Goal: Task Accomplishment & Management: Complete application form

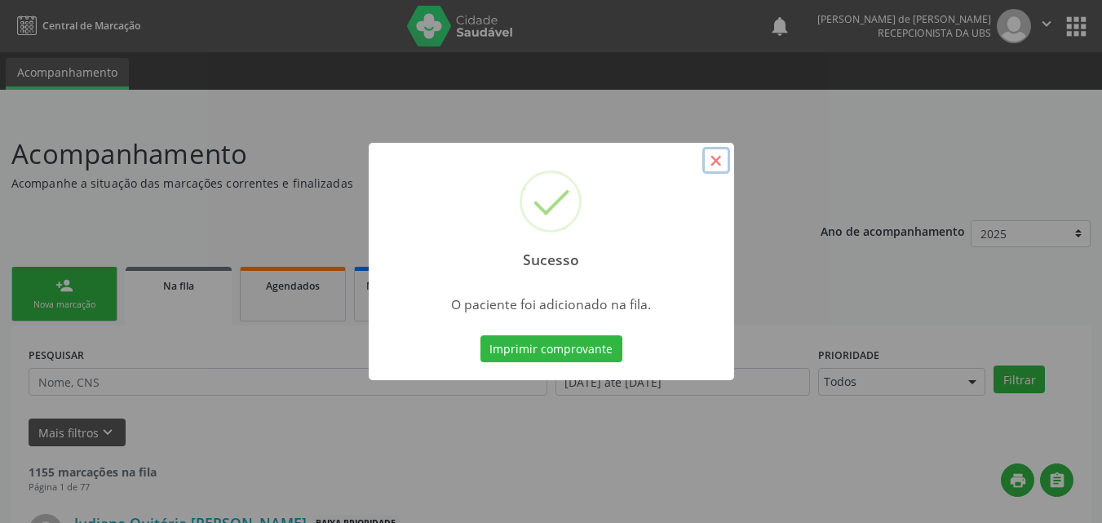
click at [714, 158] on button "×" at bounding box center [716, 161] width 28 height 28
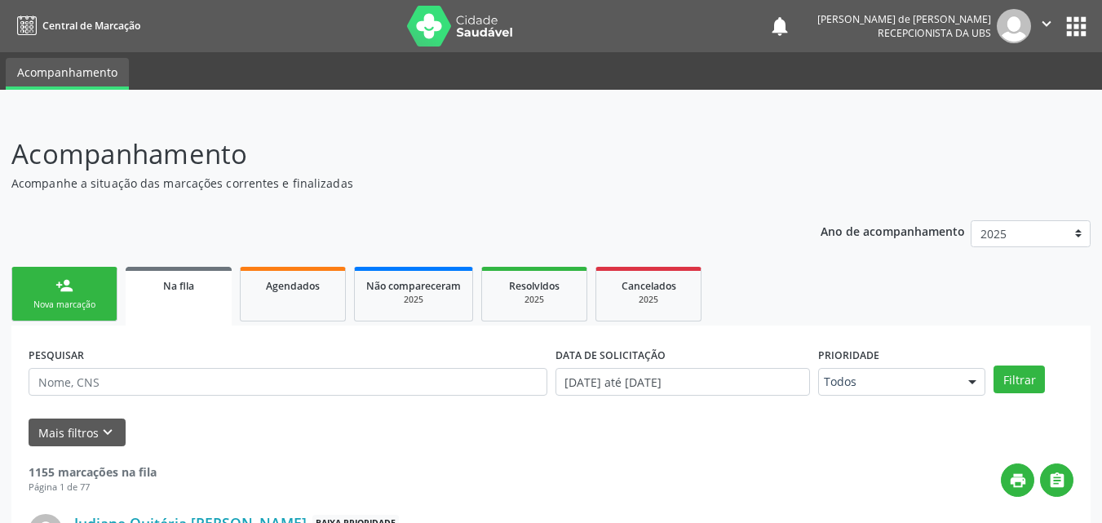
click at [69, 303] on div "Nova marcação" at bounding box center [65, 304] width 82 height 12
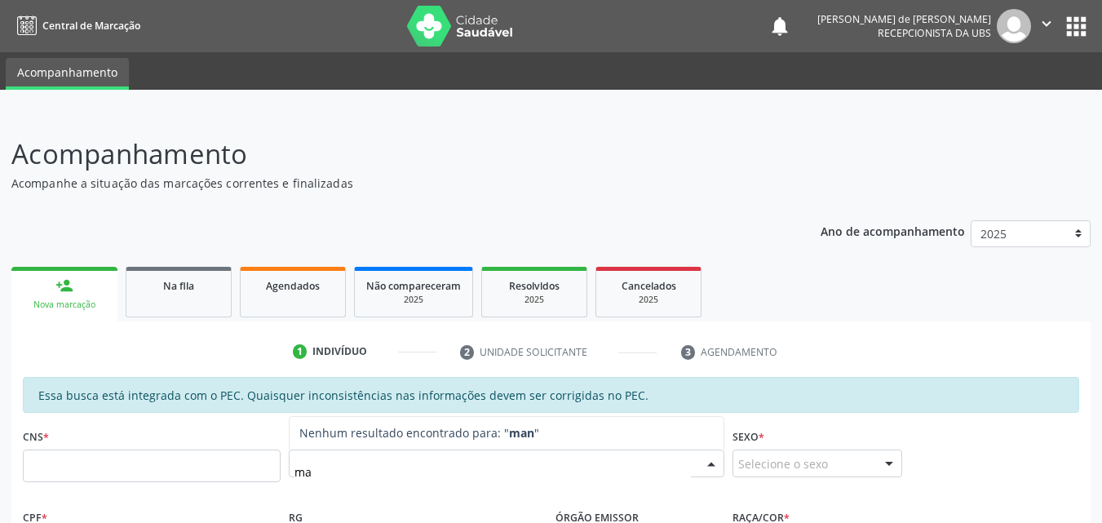
type input "m"
type input "MANUEL VENCESLAU"
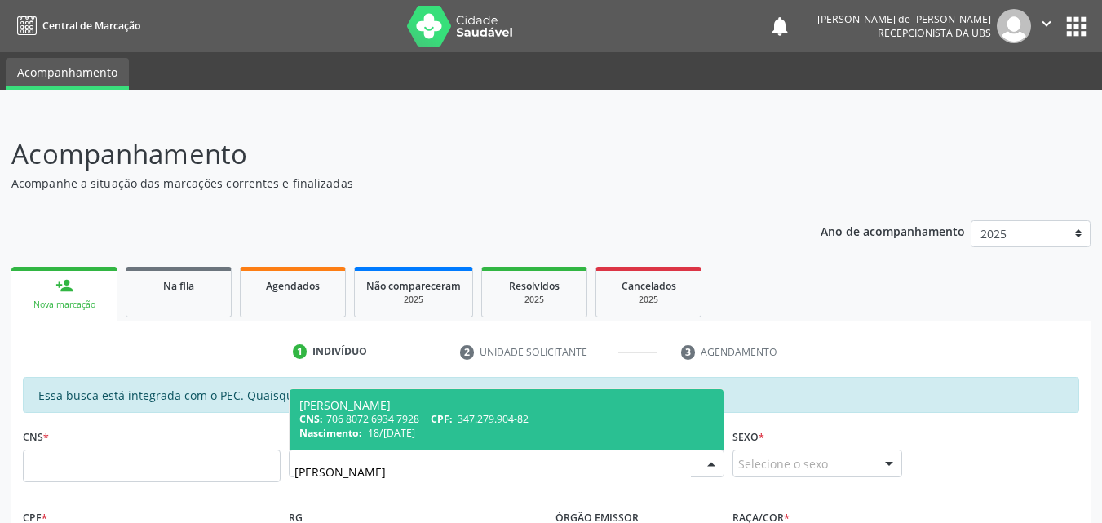
click at [383, 422] on div "CNS: 706 8072 6934 7928 CPF: 347.279.904-82" at bounding box center [506, 419] width 414 height 14
type input "706 8072 6934 7928"
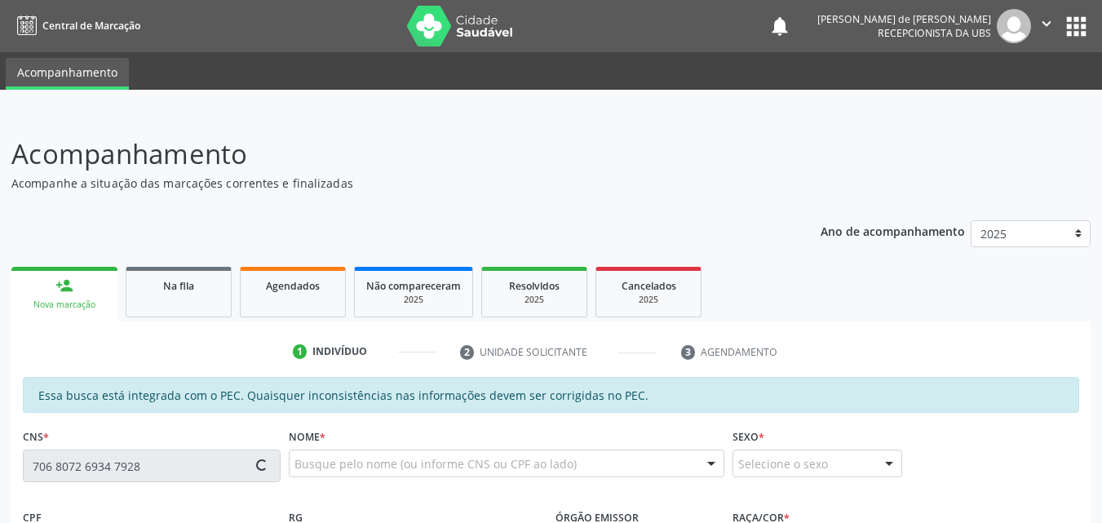
type input "347.279.904-82"
type input "18/05/1949"
type input "Maria Rosa dos Santos"
type input "(82) 99908-9934"
type input "S/N"
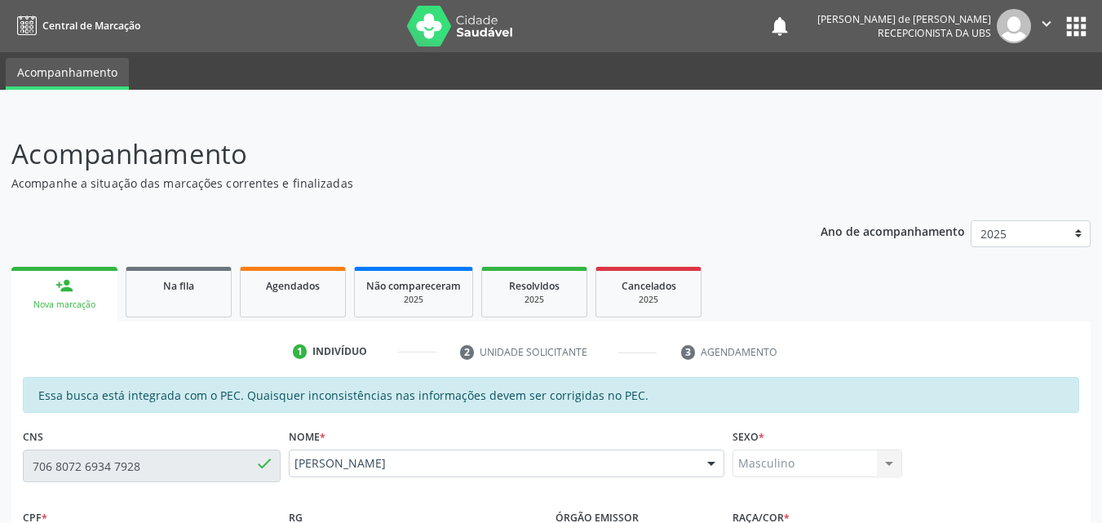
scroll to position [431, 0]
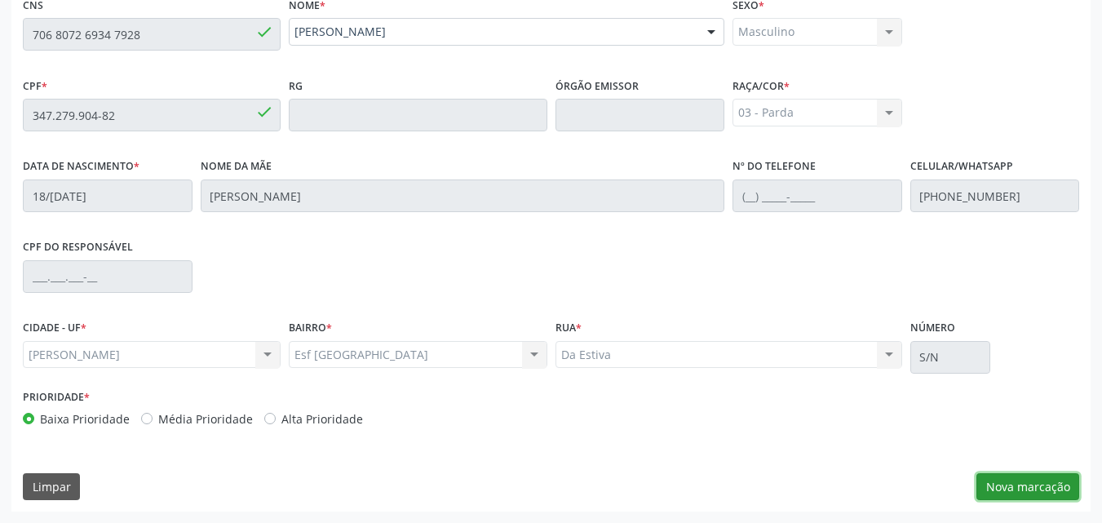
click at [1018, 480] on button "Nova marcação" at bounding box center [1027, 487] width 103 height 28
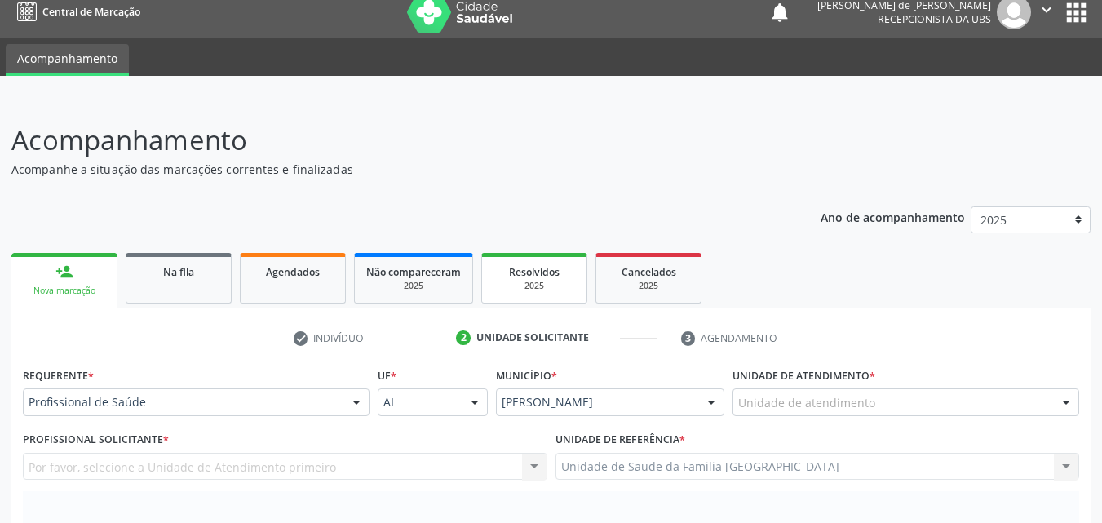
scroll to position [0, 0]
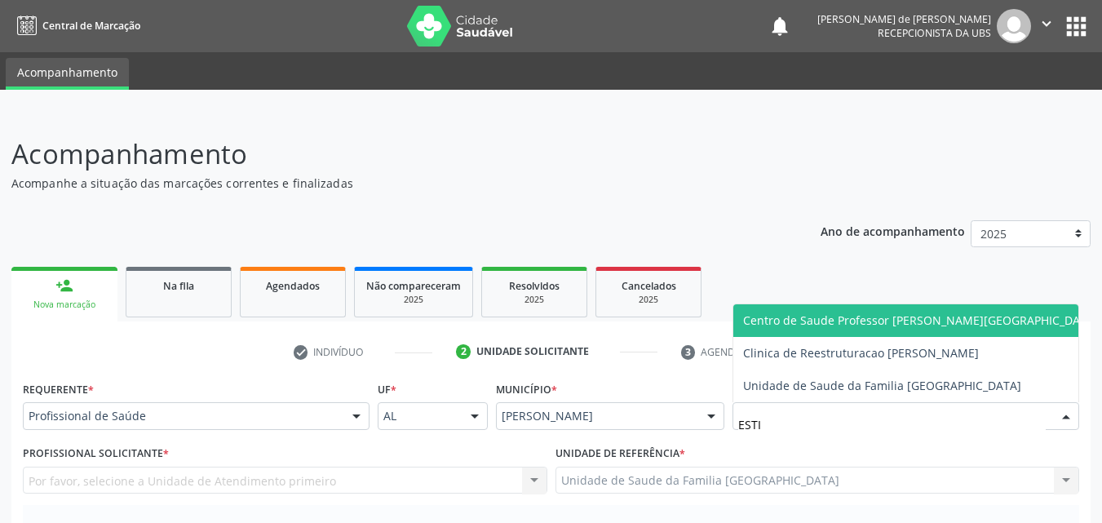
type input "ESTIV"
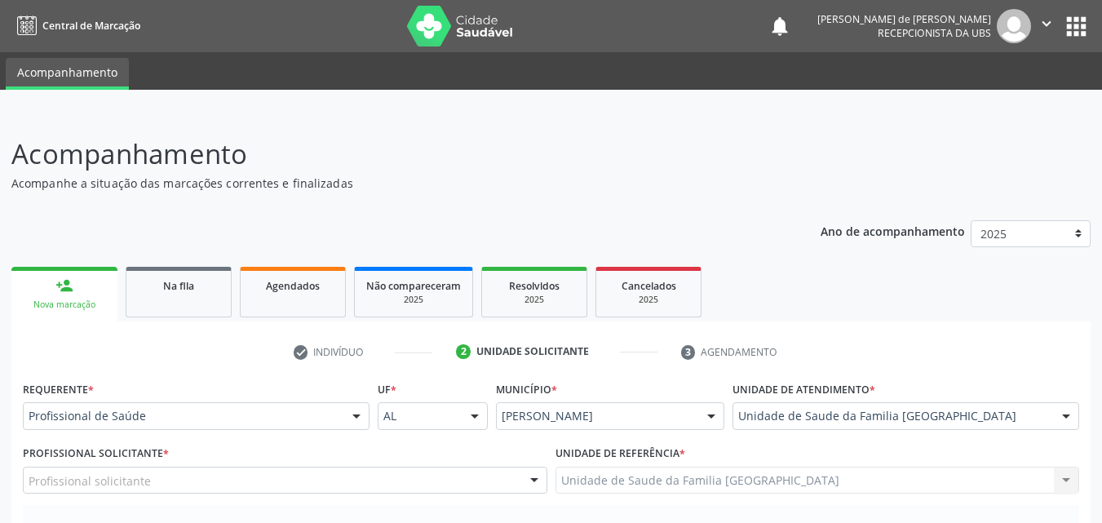
scroll to position [381, 0]
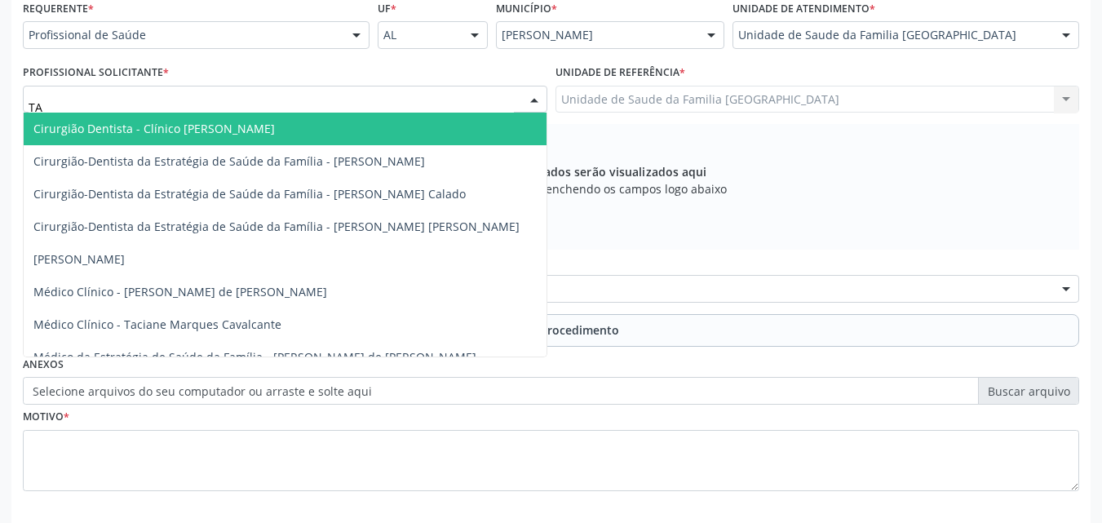
type input "TAC"
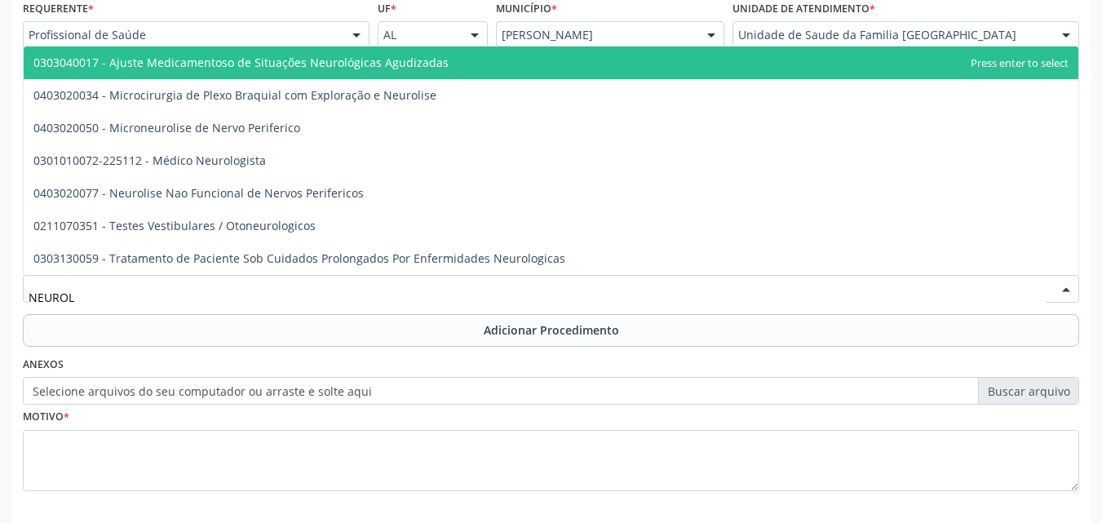
type input "NEUROLO"
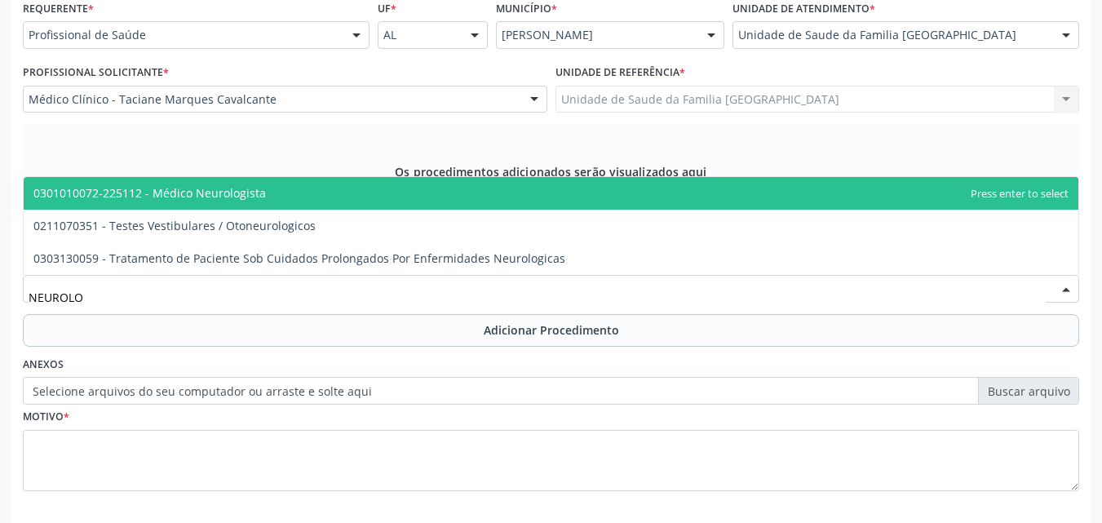
click at [120, 200] on span "0301010072-225112 - Médico Neurologista" at bounding box center [149, 192] width 232 height 15
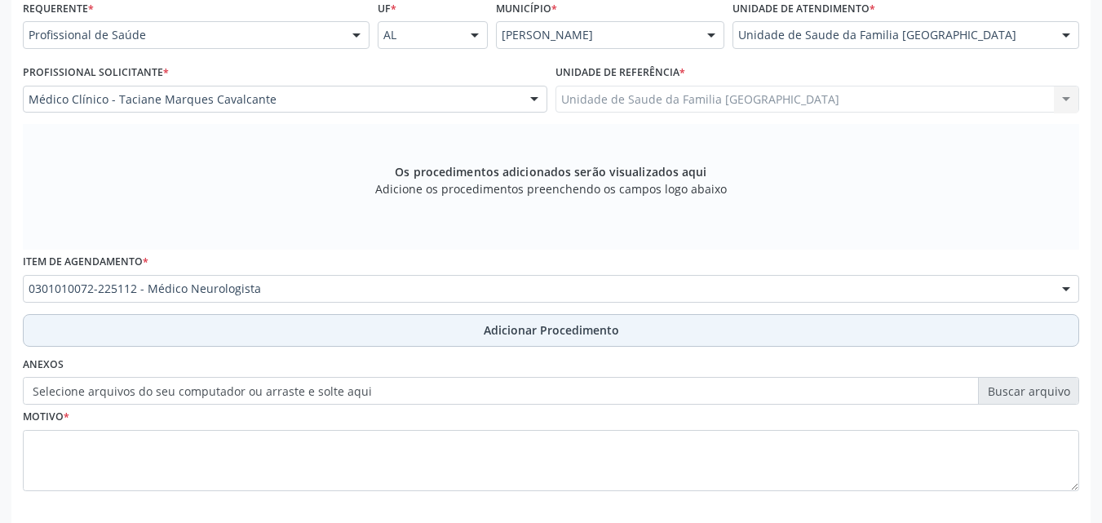
click at [137, 316] on button "Adicionar Procedimento" at bounding box center [551, 330] width 1056 height 33
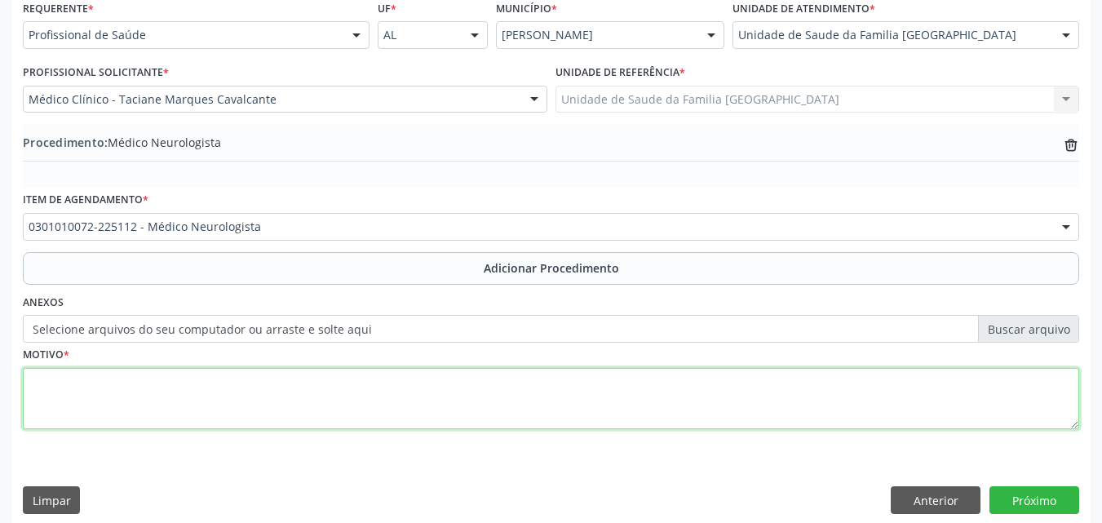
click at [135, 405] on textarea at bounding box center [551, 399] width 1056 height 62
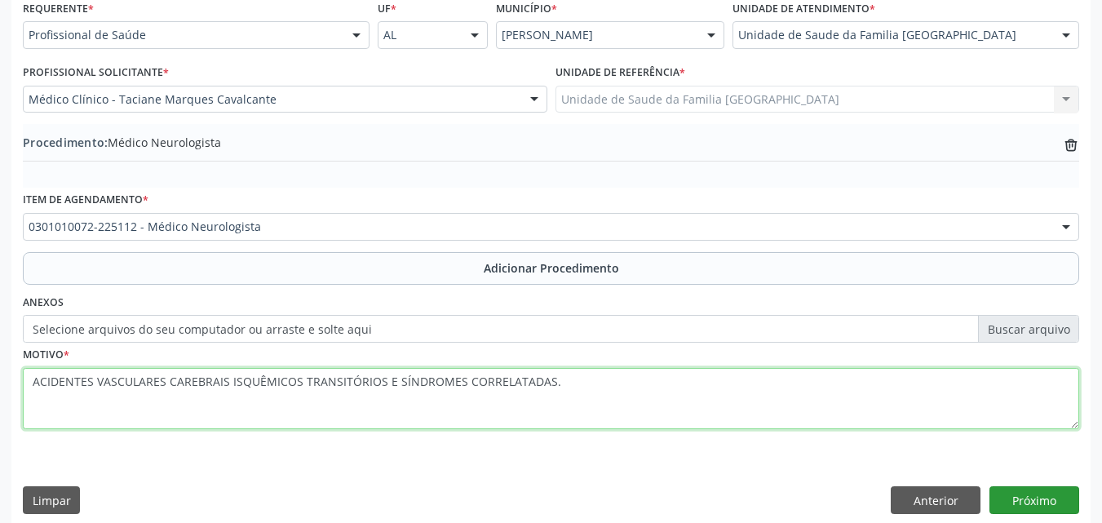
type textarea "ACIDENTES VASCULARES CAREBRAIS ISQUÊMICOS TRANSITÓRIOS E SÍNDROMES CORRELATADAS."
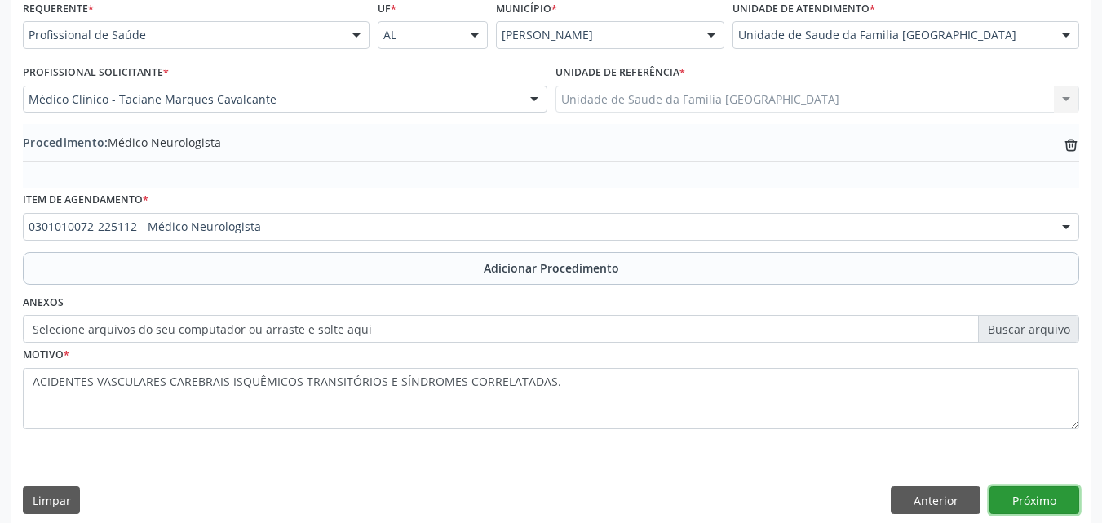
click at [1010, 499] on button "Próximo" at bounding box center [1034, 500] width 90 height 28
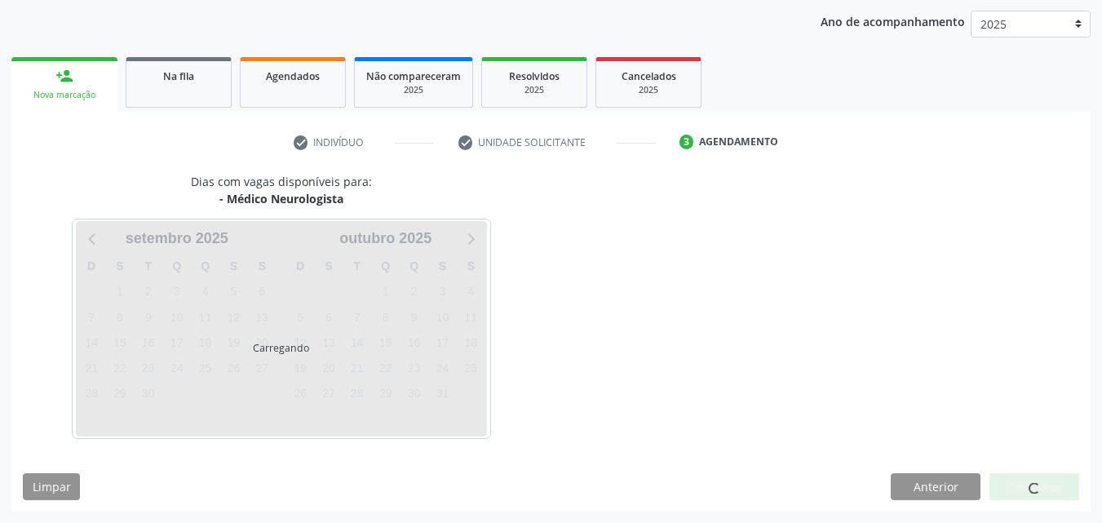
scroll to position [258, 0]
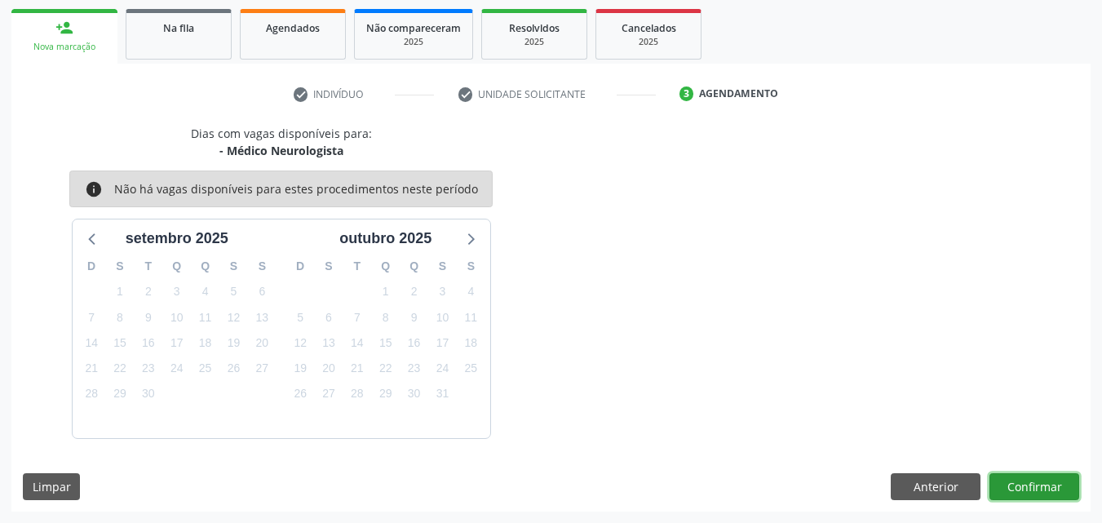
click at [1023, 484] on button "Confirmar" at bounding box center [1034, 487] width 90 height 28
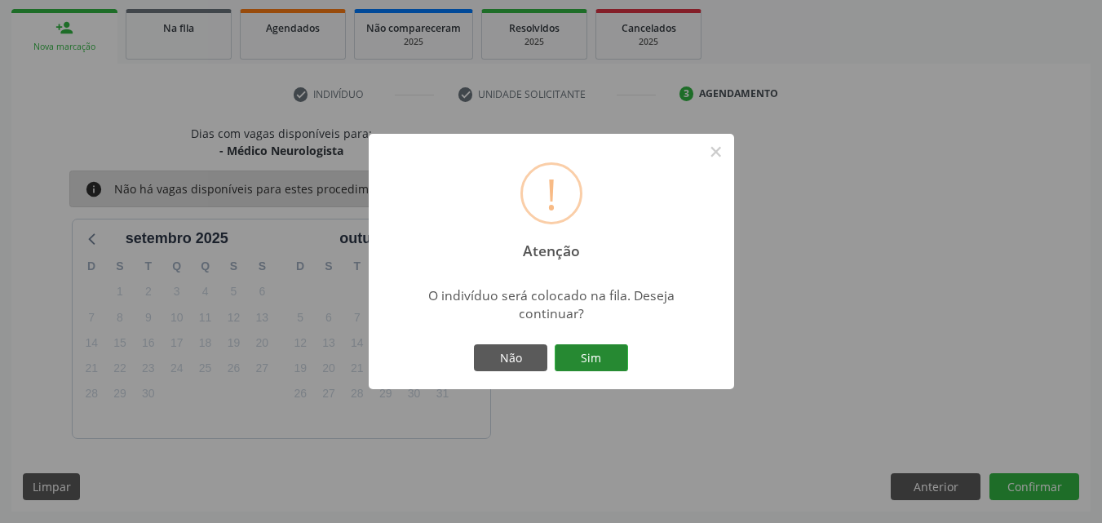
click at [605, 360] on button "Sim" at bounding box center [591, 358] width 73 height 28
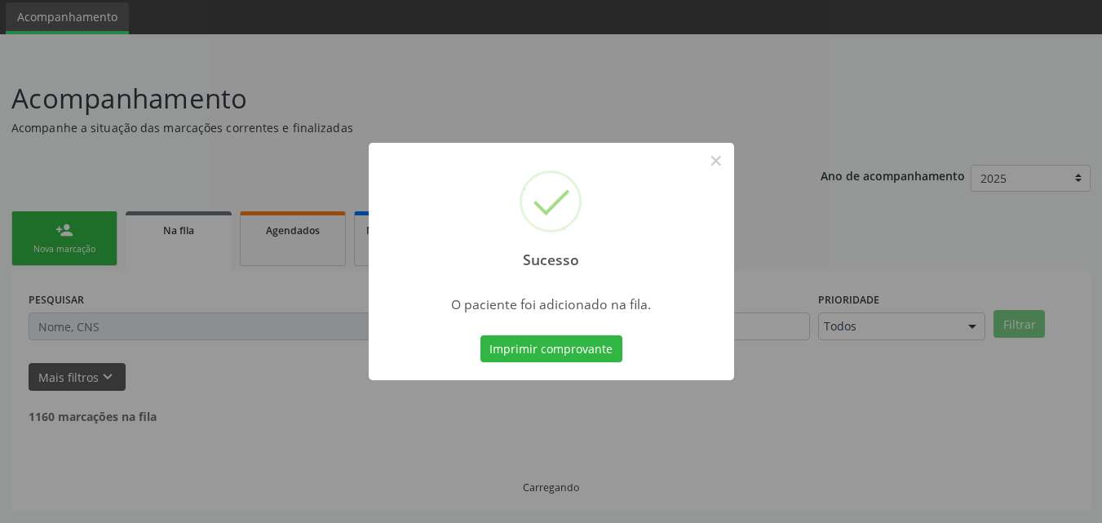
scroll to position [38, 0]
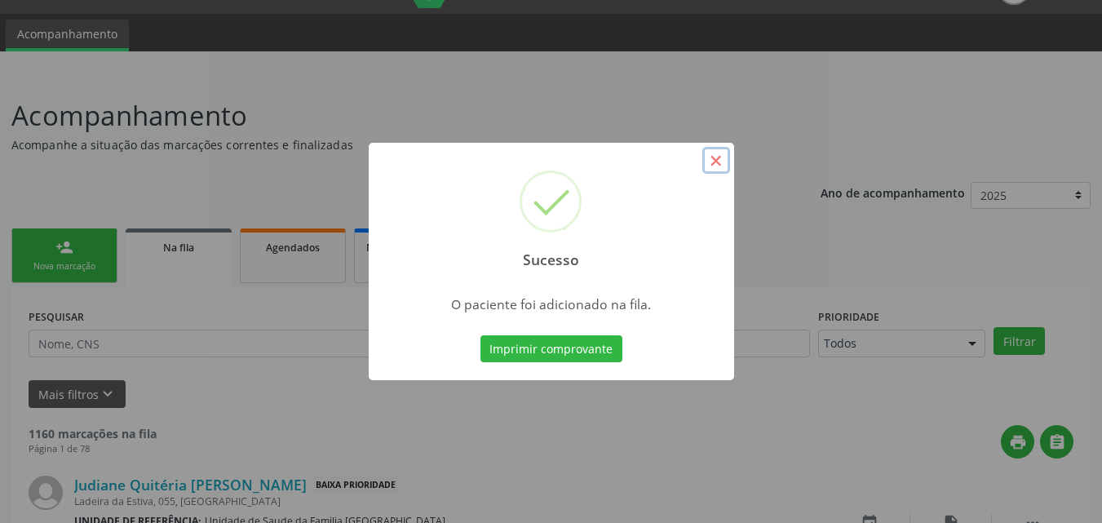
click at [718, 161] on button "×" at bounding box center [716, 161] width 28 height 28
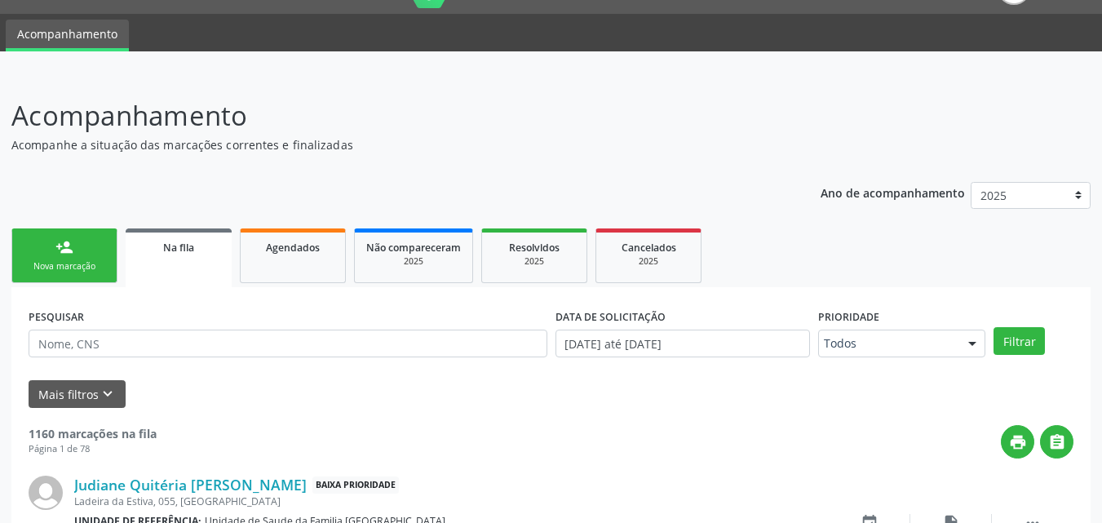
click at [62, 258] on link "person_add Nova marcação" at bounding box center [64, 255] width 106 height 55
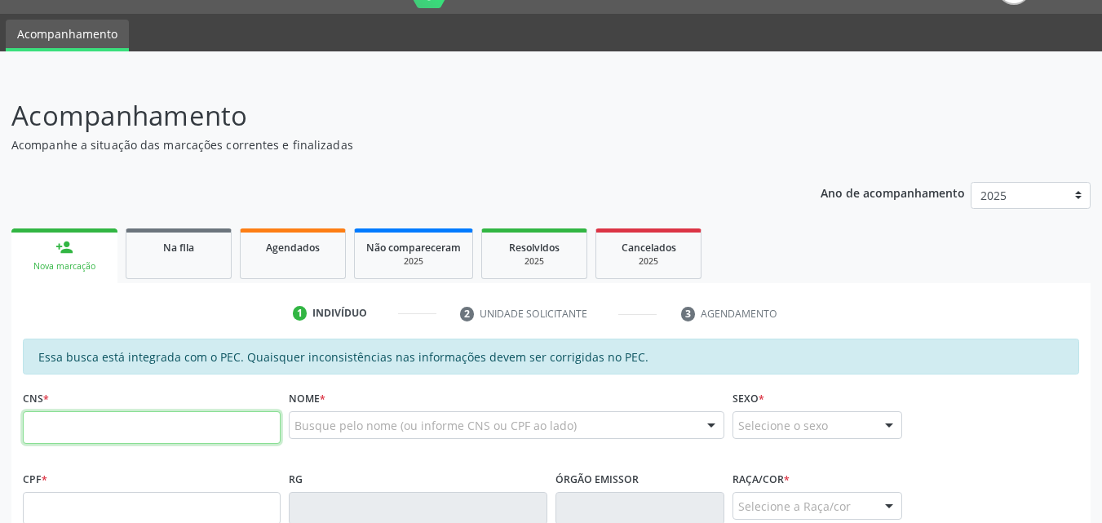
click at [64, 438] on input "text" at bounding box center [152, 427] width 258 height 33
click at [164, 431] on input "text" at bounding box center [152, 427] width 258 height 33
paste input "700 5025 5667 5152"
type input "700 5025 5667 5152"
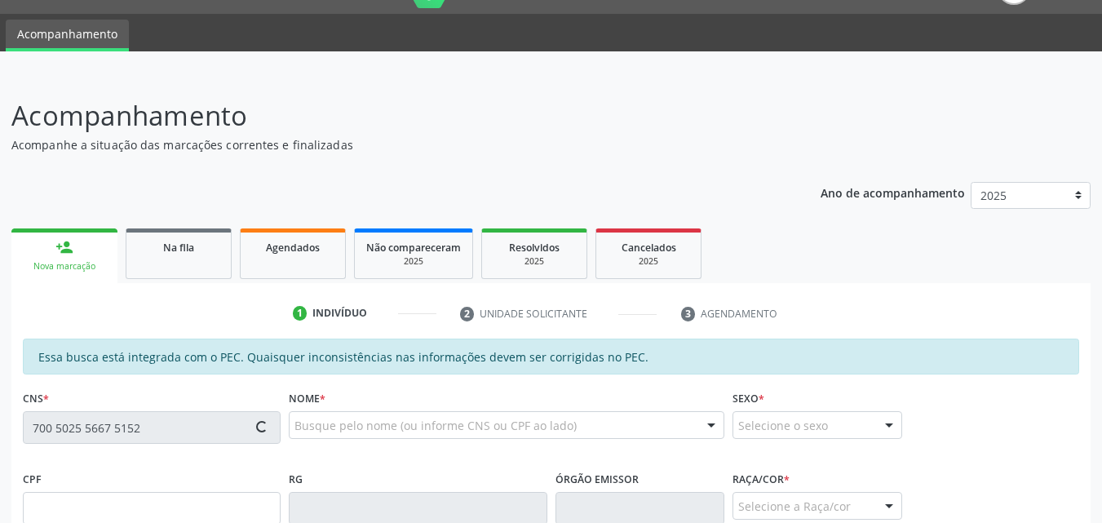
type input "066.909.314-98"
type input "28/02/1986"
type input "Maria de Fátima dos Santos"
type input "(82) 99381-2093"
type input "S/N"
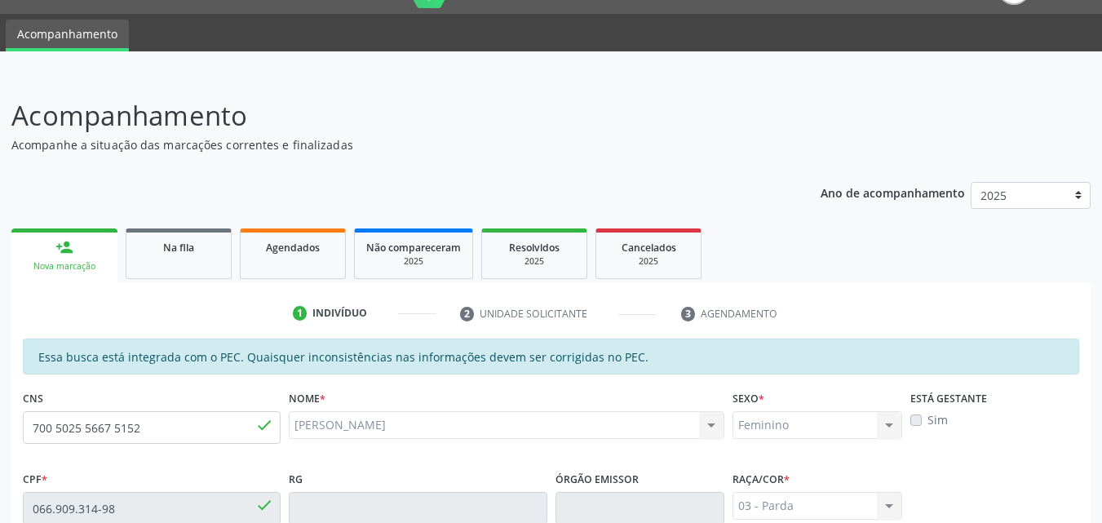
scroll to position [431, 0]
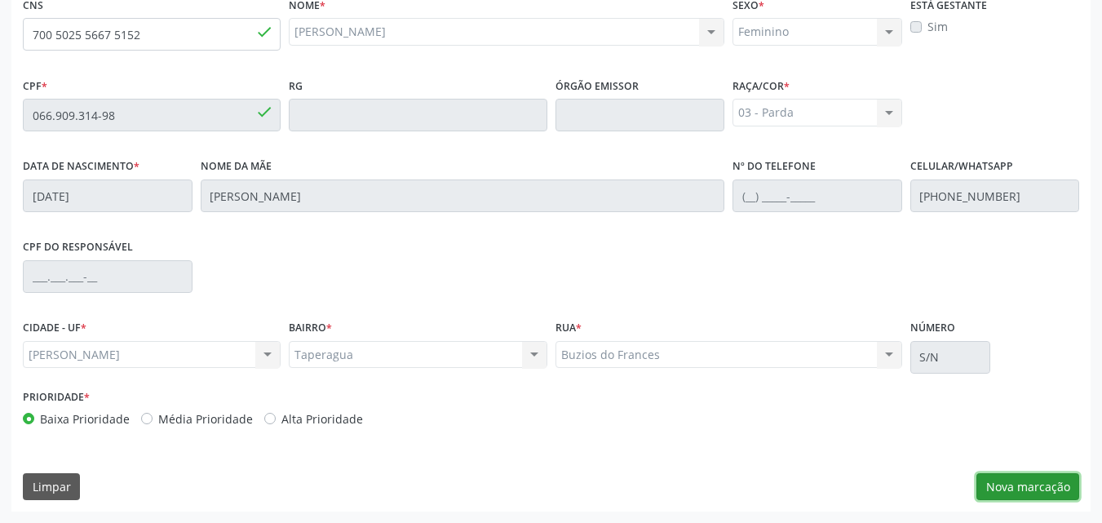
click at [1005, 480] on button "Nova marcação" at bounding box center [1027, 487] width 103 height 28
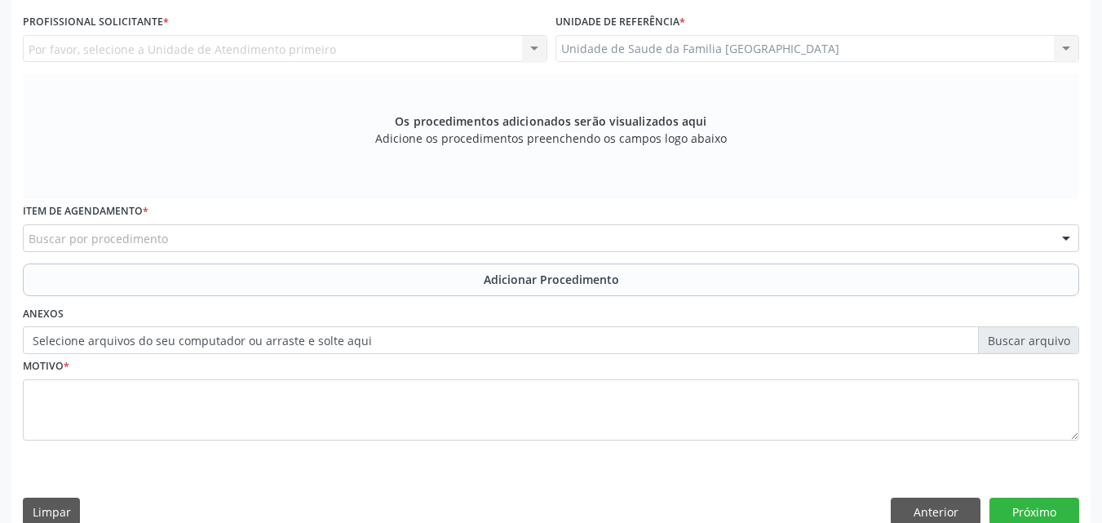
scroll to position [51, 0]
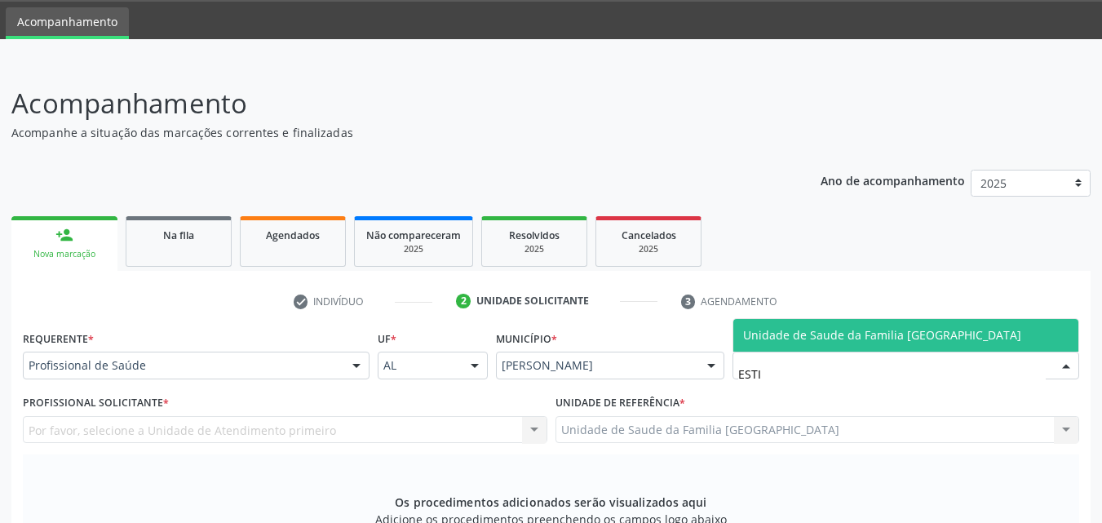
type input "ESTIV"
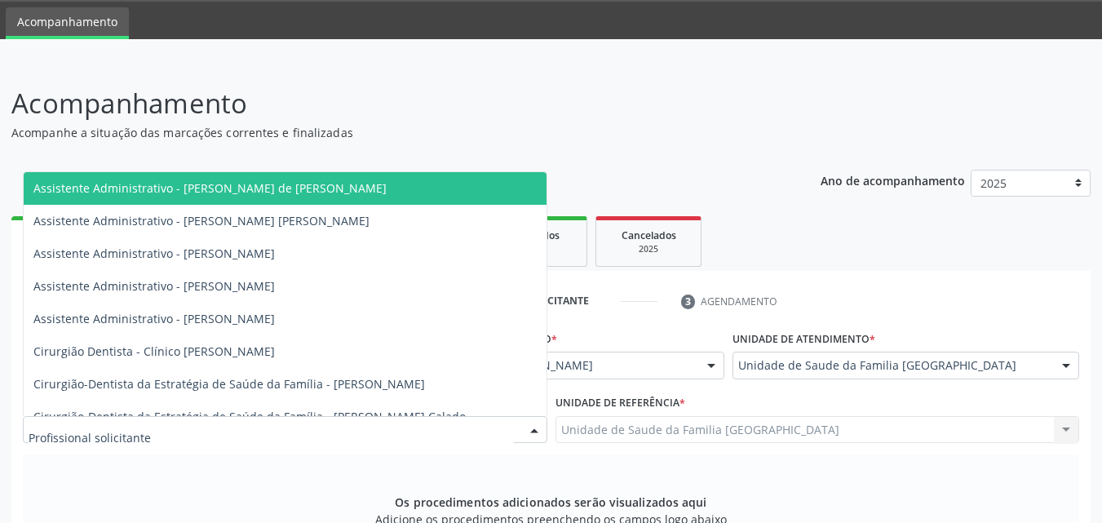
click at [210, 430] on div at bounding box center [285, 430] width 524 height 28
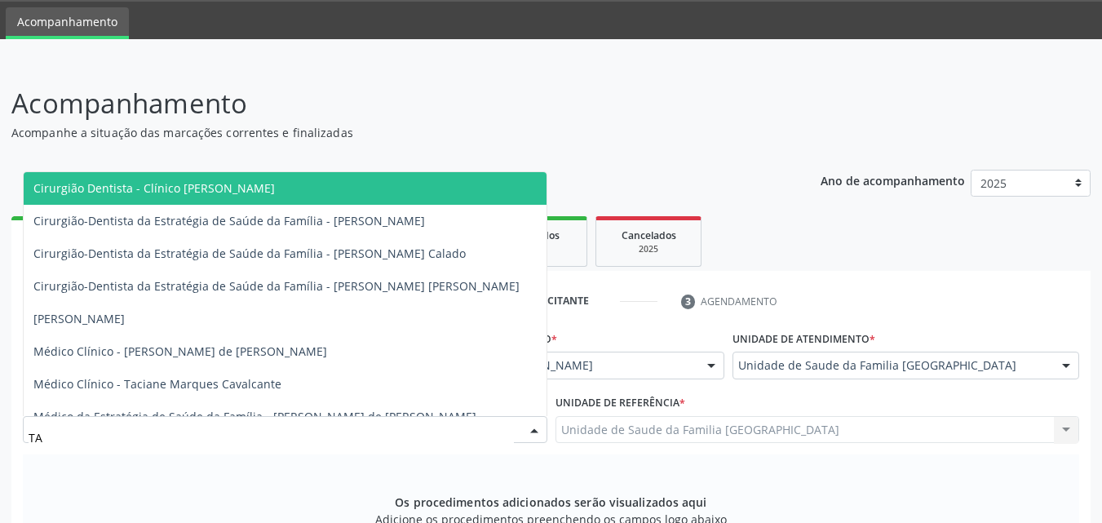
type input "TAC"
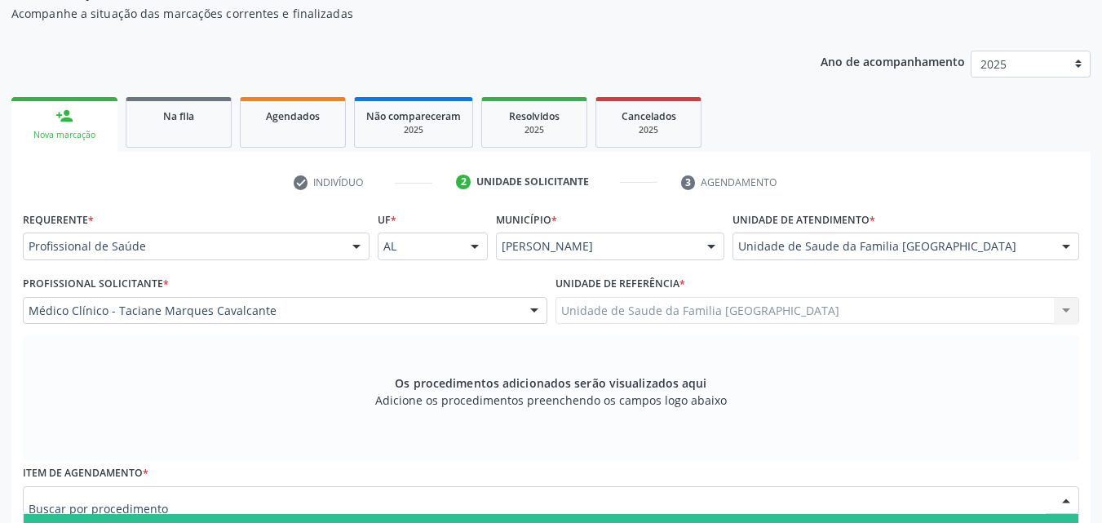
scroll to position [76, 0]
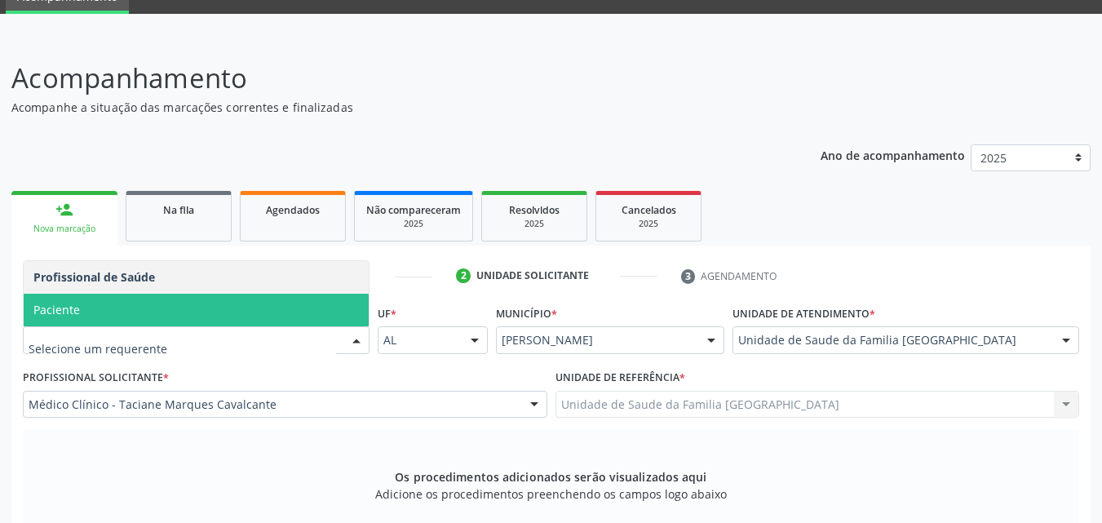
click at [82, 312] on span "Paciente" at bounding box center [196, 310] width 345 height 33
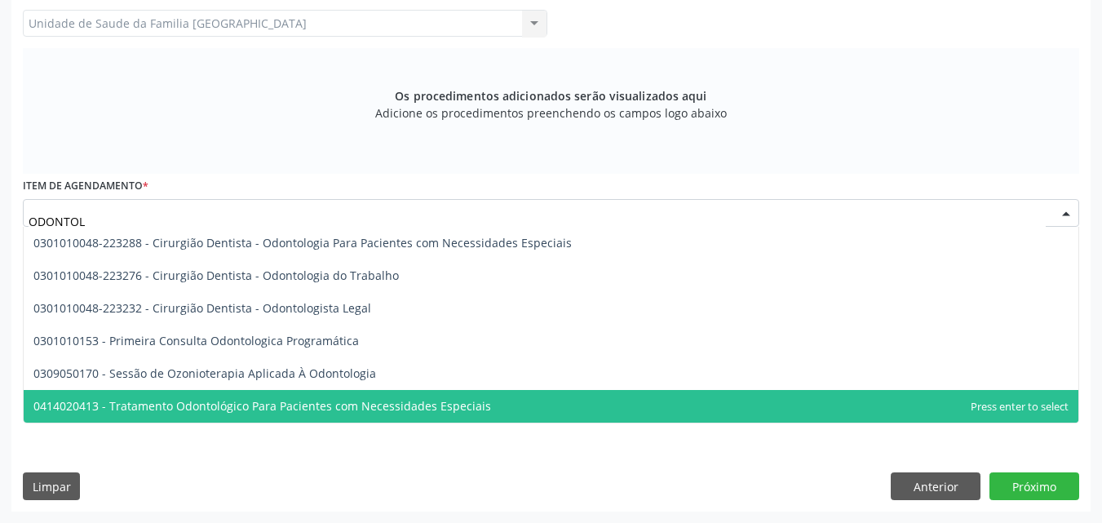
scroll to position [0, 0]
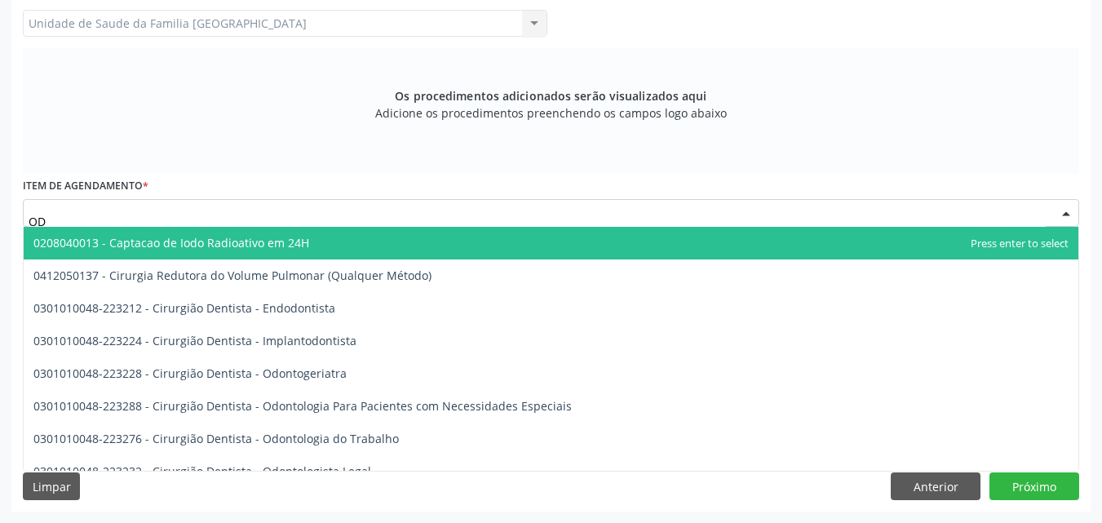
type input "O"
type input "ODON"
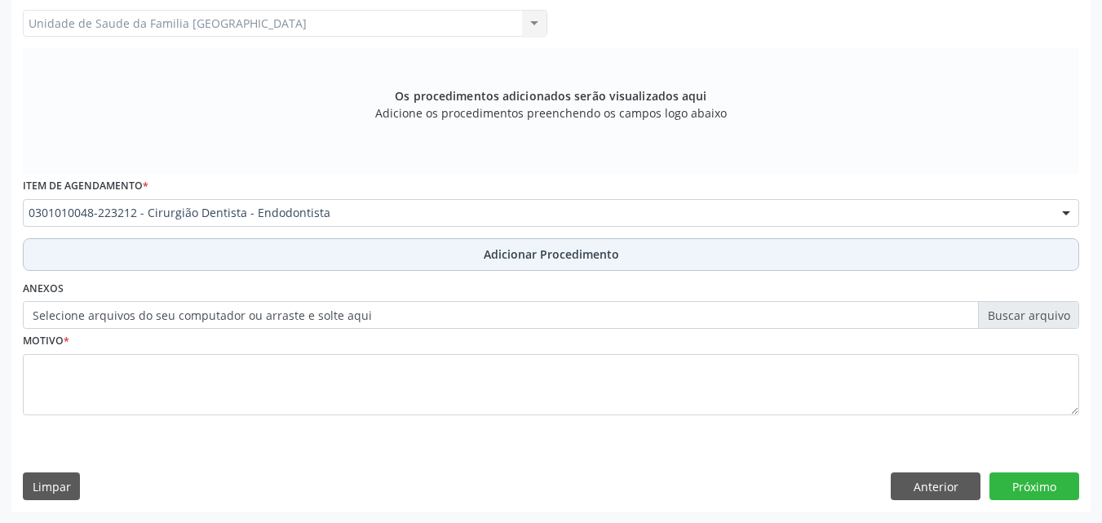
click at [135, 263] on button "Adicionar Procedimento" at bounding box center [551, 254] width 1056 height 33
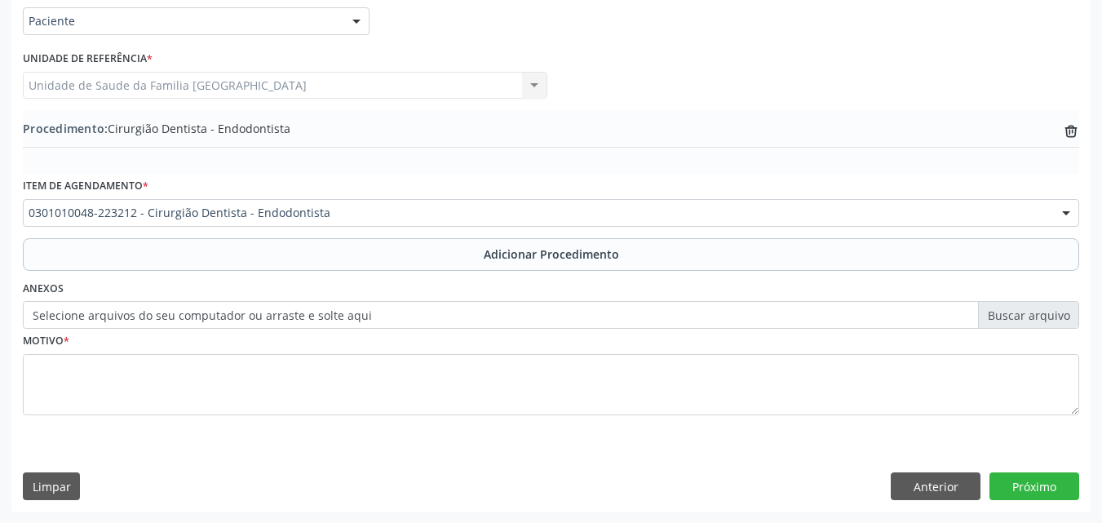
scroll to position [395, 0]
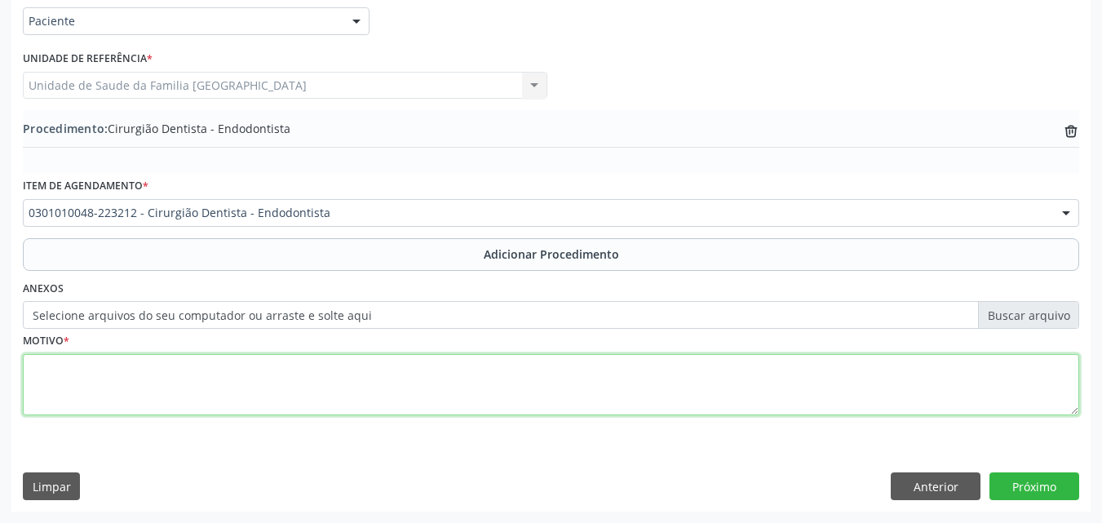
click at [124, 391] on textarea at bounding box center [551, 385] width 1056 height 62
type textarea "NECROSE DA POLPA."
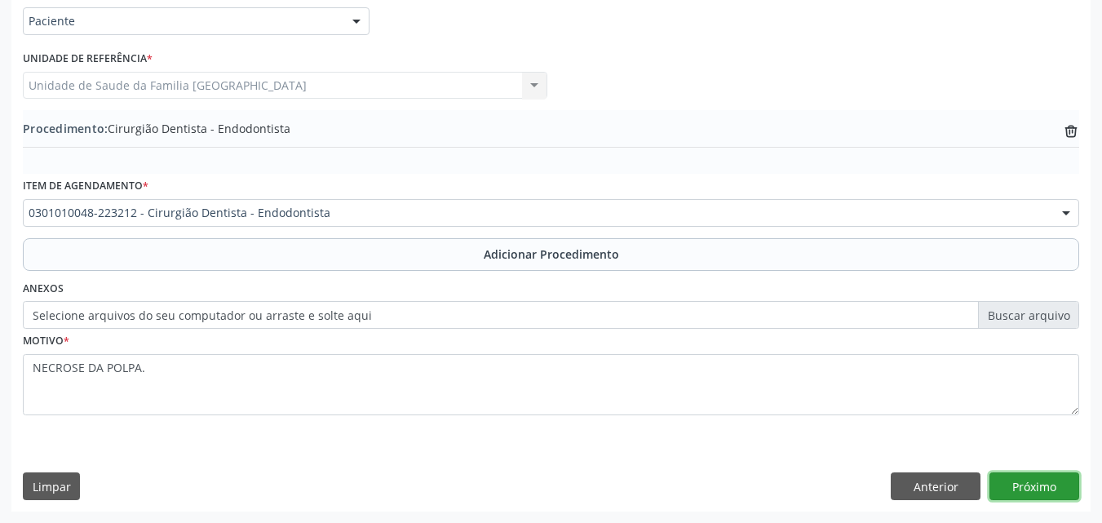
click at [1006, 478] on button "Próximo" at bounding box center [1034, 486] width 90 height 28
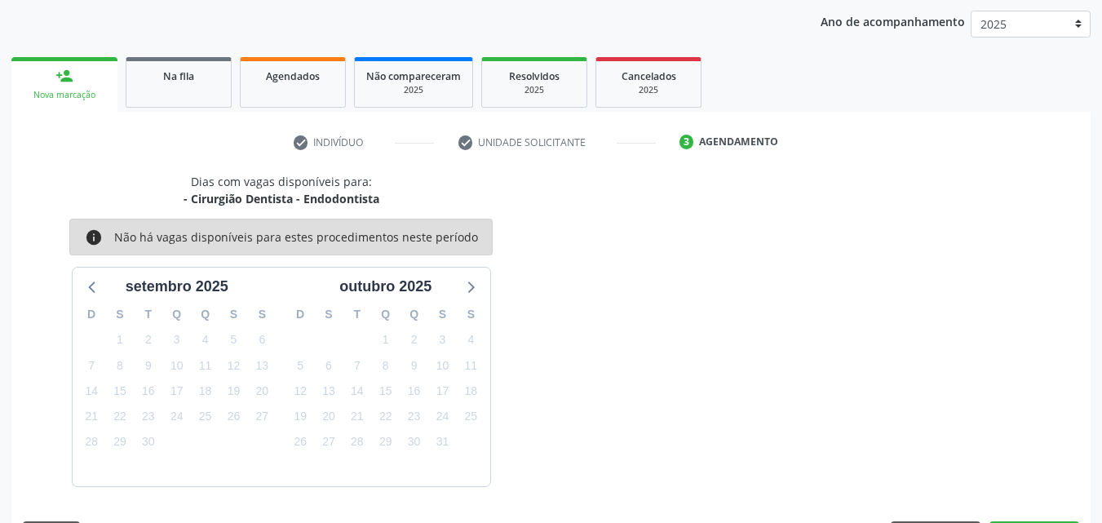
scroll to position [258, 0]
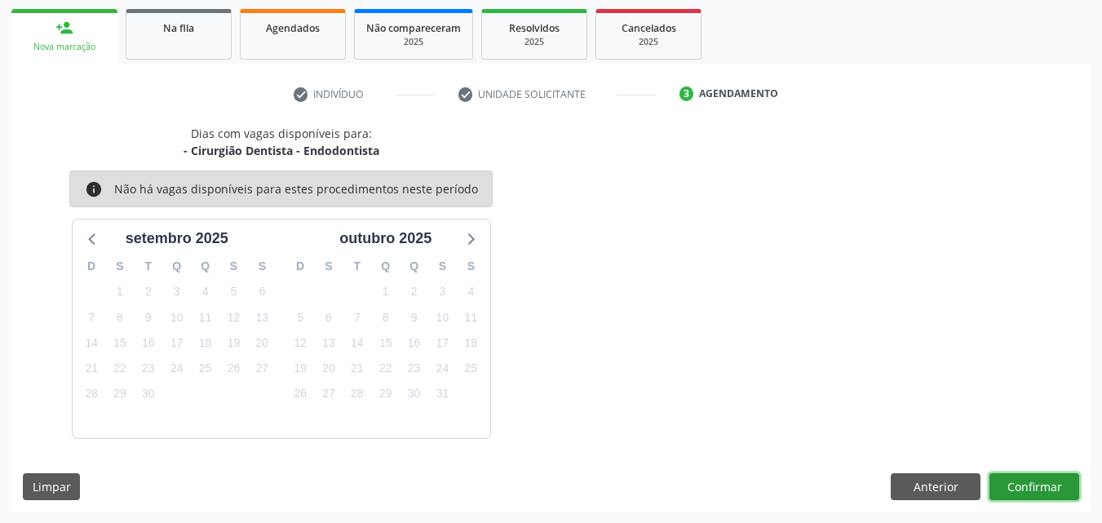
click at [1025, 486] on button "Confirmar" at bounding box center [1034, 487] width 90 height 28
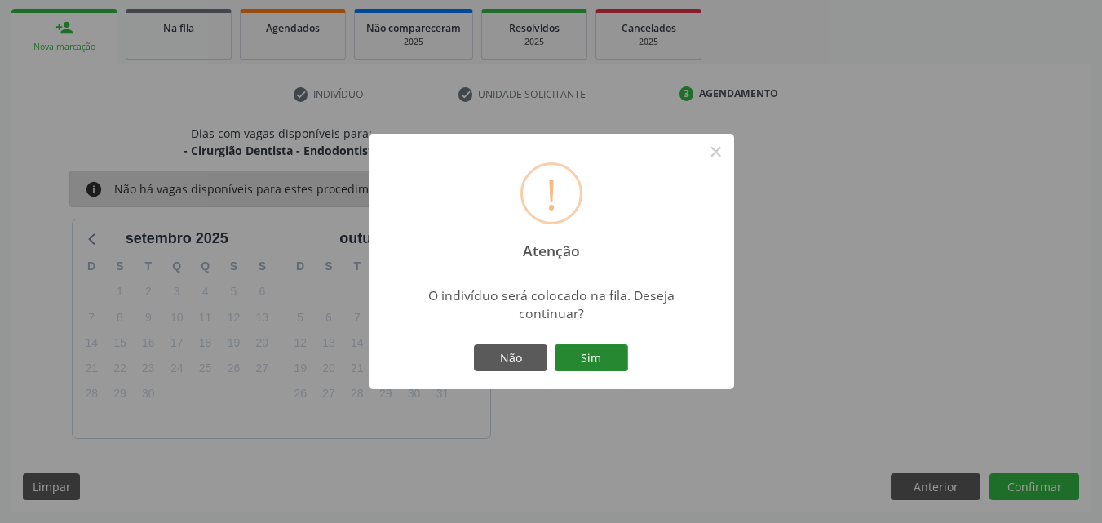
click at [603, 369] on button "Sim" at bounding box center [591, 358] width 73 height 28
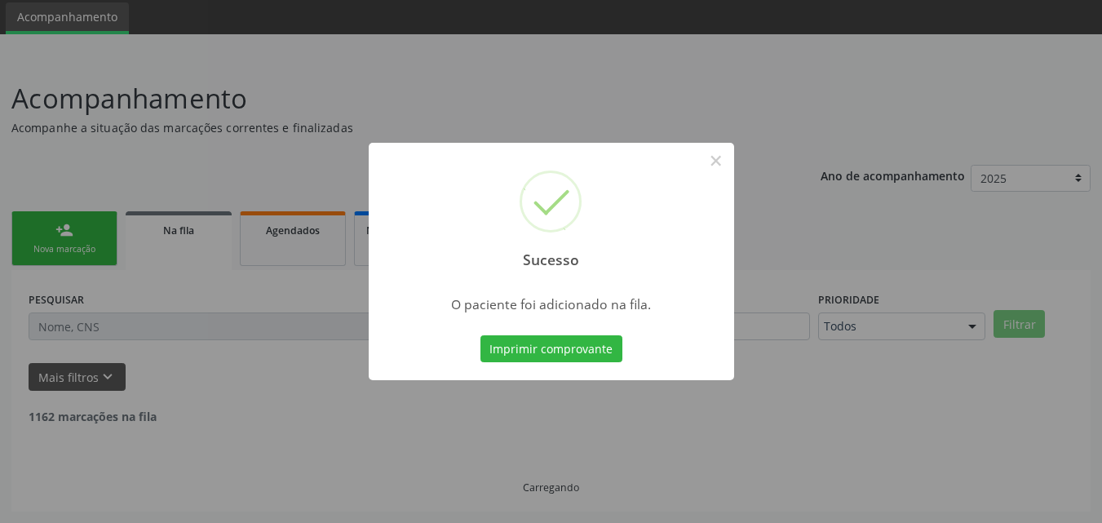
scroll to position [38, 0]
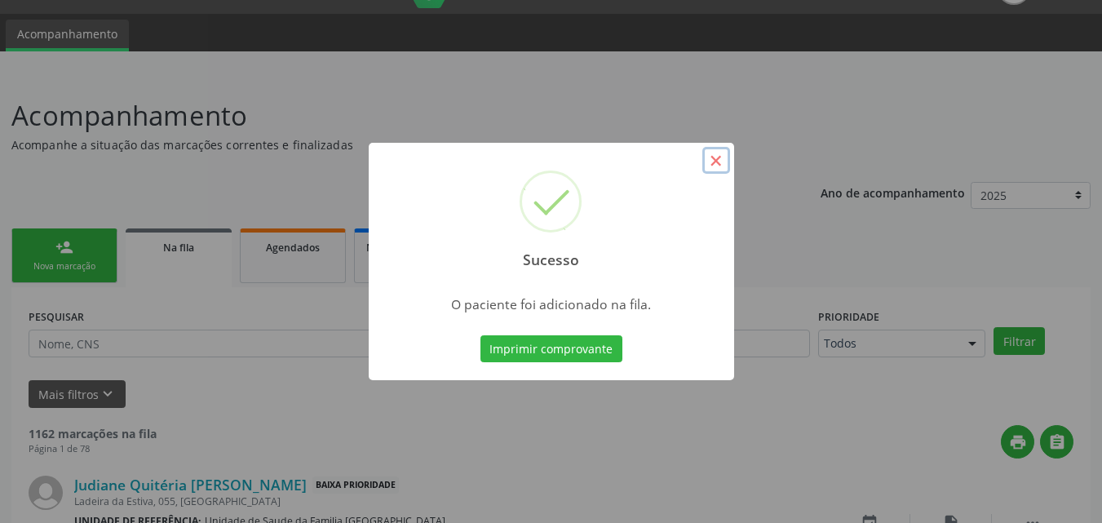
drag, startPoint x: 717, startPoint y: 163, endPoint x: 593, endPoint y: 239, distance: 145.3
click at [716, 164] on button "×" at bounding box center [716, 161] width 28 height 28
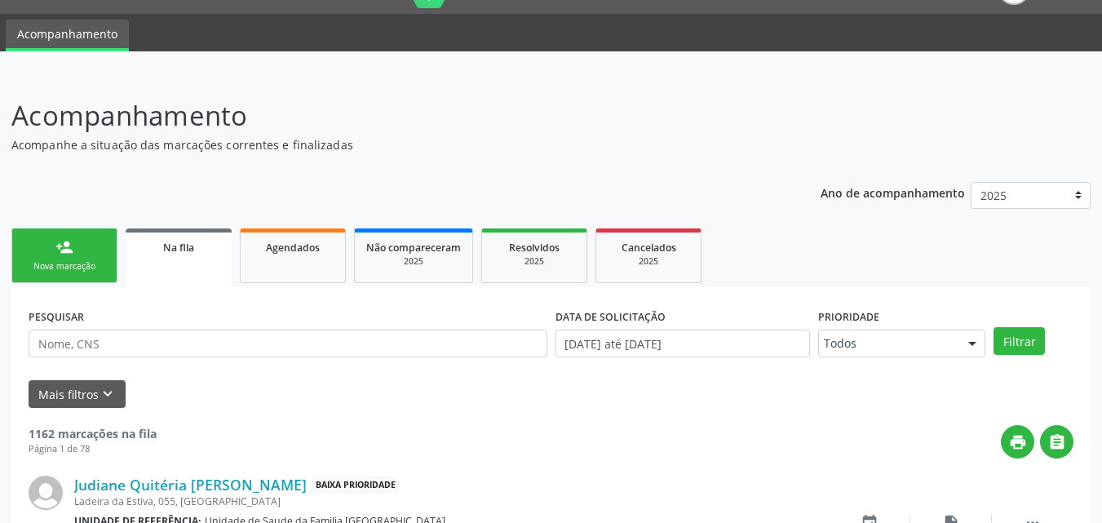
click at [58, 247] on div "person_add" at bounding box center [64, 247] width 18 height 18
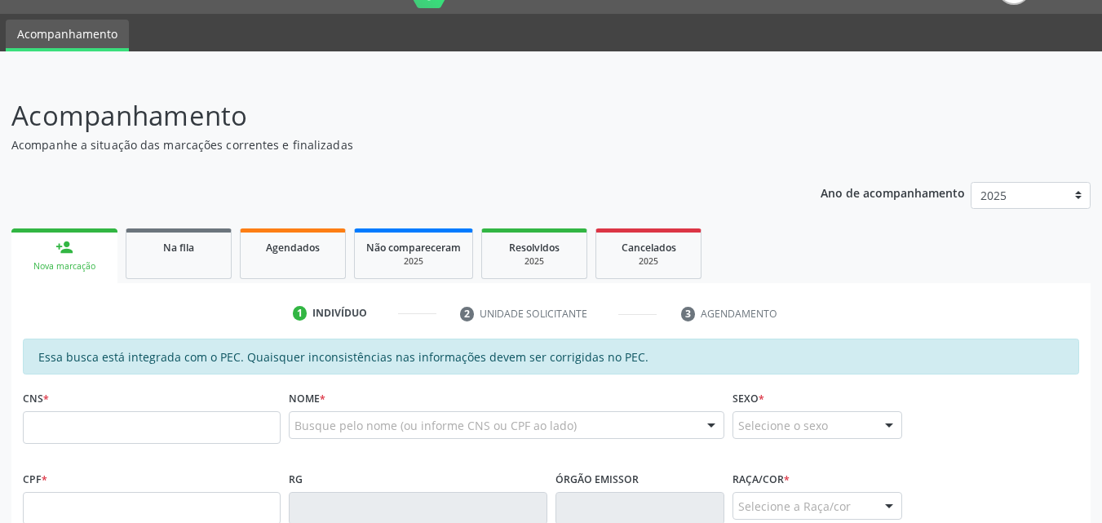
click at [121, 409] on div "CNS *" at bounding box center [152, 415] width 258 height 58
click at [125, 423] on input "text" at bounding box center [152, 427] width 258 height 33
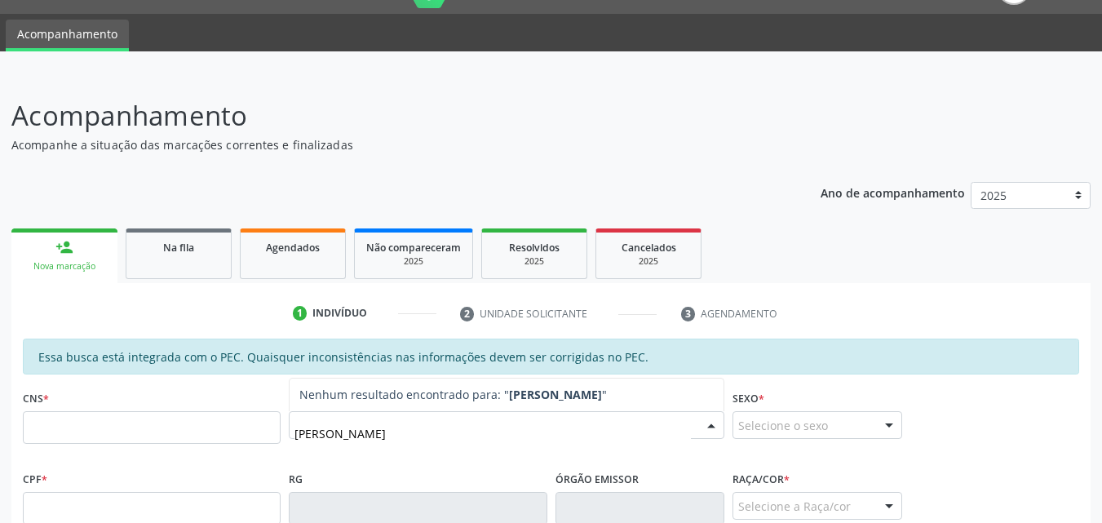
type input "JOÃO BEZERRA DA SILVA"
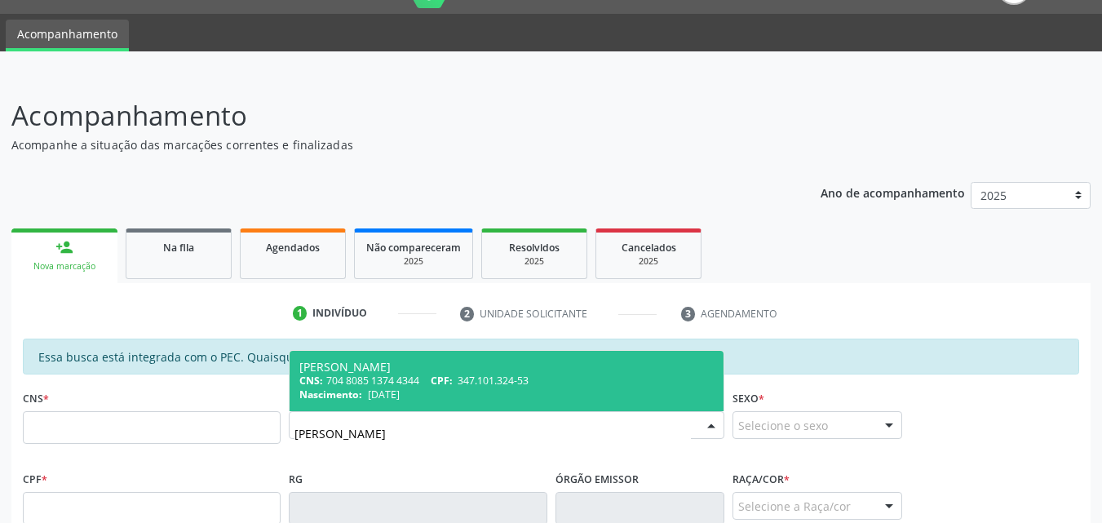
click at [395, 385] on div "CNS: 704 8085 1374 4344 CPF: 347.101.324-53" at bounding box center [506, 381] width 414 height 14
type input "704 8085 1374 4344"
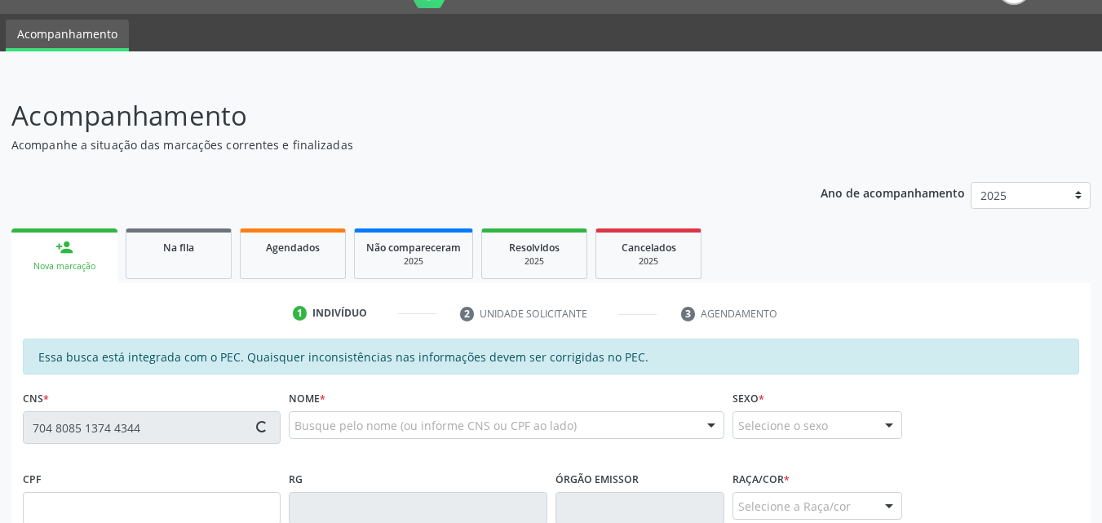
type input "347.101.324-53"
type input "19/08/1948"
type input "Luzia Ursulino dos Santos"
type input "(82) 99141-1315"
type input "074"
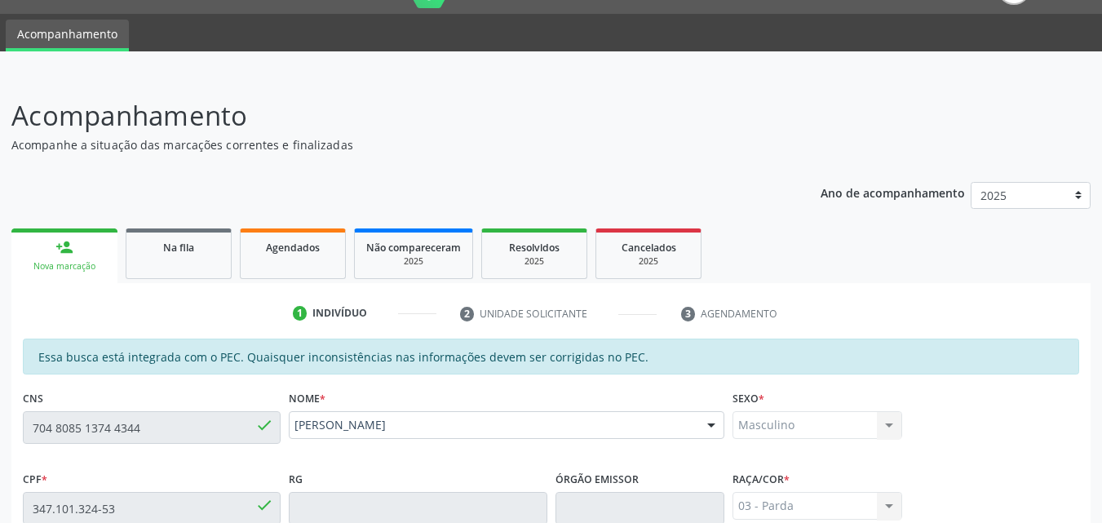
scroll to position [419, 0]
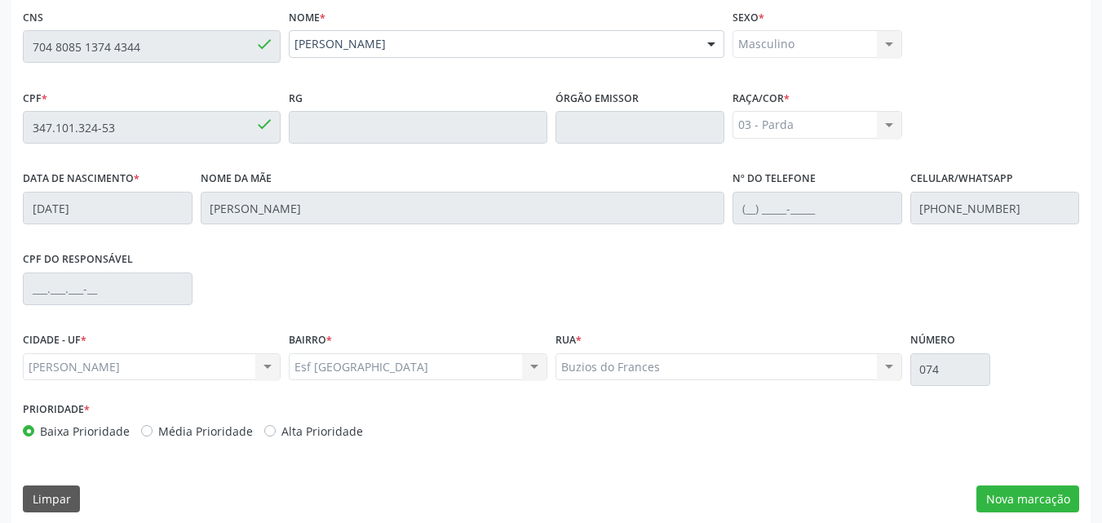
click at [0, 23] on div "Acompanhamento Acompanhe a situação das marcações correntes e finalizadas Relat…" at bounding box center [551, 114] width 1102 height 842
click at [1061, 502] on button "Nova marcação" at bounding box center [1027, 499] width 103 height 28
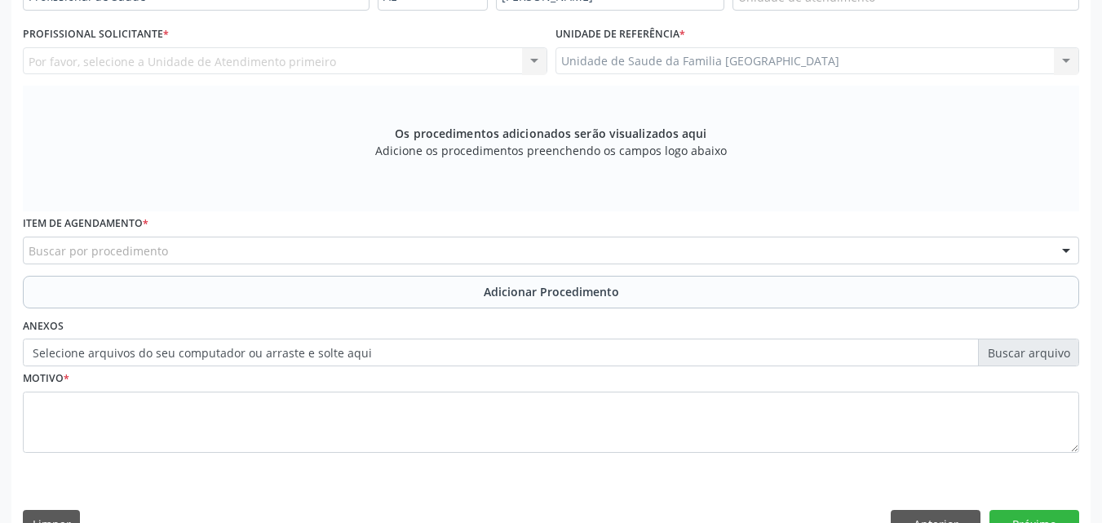
scroll to position [38, 0]
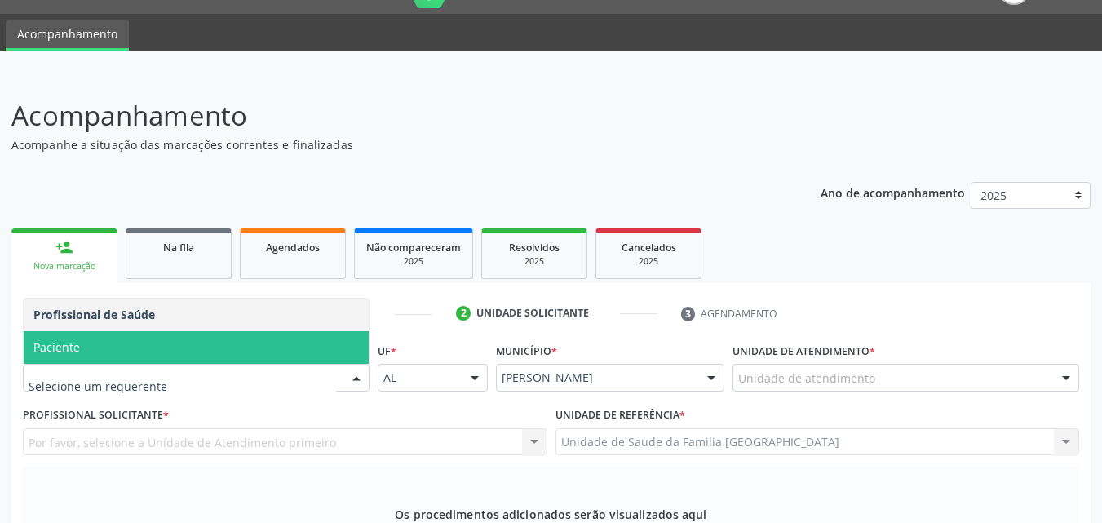
click at [152, 349] on span "Paciente" at bounding box center [196, 347] width 345 height 33
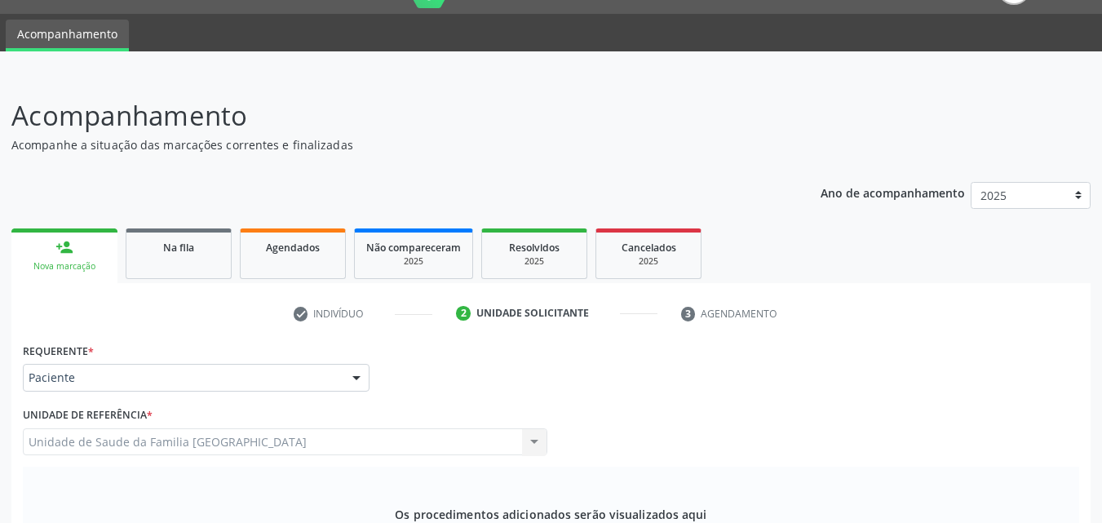
scroll to position [419, 0]
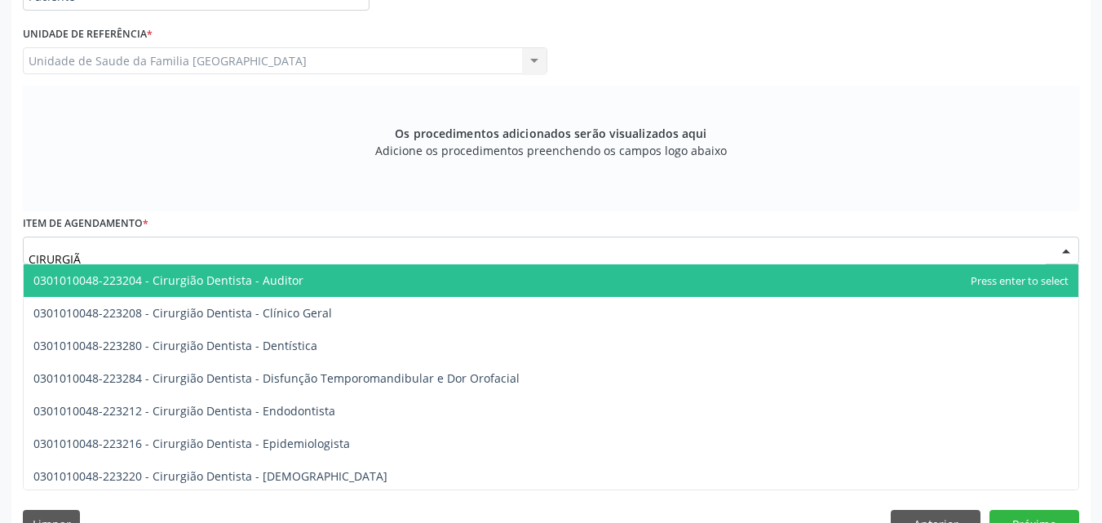
type input "CIRURGIÃO"
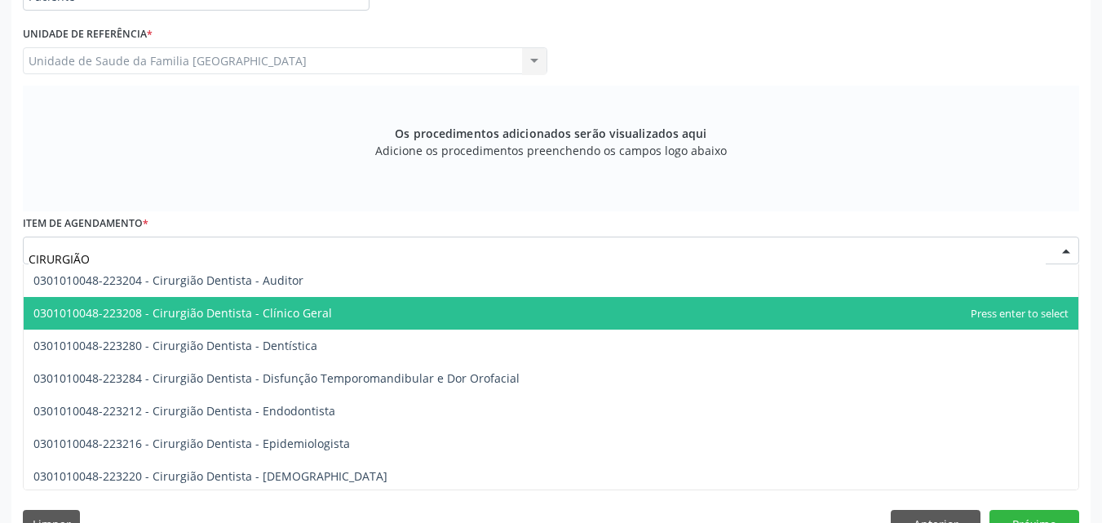
click at [183, 310] on span "0301010048-223208 - Cirurgião Dentista - Clínico Geral" at bounding box center [182, 312] width 298 height 15
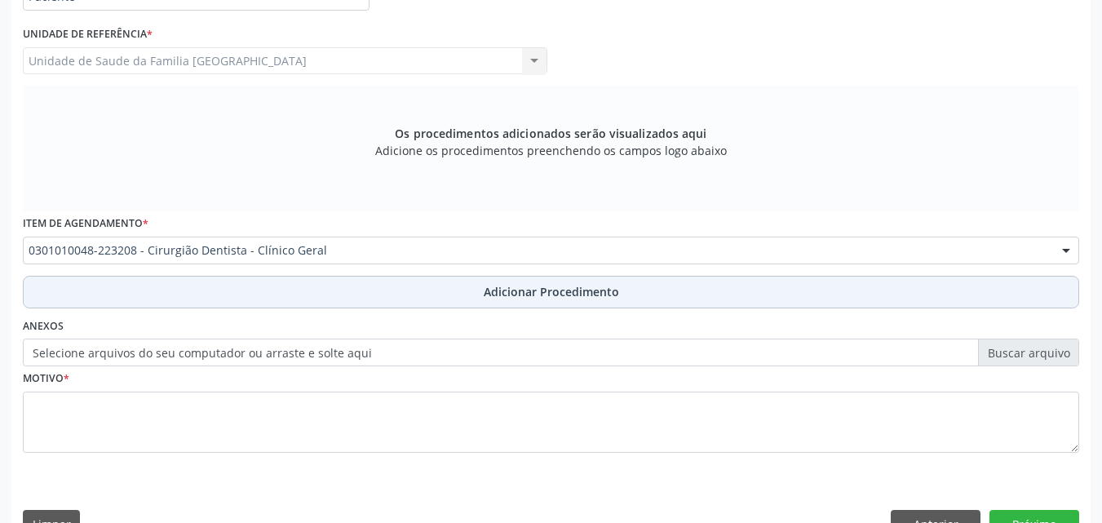
click at [170, 295] on button "Adicionar Procedimento" at bounding box center [551, 292] width 1056 height 33
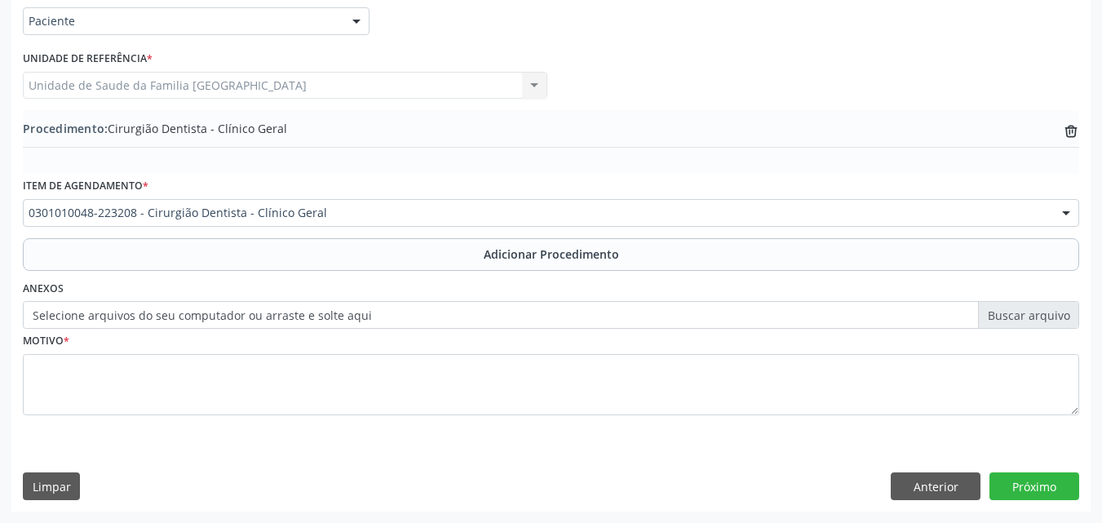
scroll to position [395, 0]
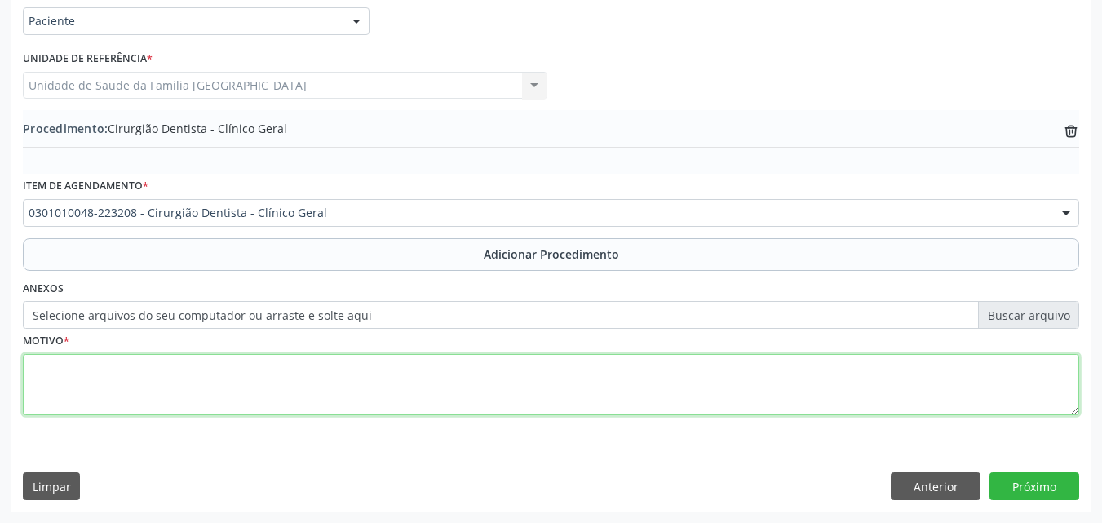
click at [166, 396] on textarea at bounding box center [551, 385] width 1056 height 62
type textarea "HÉRNIA INGUINAL VOLUMOSA."
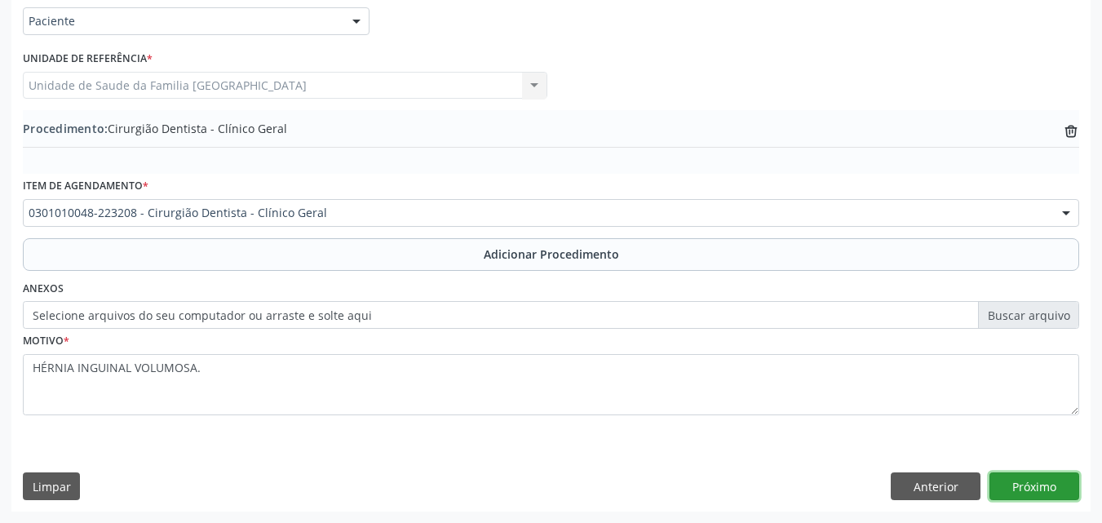
click at [1039, 490] on button "Próximo" at bounding box center [1034, 486] width 90 height 28
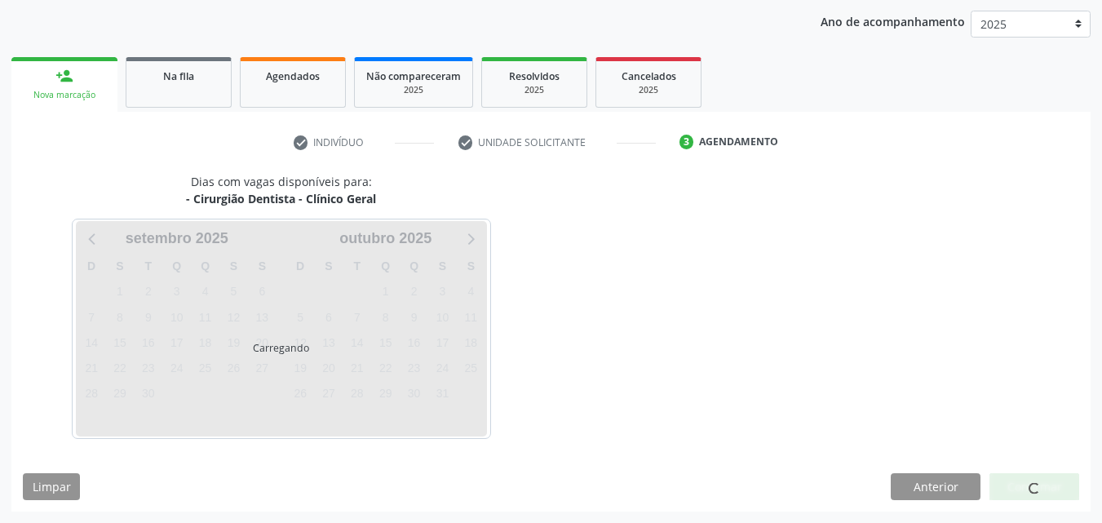
scroll to position [258, 0]
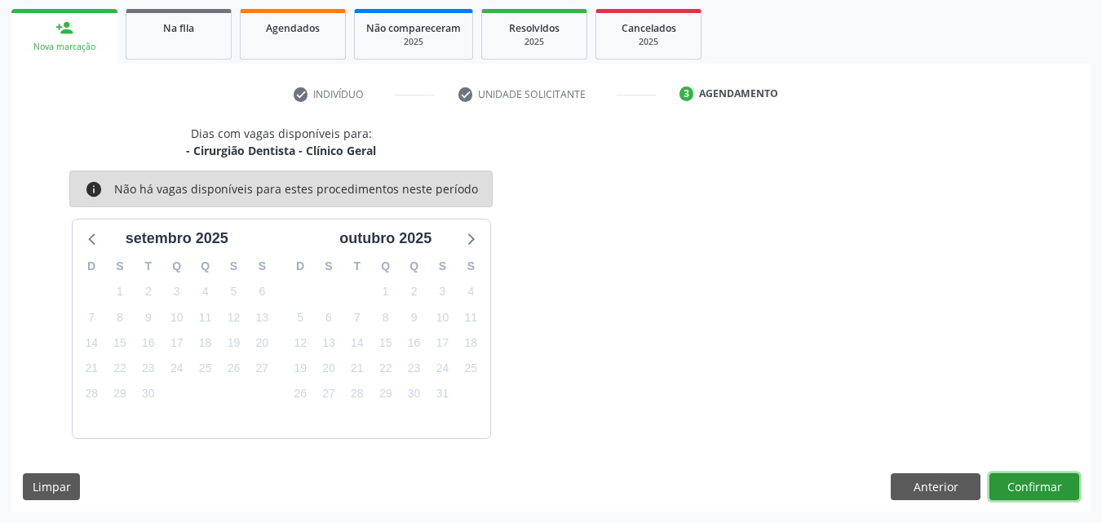
click at [1015, 487] on button "Confirmar" at bounding box center [1034, 487] width 90 height 28
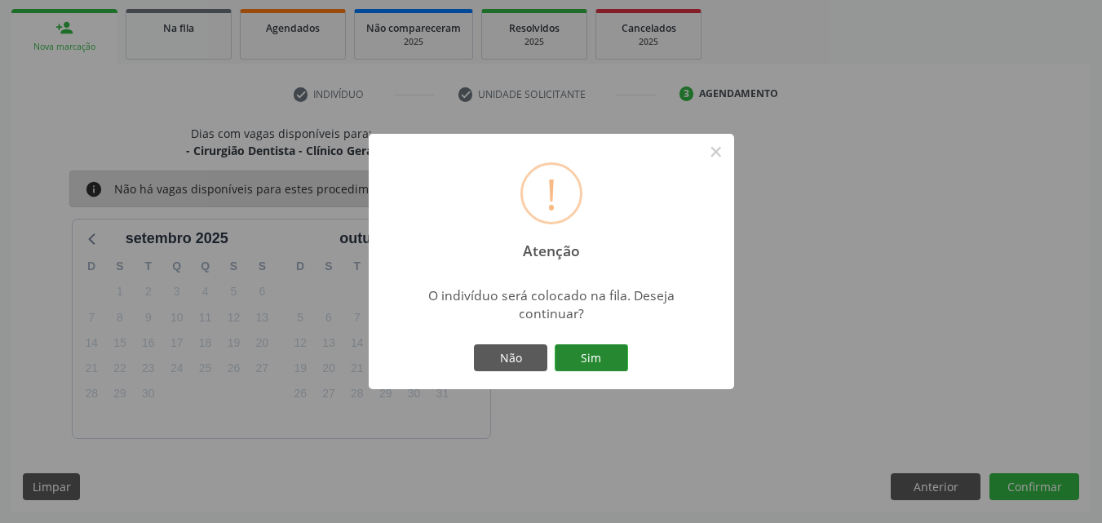
click at [595, 369] on button "Sim" at bounding box center [591, 358] width 73 height 28
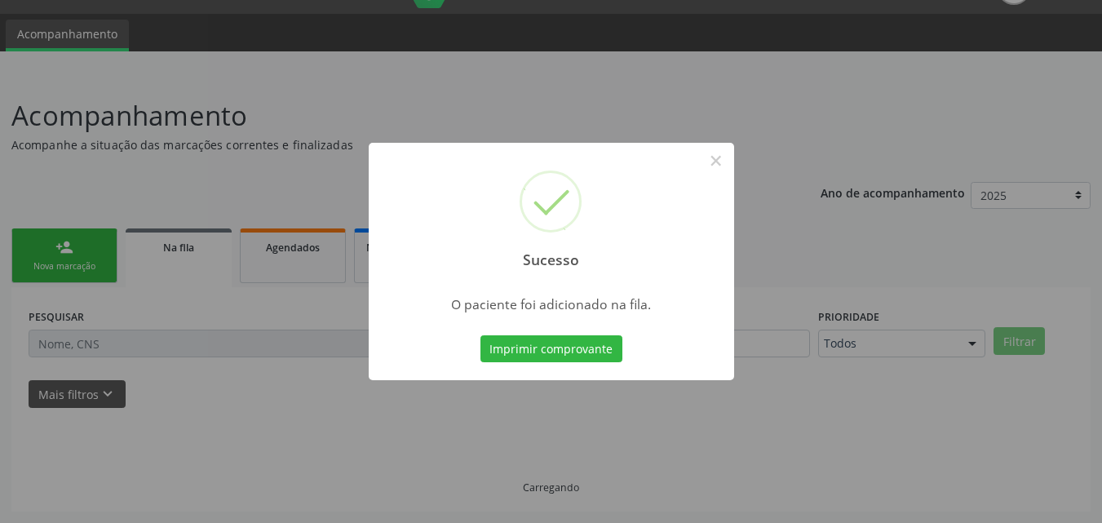
scroll to position [38, 0]
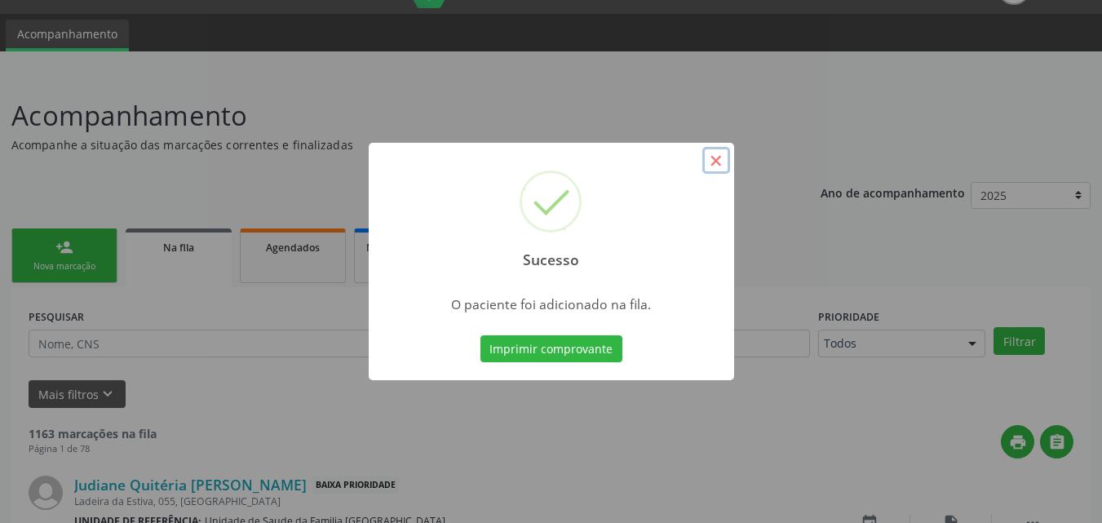
click at [721, 163] on button "×" at bounding box center [716, 161] width 28 height 28
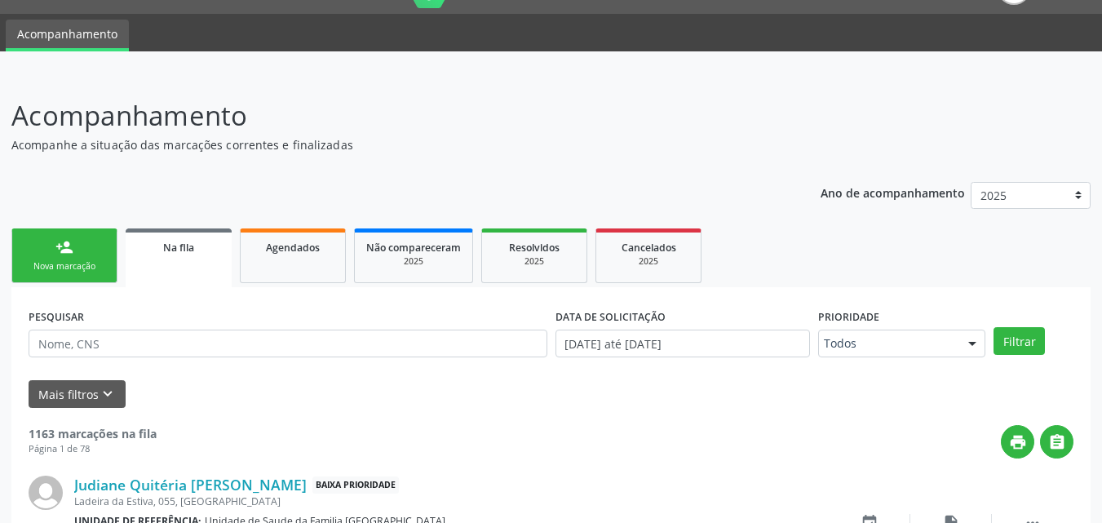
click at [50, 263] on div "Nova marcação" at bounding box center [65, 266] width 82 height 12
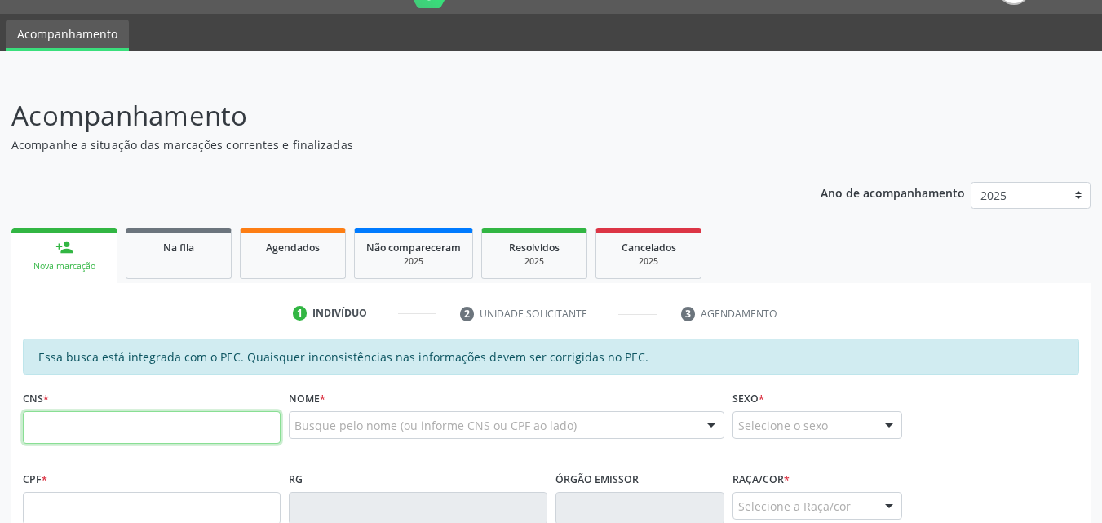
click at [53, 419] on input "text" at bounding box center [152, 427] width 258 height 33
paste input "704 8085 1374 4344"
type input "704 8085 1374 4344"
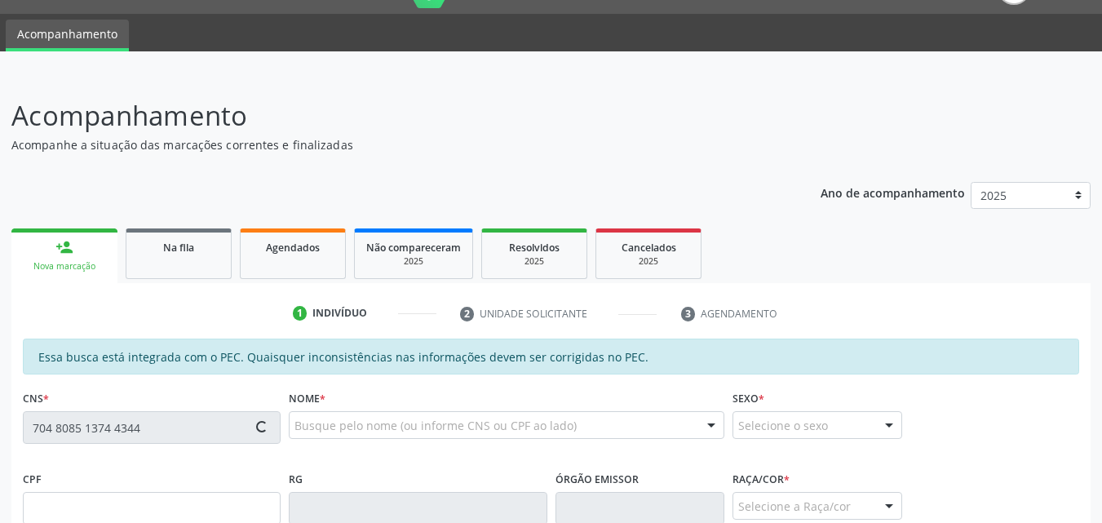
type input "347.101.324-53"
type input "19/08/1948"
type input "Luzia Ursulino dos Santos"
type input "(82) 99141-1315"
type input "074"
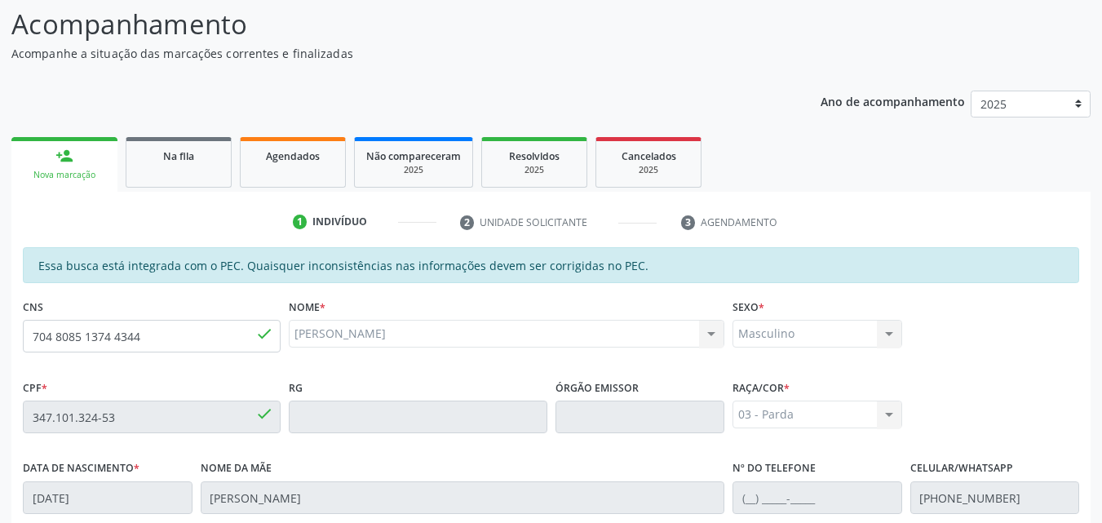
scroll to position [431, 0]
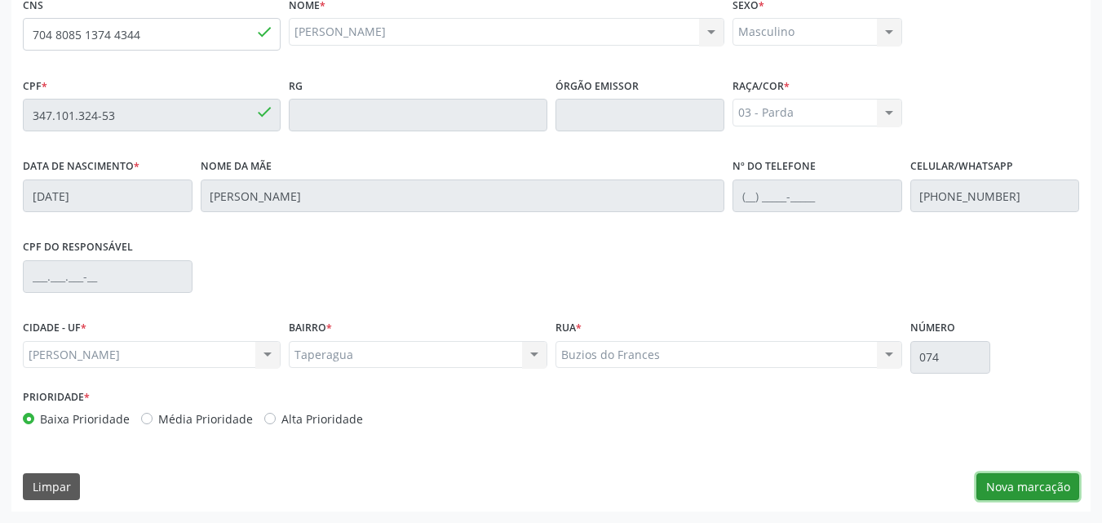
click at [1025, 489] on button "Nova marcação" at bounding box center [1027, 487] width 103 height 28
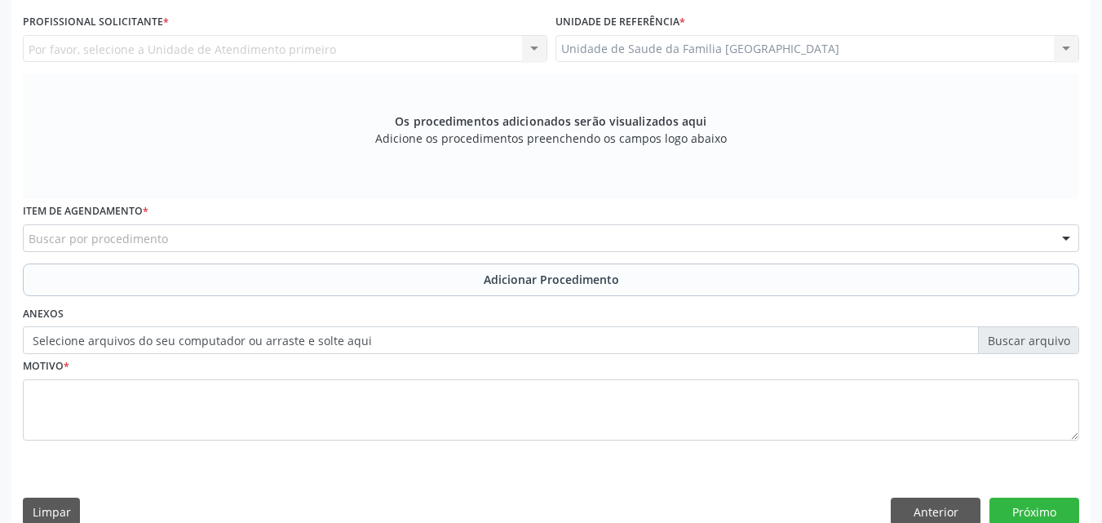
scroll to position [51, 0]
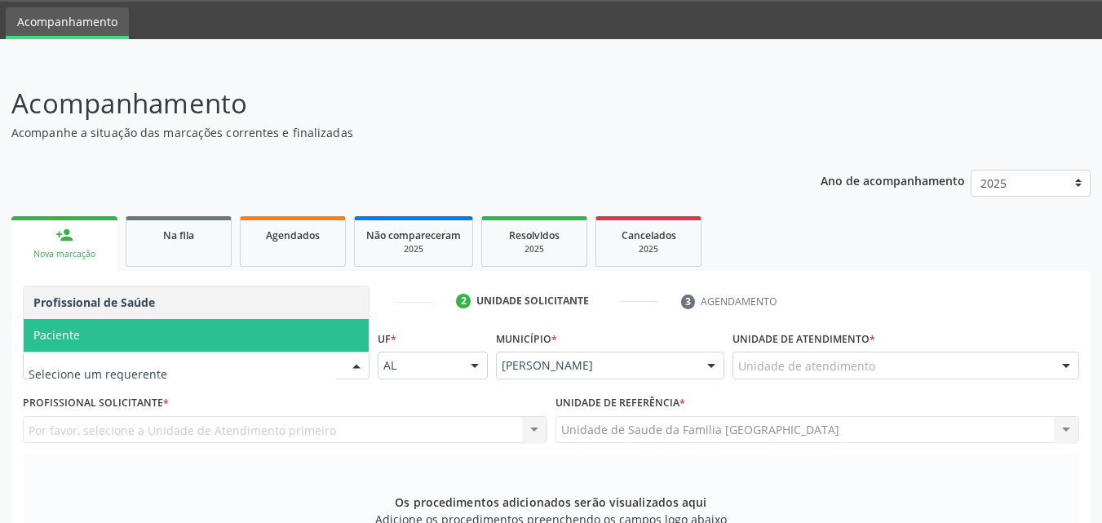
click at [126, 338] on span "Paciente" at bounding box center [196, 335] width 345 height 33
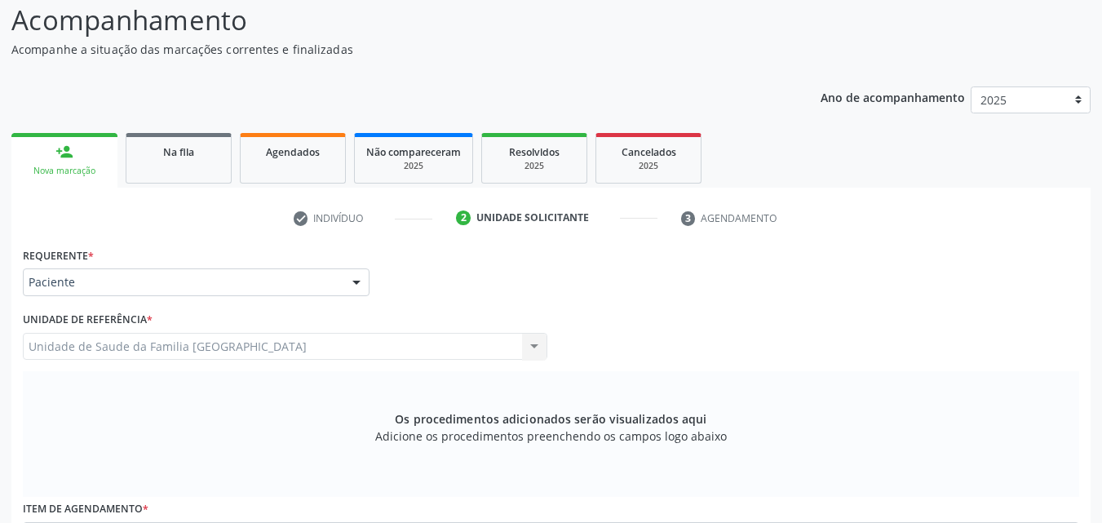
scroll to position [431, 0]
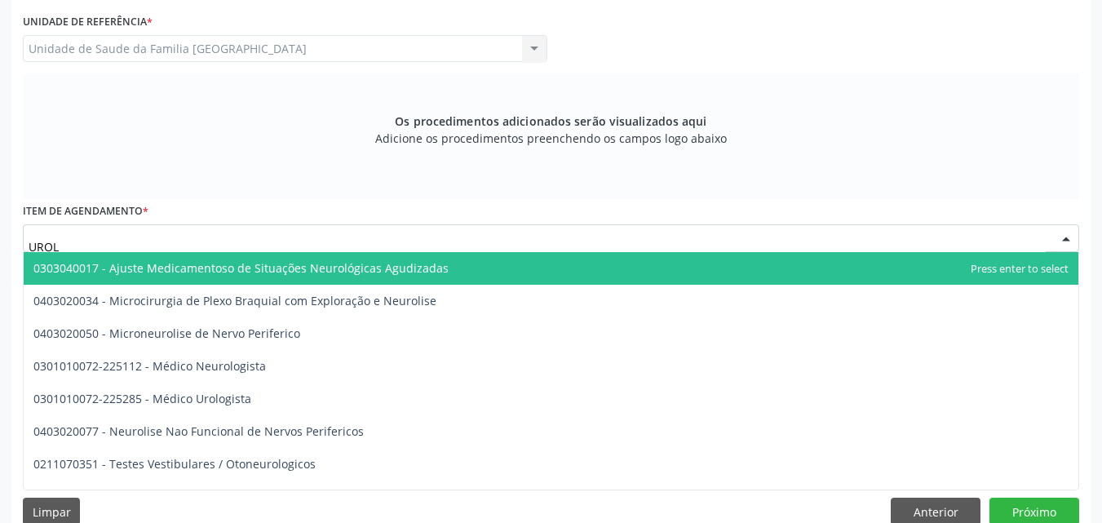
type input "UROLO"
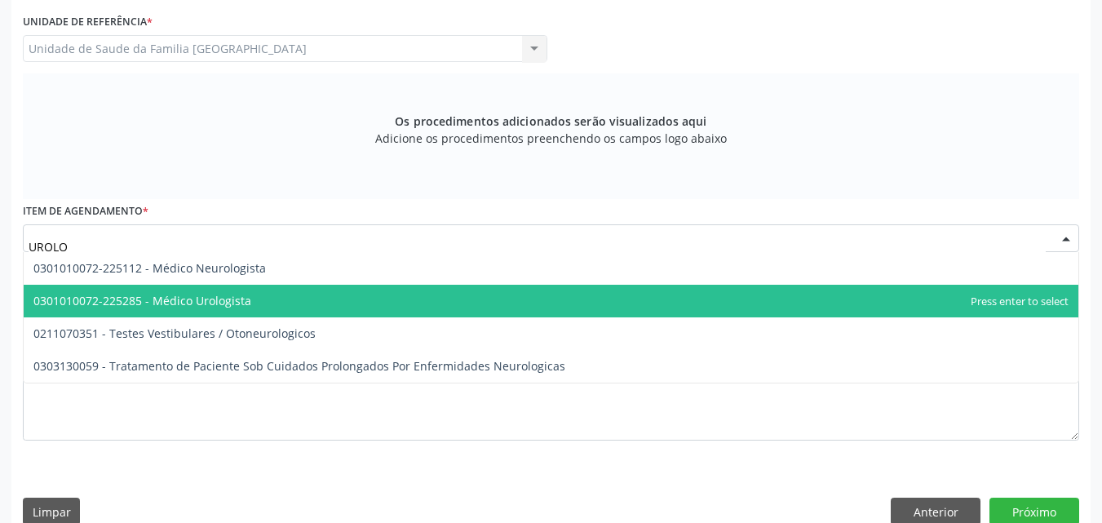
click at [174, 289] on span "0301010072-225285 - Médico Urologista" at bounding box center [551, 301] width 1054 height 33
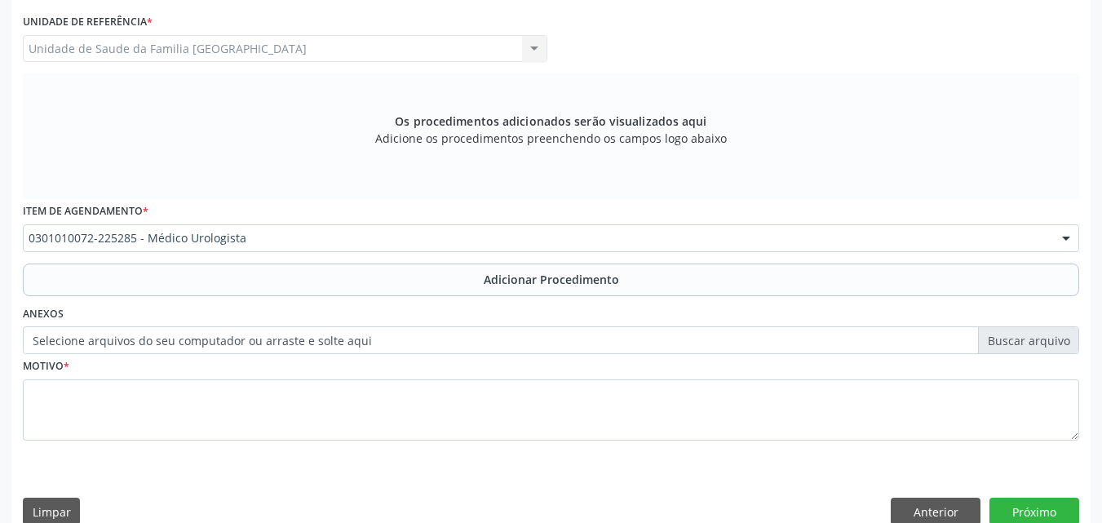
click at [197, 285] on button "Adicionar Procedimento" at bounding box center [551, 279] width 1056 height 33
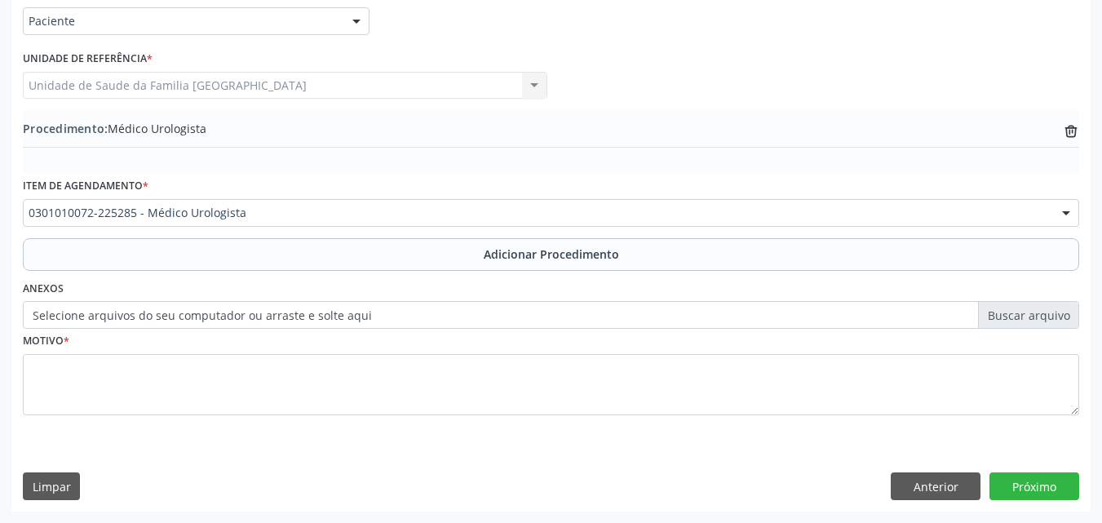
scroll to position [395, 0]
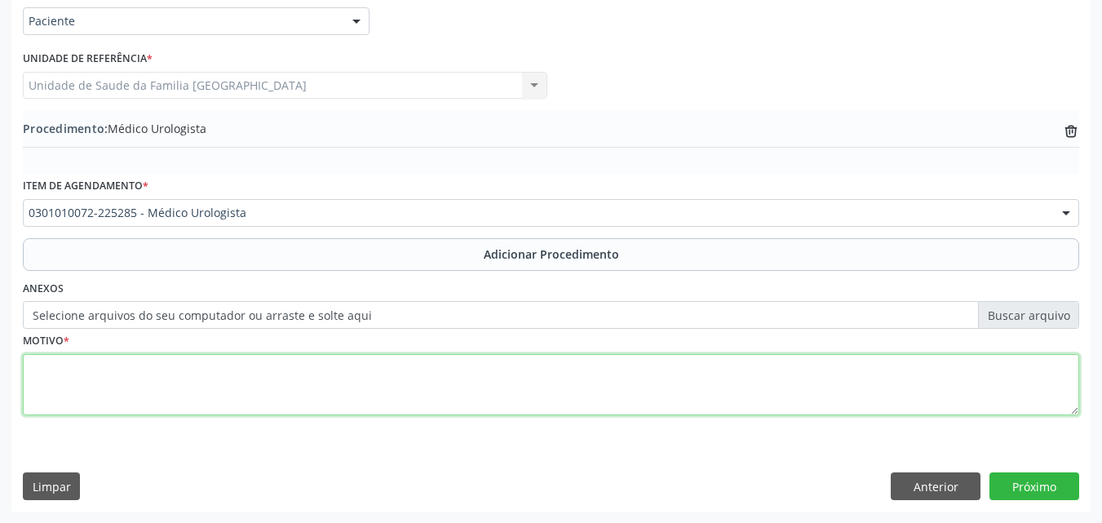
click at [197, 383] on textarea at bounding box center [551, 385] width 1056 height 62
type textarea "CÁLCULOS RENAIS E INTERNAÇÃO RECENTE POR ITU."
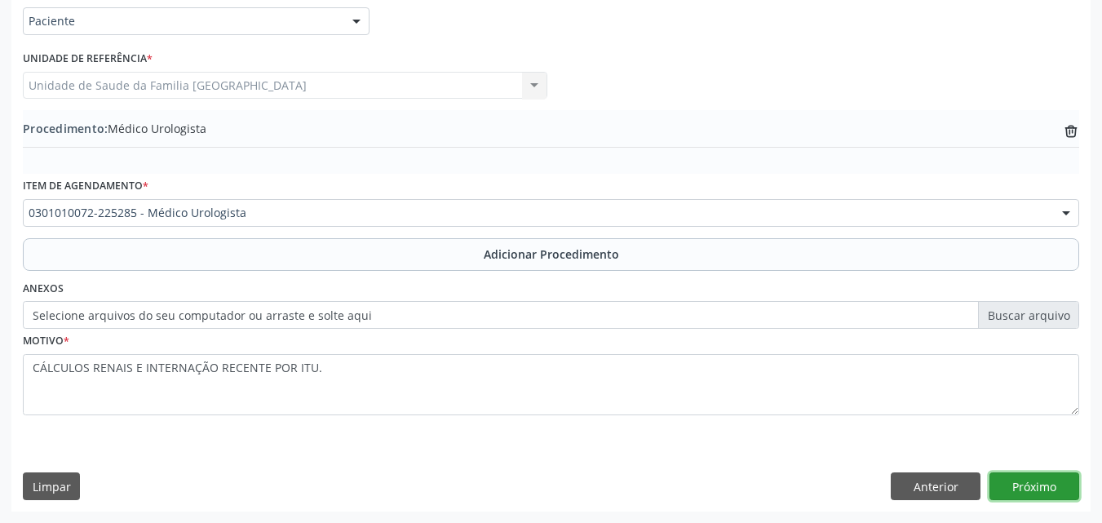
click at [1002, 489] on button "Próximo" at bounding box center [1034, 486] width 90 height 28
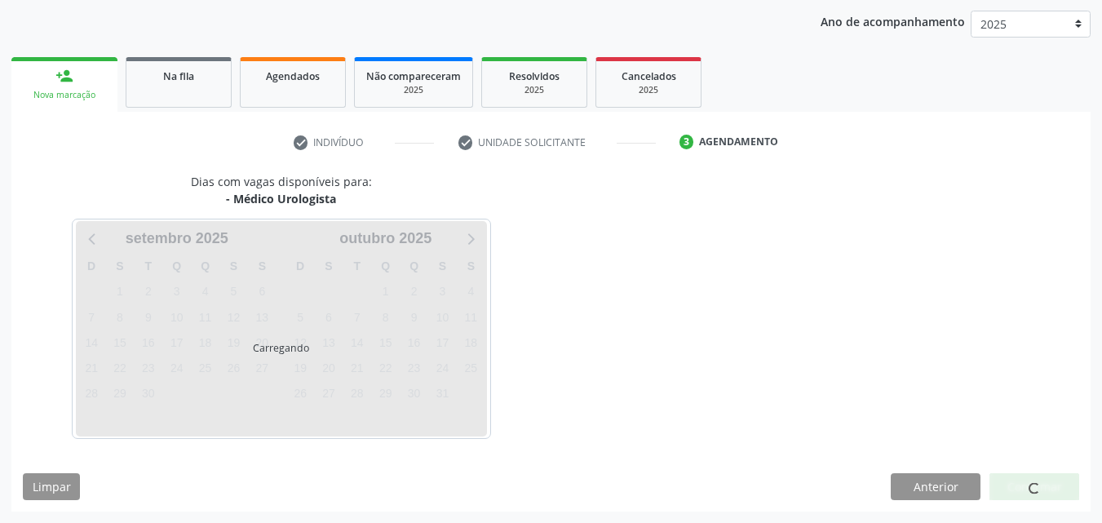
scroll to position [258, 0]
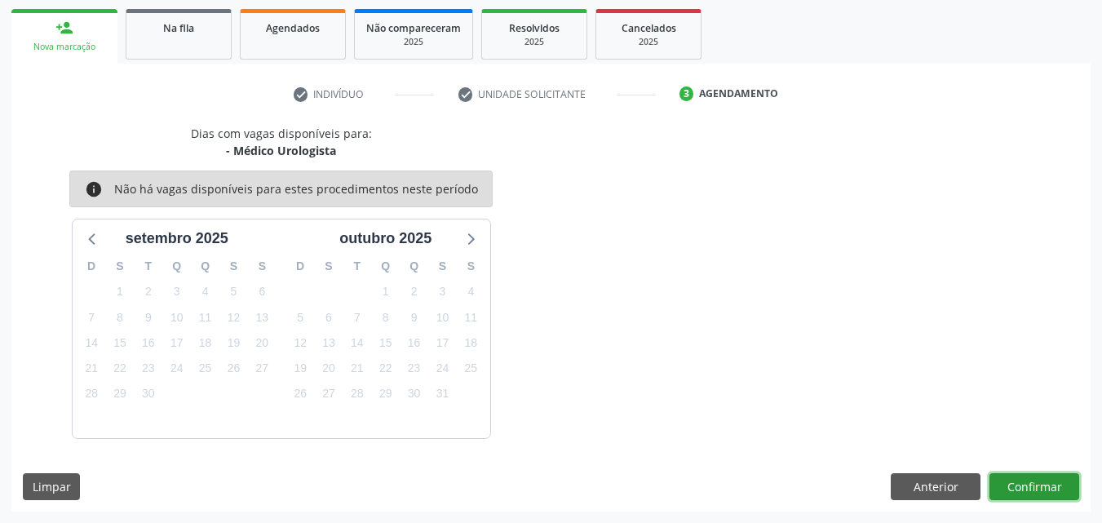
click at [1002, 489] on button "Confirmar" at bounding box center [1034, 487] width 90 height 28
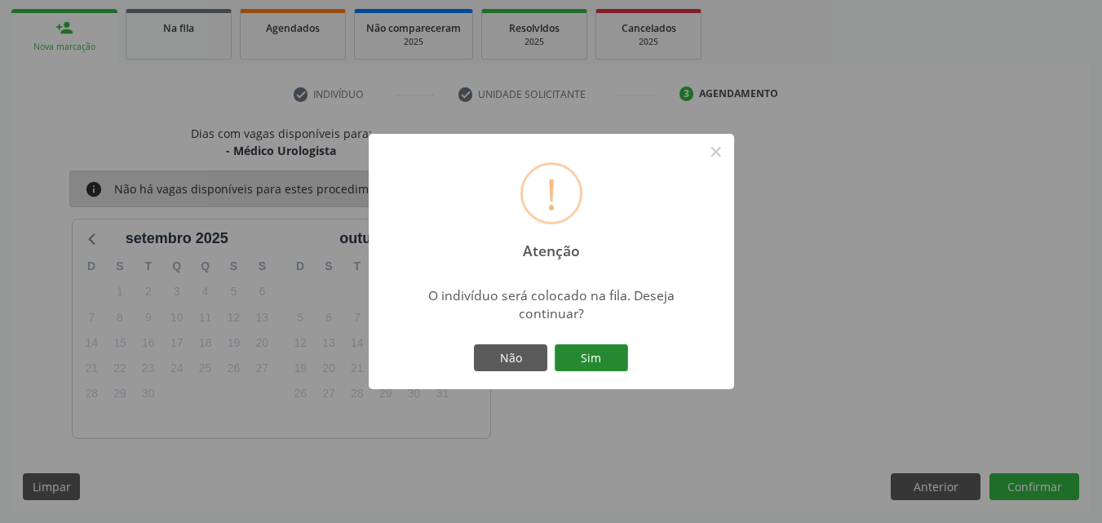
click at [606, 363] on button "Sim" at bounding box center [591, 358] width 73 height 28
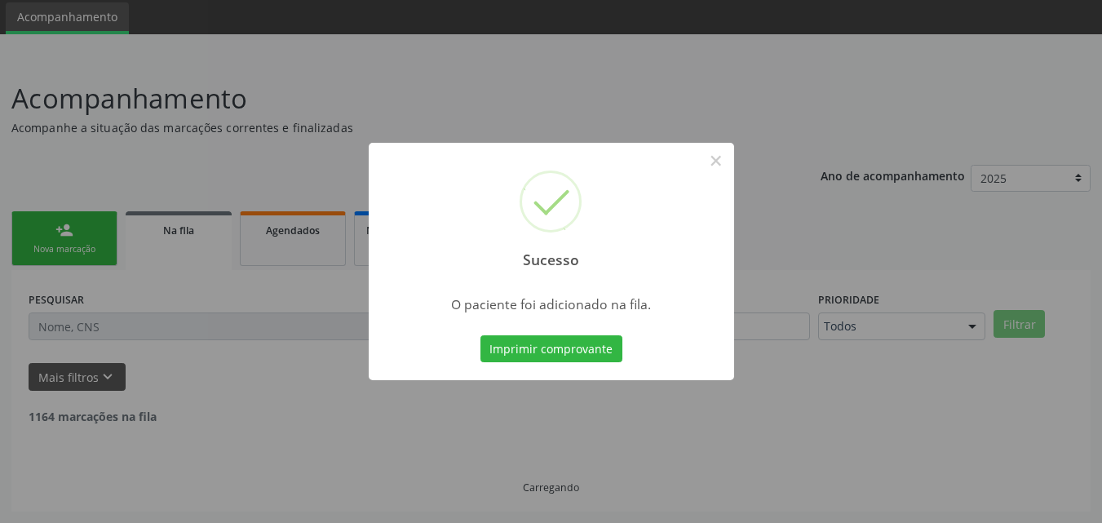
scroll to position [38, 0]
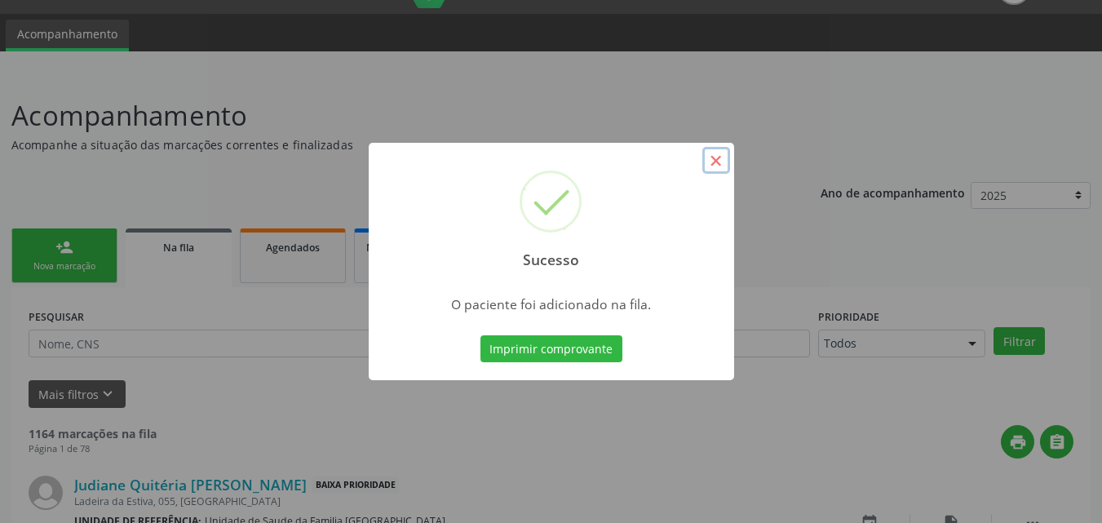
click at [715, 162] on button "×" at bounding box center [716, 161] width 28 height 28
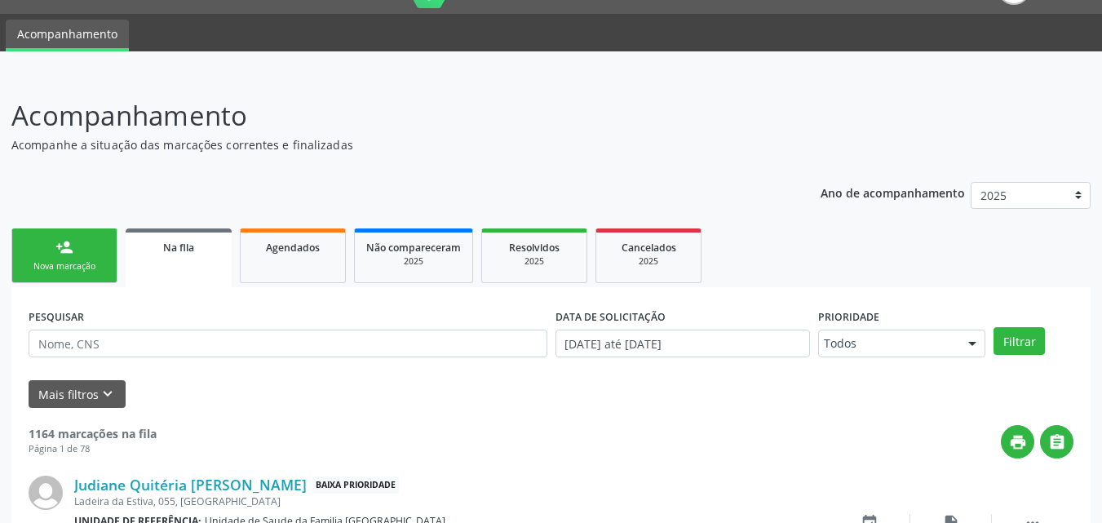
click at [73, 267] on div "Nova marcação" at bounding box center [65, 266] width 82 height 12
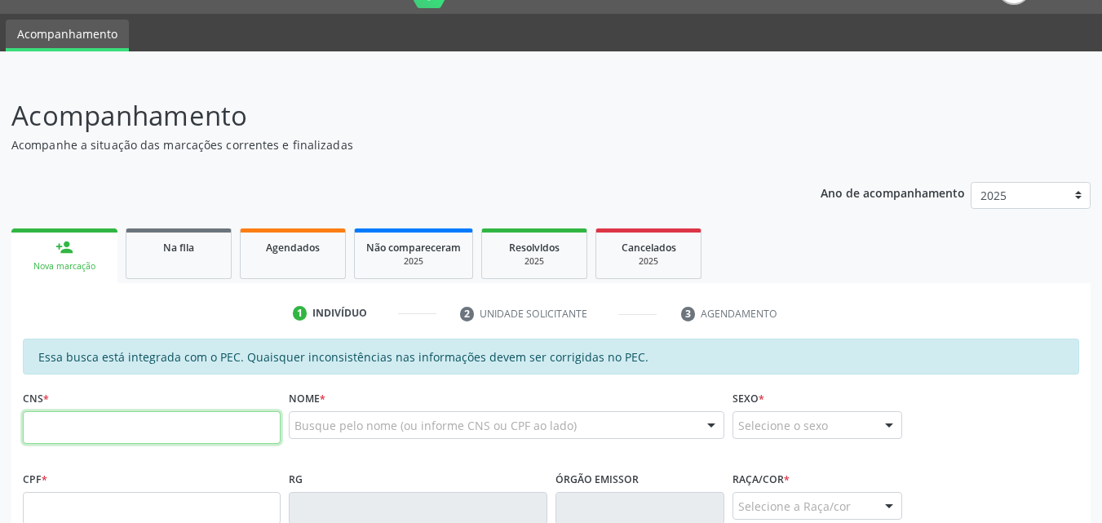
click at [66, 420] on input "text" at bounding box center [152, 427] width 258 height 33
paste input "704 8085 1374 4344"
type input "704 8085 1374 4344"
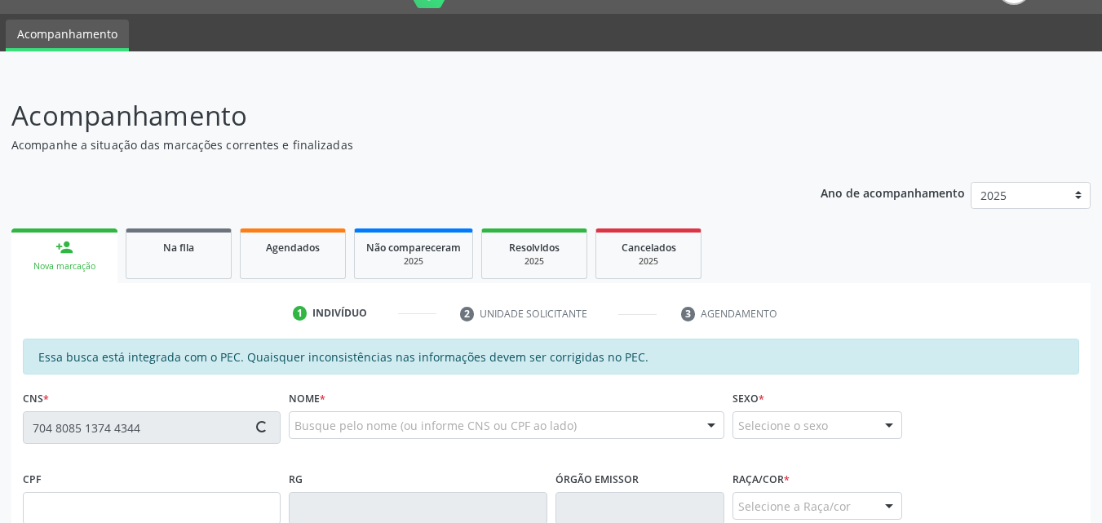
scroll to position [419, 0]
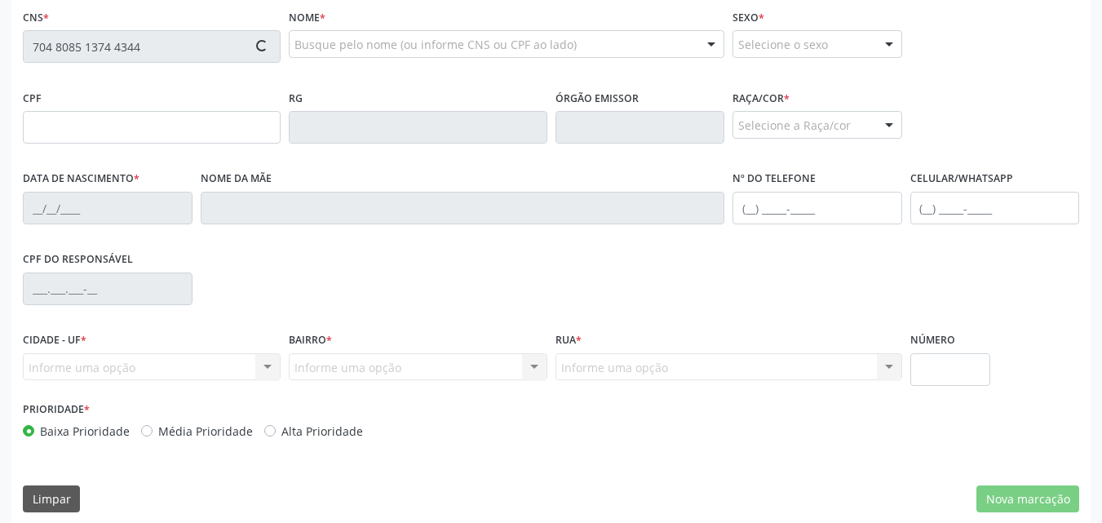
type input "347.101.324-53"
type input "19/08/1948"
type input "Luzia Ursulino dos Santos"
type input "(82) 99141-1315"
type input "074"
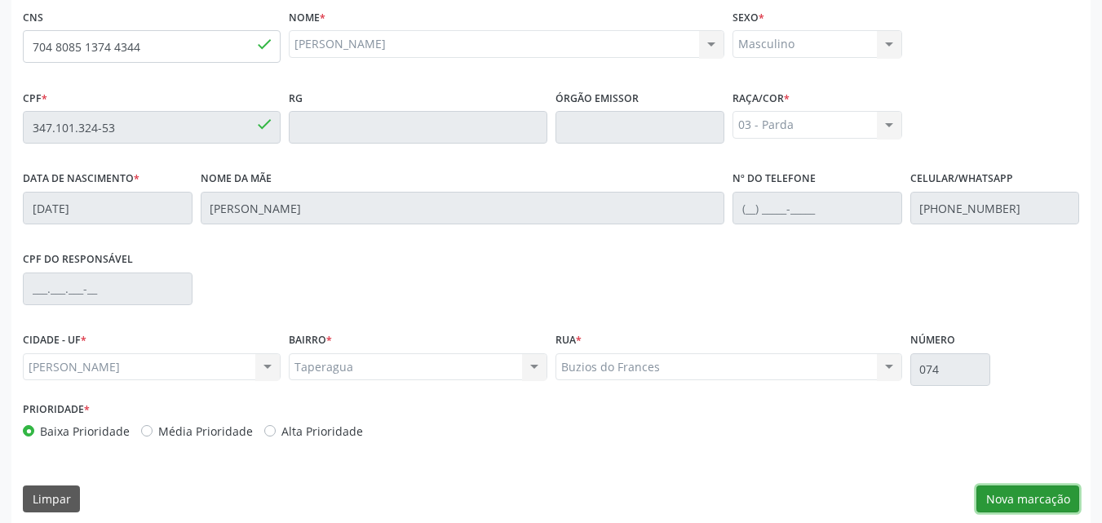
click at [1043, 492] on button "Nova marcação" at bounding box center [1027, 499] width 103 height 28
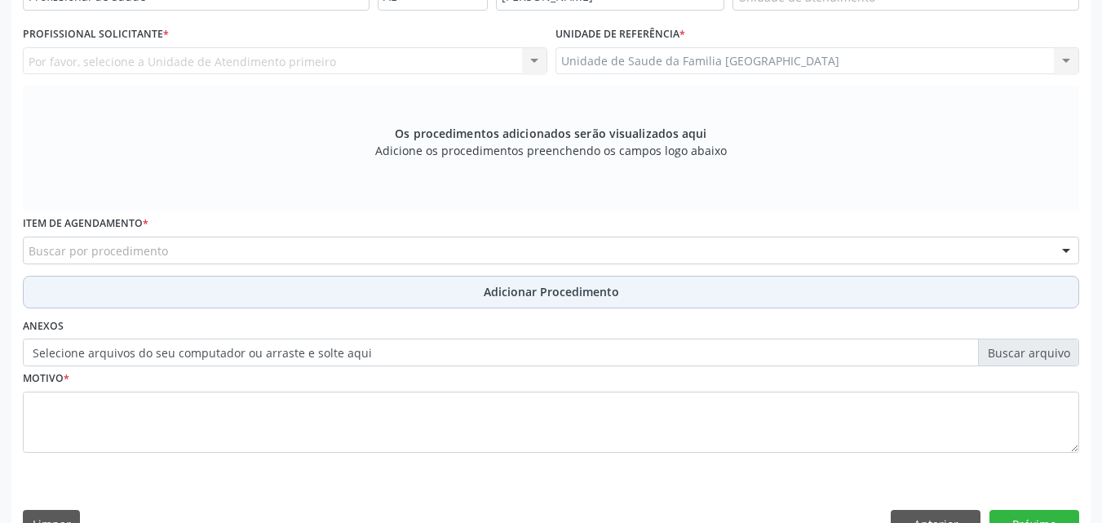
scroll to position [38, 0]
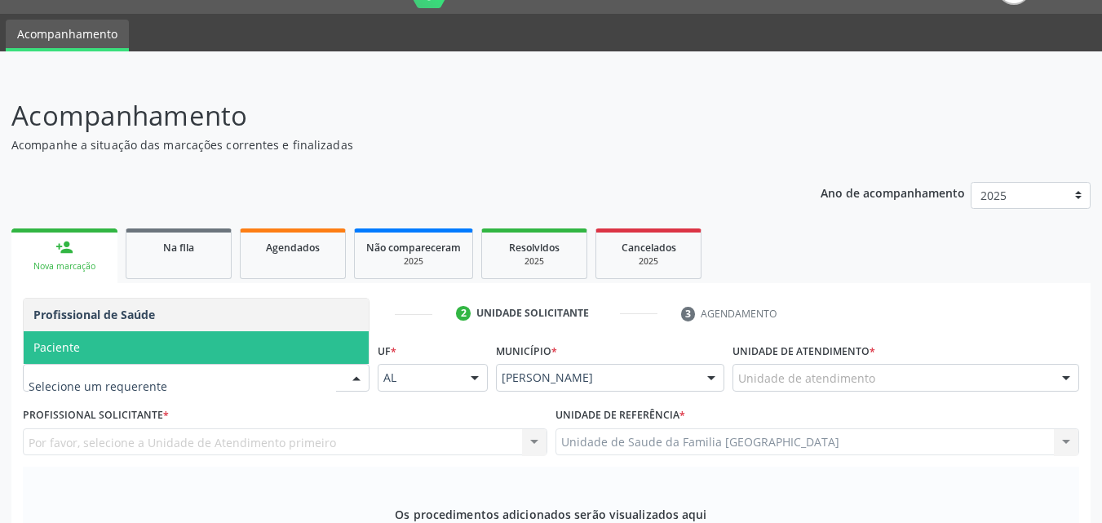
click at [63, 343] on span "Paciente" at bounding box center [56, 346] width 46 height 15
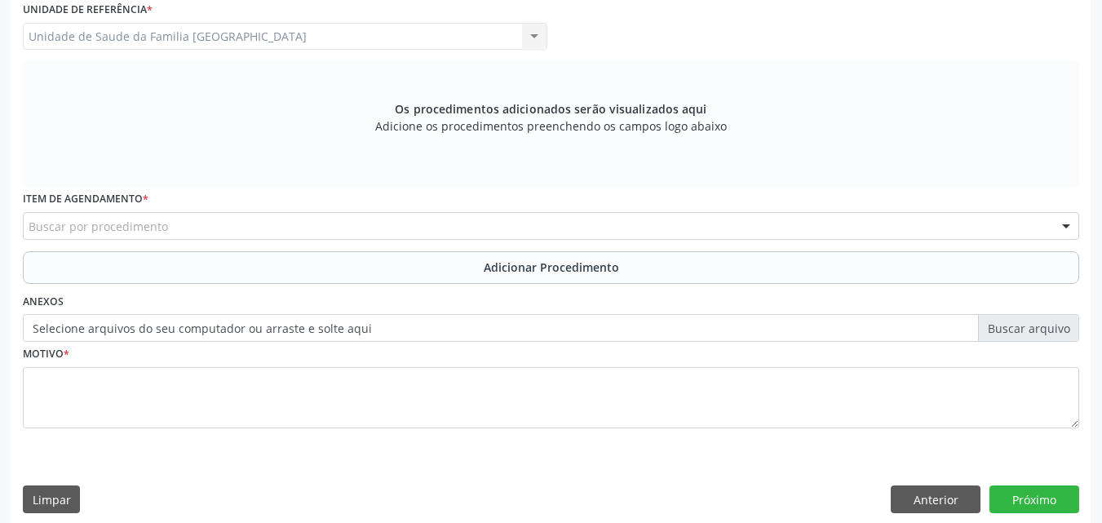
scroll to position [457, 0]
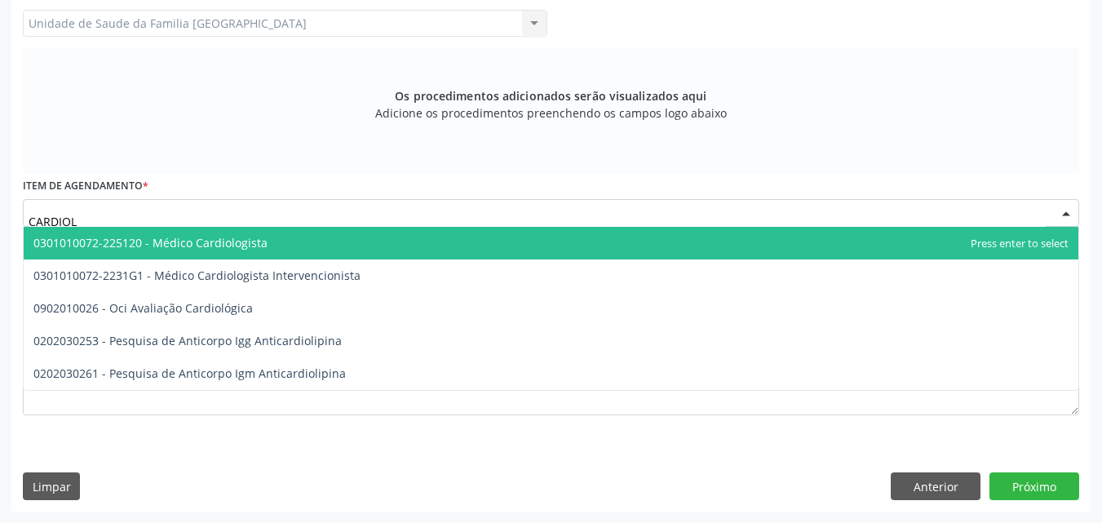
type input "CARDIOLO"
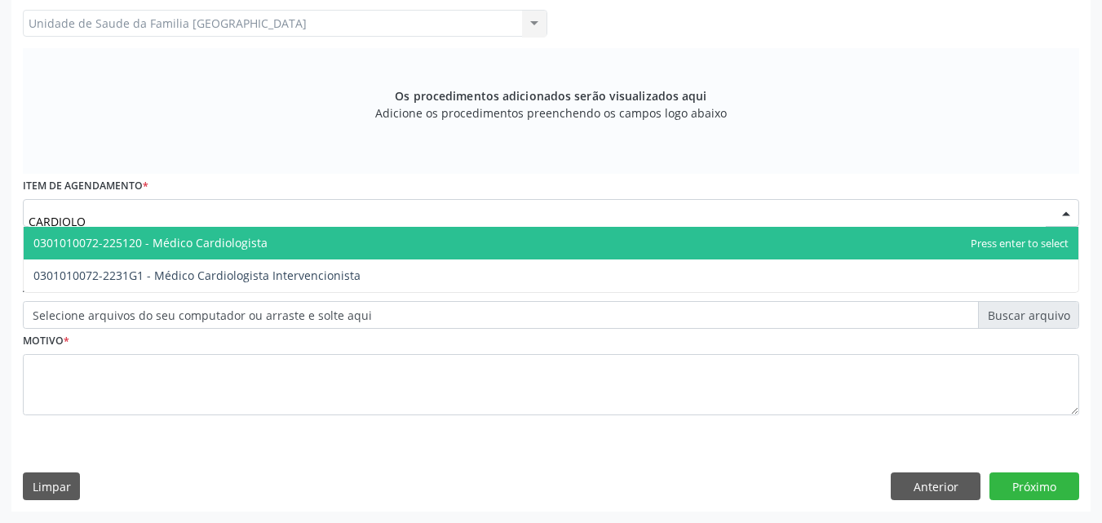
click at [166, 244] on span "0301010072-225120 - Médico Cardiologista" at bounding box center [150, 242] width 234 height 15
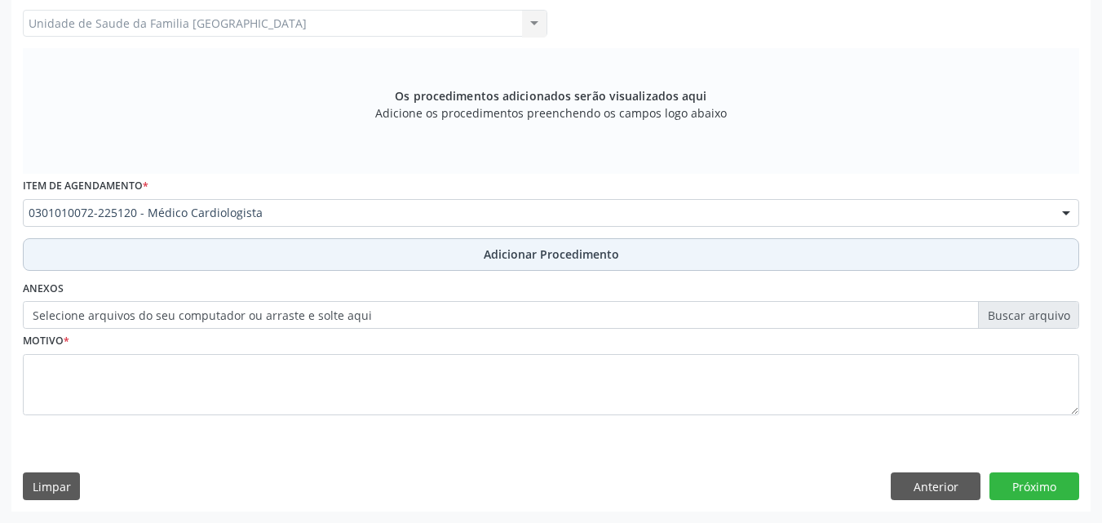
click at [190, 263] on button "Adicionar Procedimento" at bounding box center [551, 254] width 1056 height 33
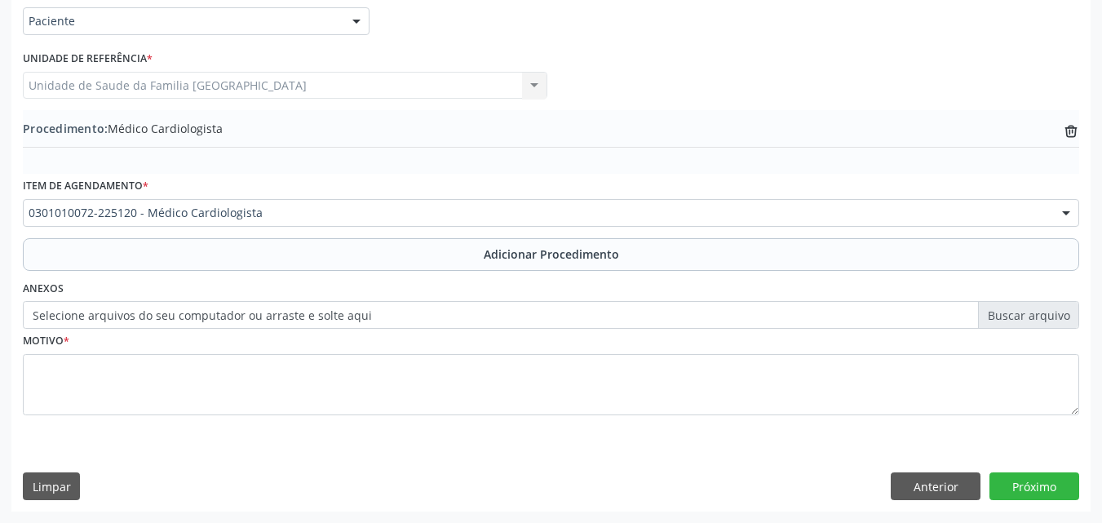
scroll to position [395, 0]
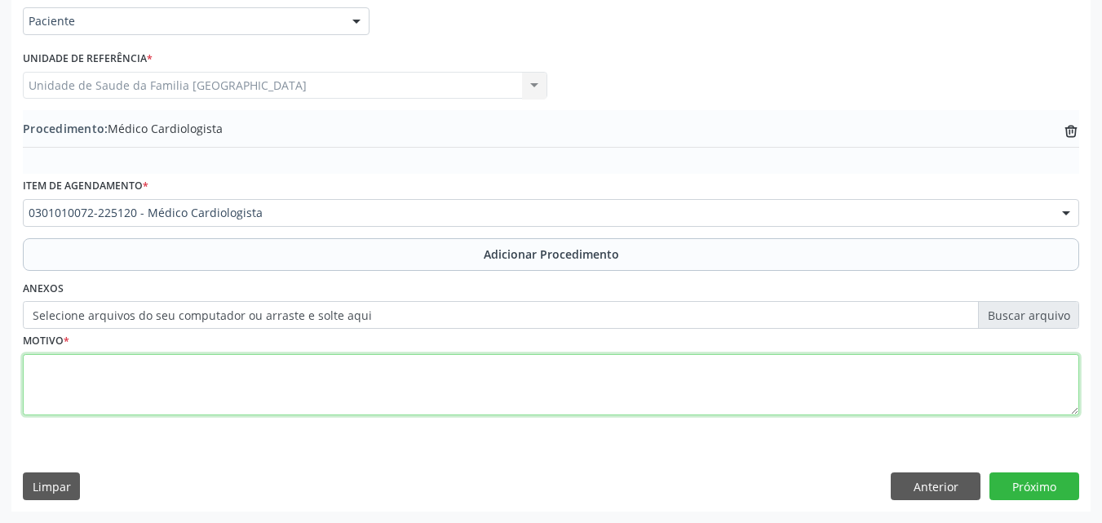
click at [178, 384] on textarea at bounding box center [551, 385] width 1056 height 62
type textarea "HAS E HIPERTROFIA DE CÂMARAS ESQUERDAS."
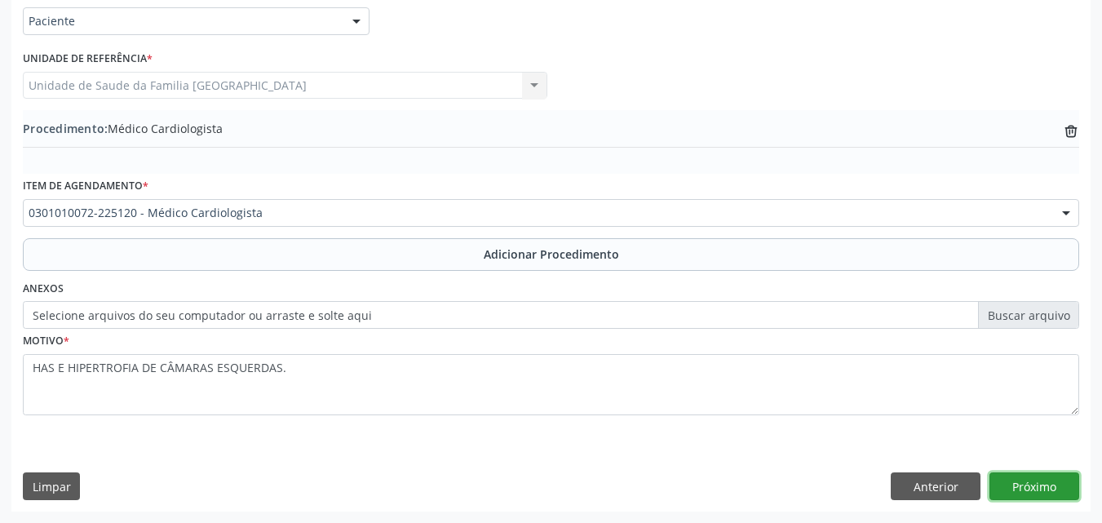
click at [1013, 479] on button "Próximo" at bounding box center [1034, 486] width 90 height 28
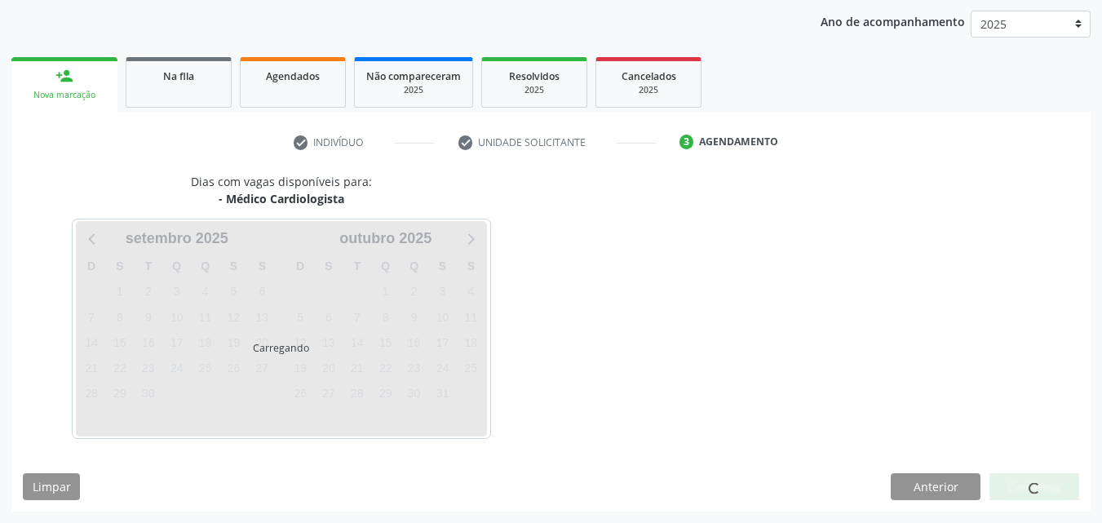
scroll to position [258, 0]
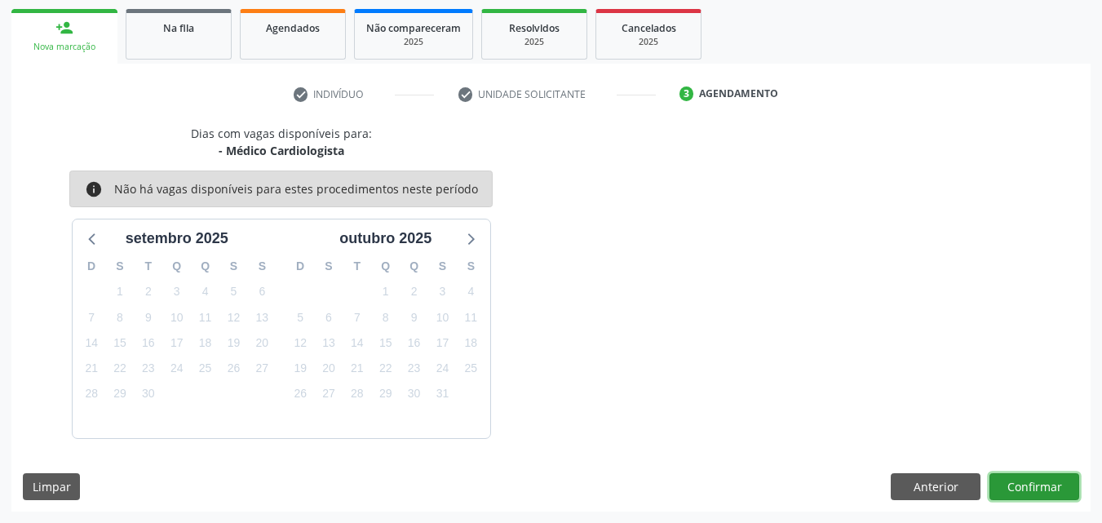
click at [1013, 479] on button "Confirmar" at bounding box center [1034, 487] width 90 height 28
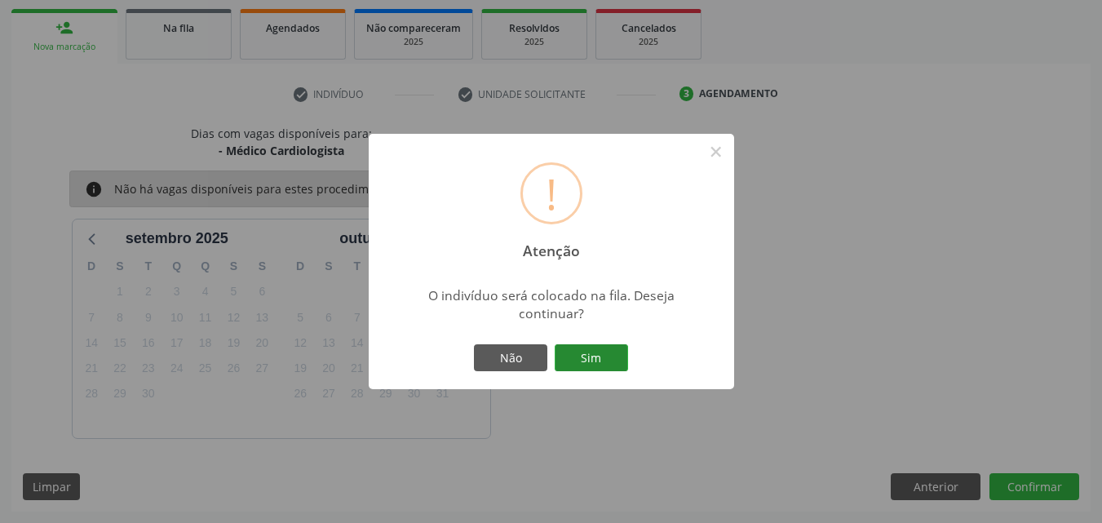
click at [574, 351] on button "Sim" at bounding box center [591, 358] width 73 height 28
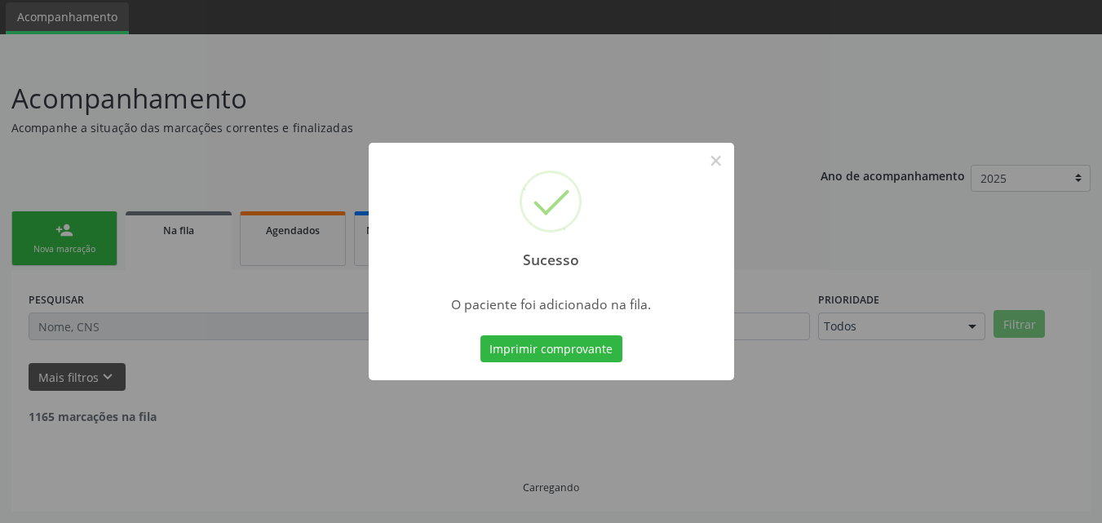
scroll to position [38, 0]
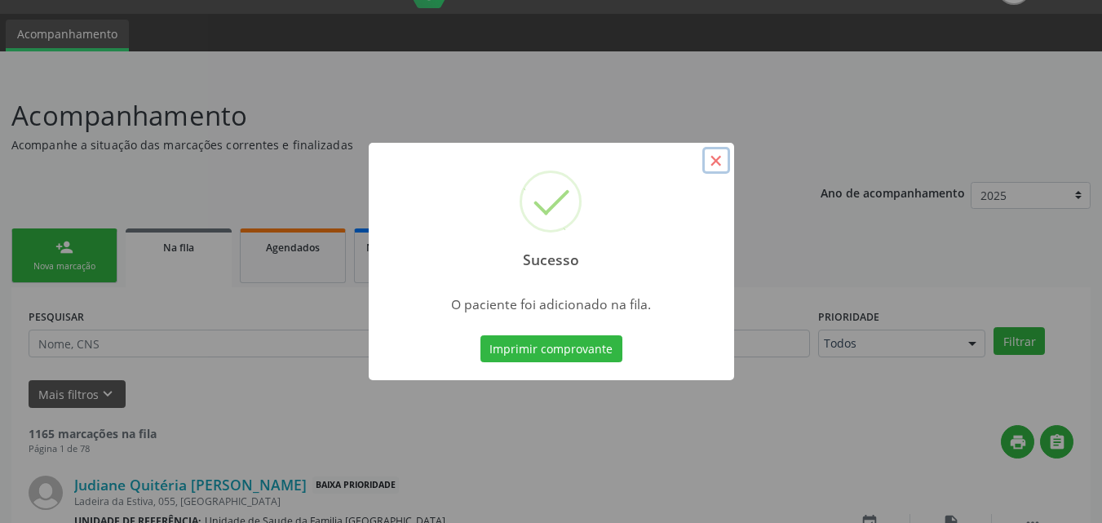
click at [715, 158] on button "×" at bounding box center [716, 161] width 28 height 28
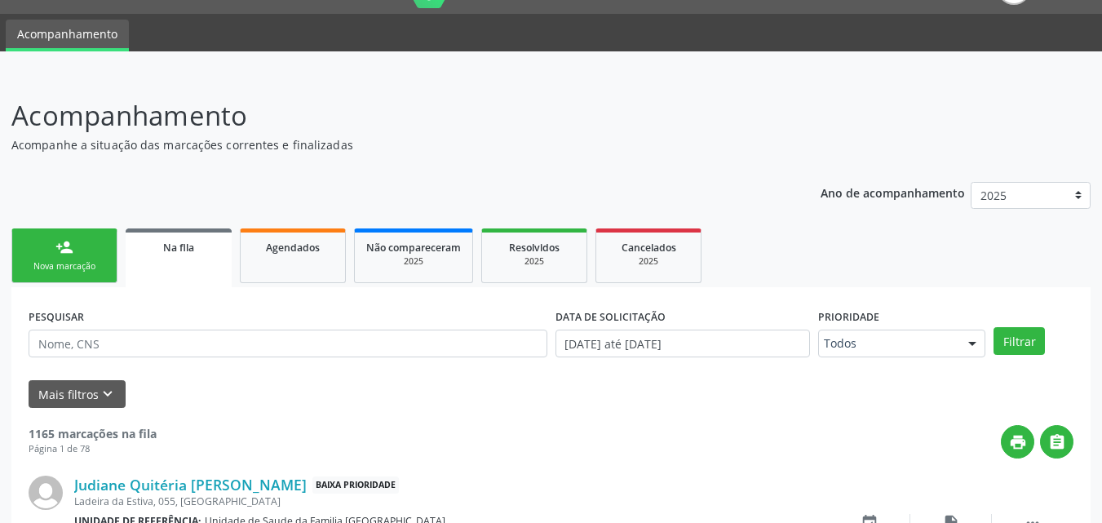
click at [88, 236] on link "person_add Nova marcação" at bounding box center [64, 255] width 106 height 55
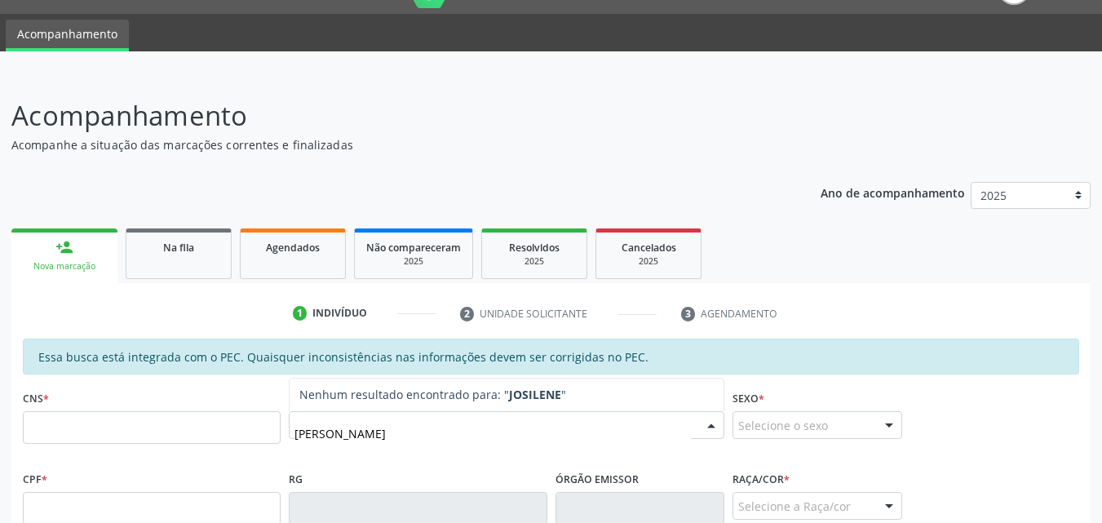
type input "JOSILENE A"
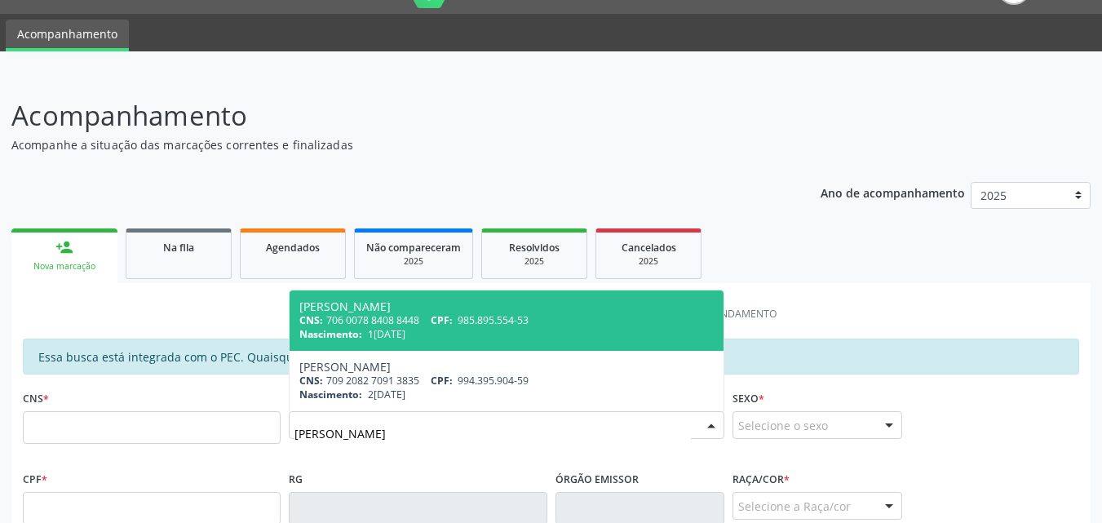
click at [426, 337] on div "Nascimento: 13/05/1975" at bounding box center [506, 334] width 414 height 14
type input "706 0078 8408 8448"
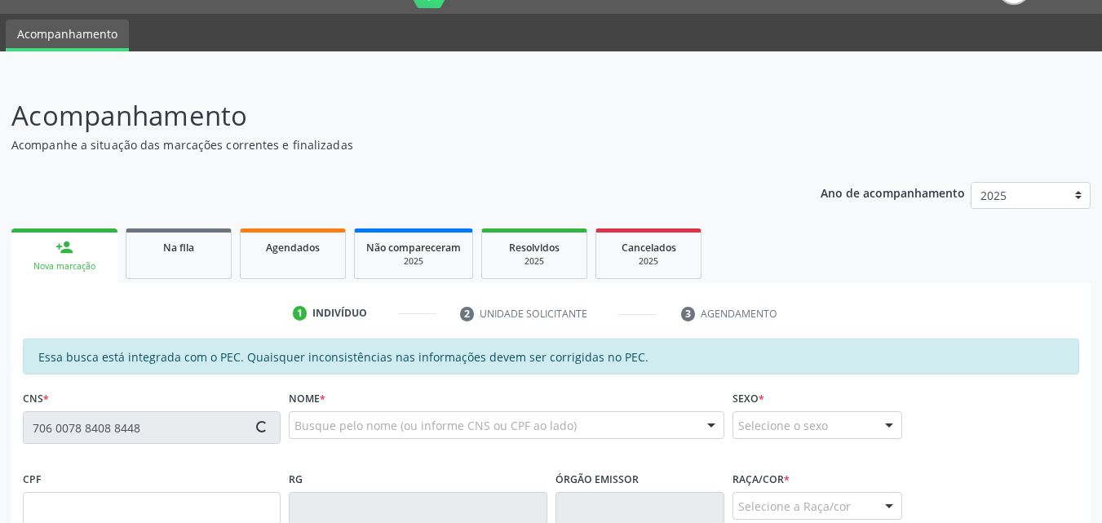
scroll to position [431, 0]
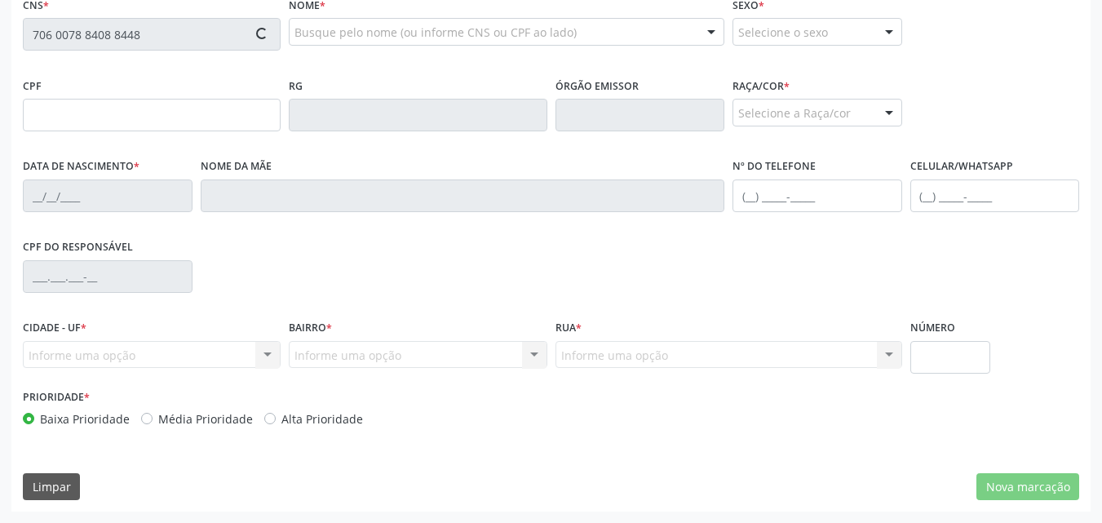
type input "985.895.554-53"
type input "13/05/1975"
type input "Maria Letícia Alves da Silva"
type input "(82) 98859-3359"
type input "119"
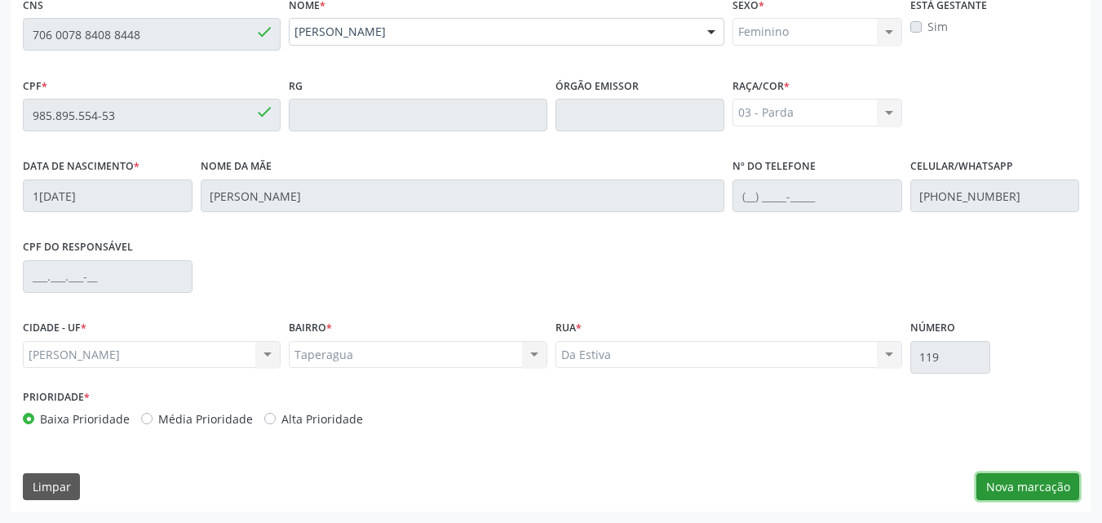
click at [1001, 480] on button "Nova marcação" at bounding box center [1027, 487] width 103 height 28
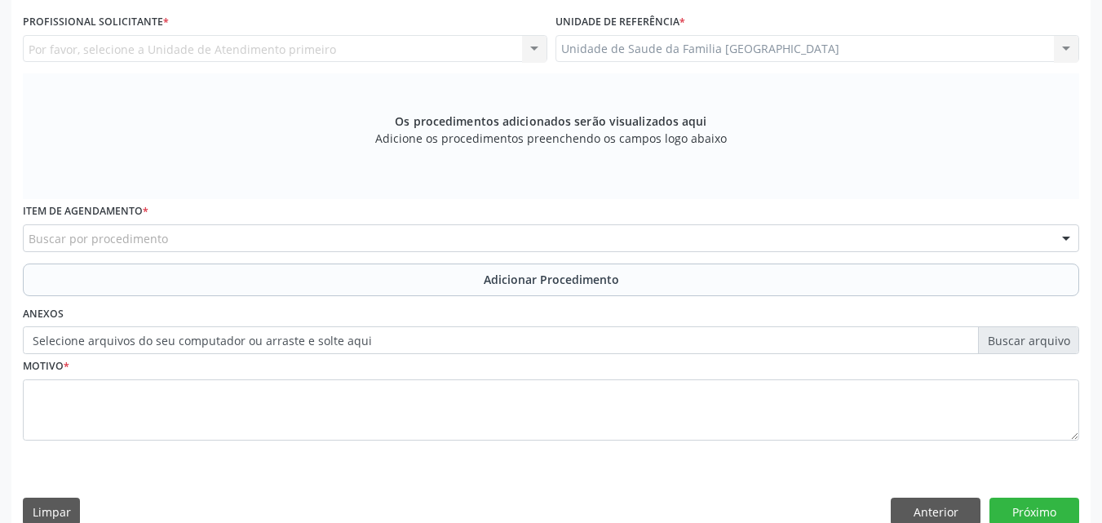
scroll to position [51, 0]
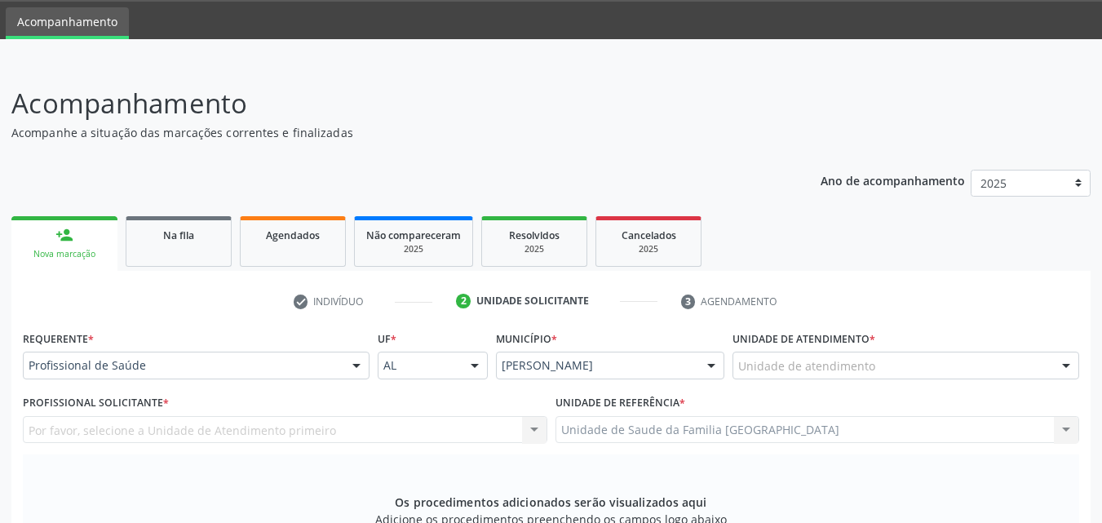
click at [871, 351] on div "Unidade de atendimento Aeronave Baron 58 Aeronave Cessna Associacao Divina Mise…" at bounding box center [905, 365] width 347 height 28
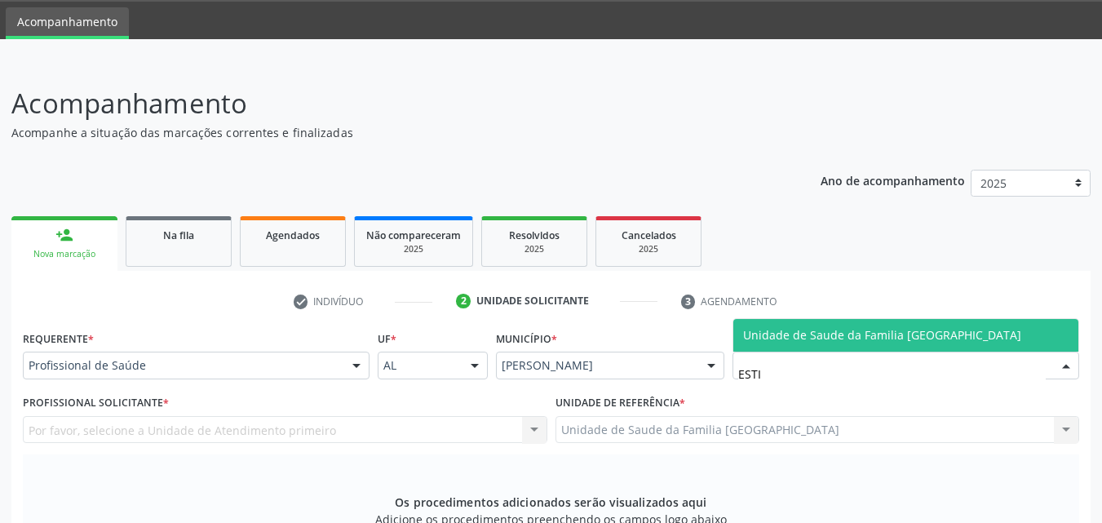
type input "ESTIV"
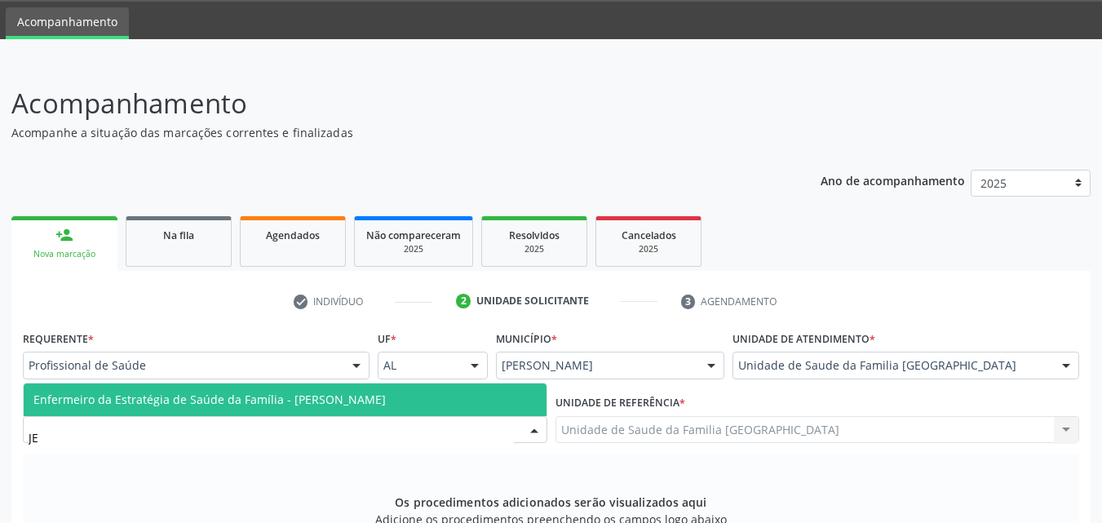
type input "JEA"
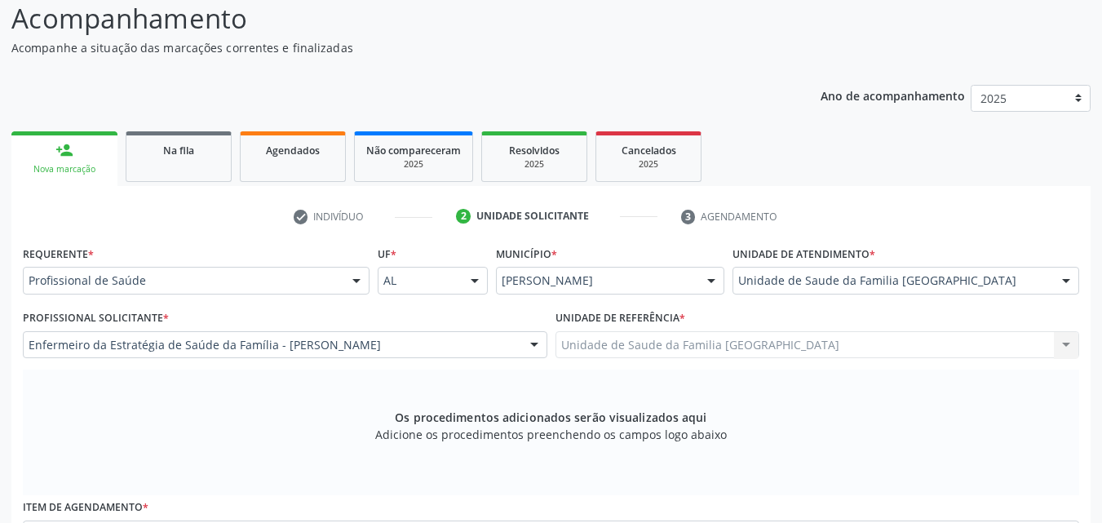
scroll to position [457, 0]
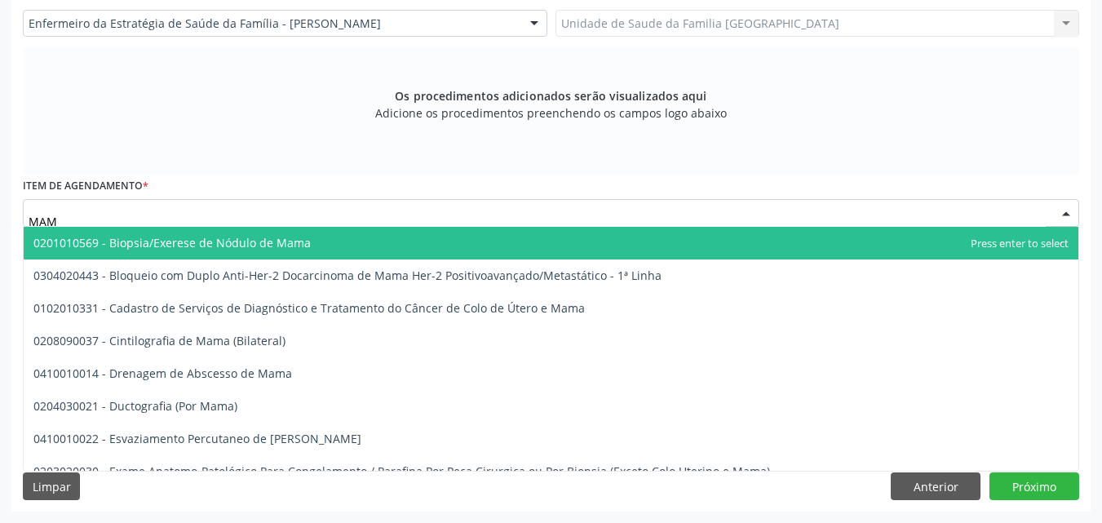
type input "MAMO"
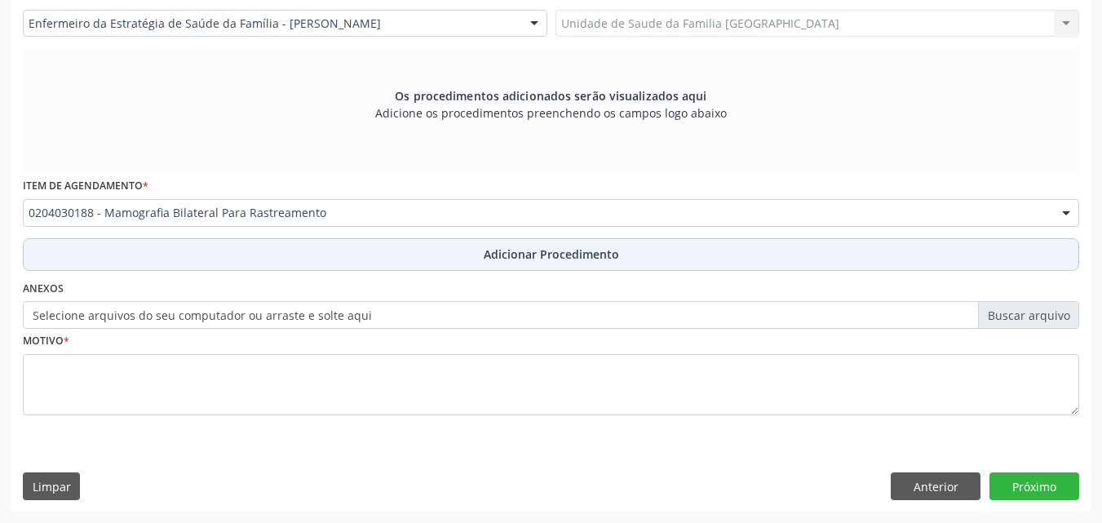
click at [146, 259] on button "Adicionar Procedimento" at bounding box center [551, 254] width 1056 height 33
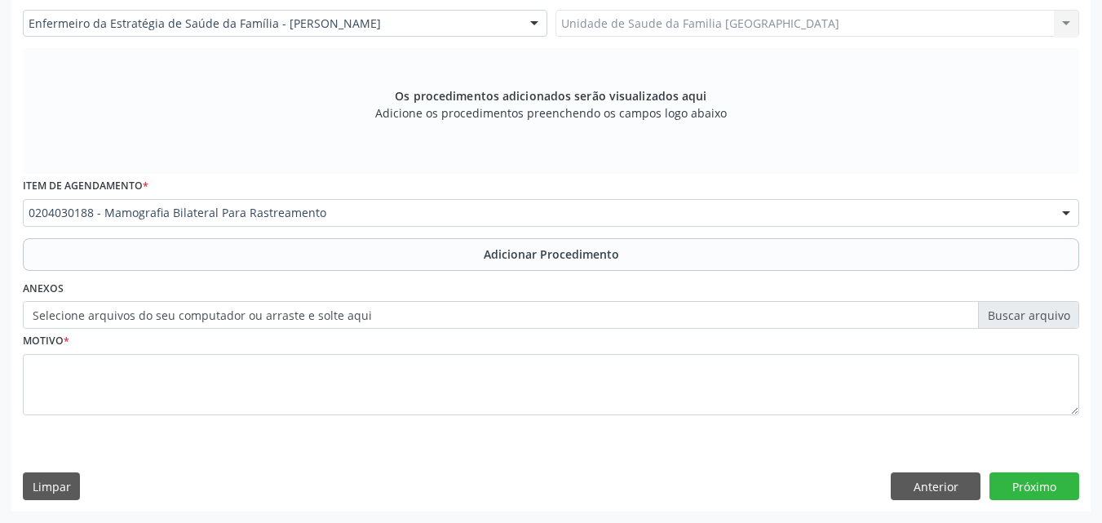
scroll to position [395, 0]
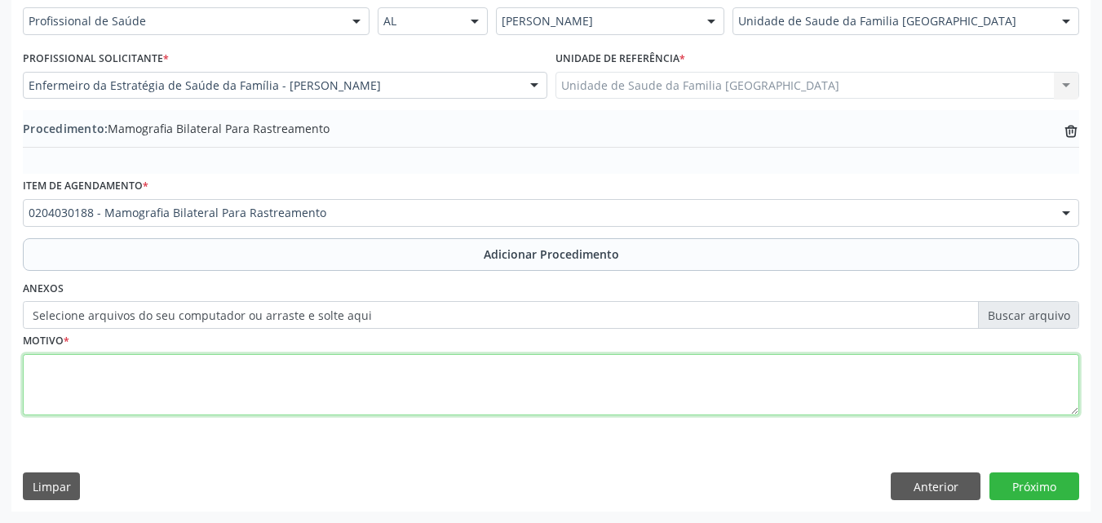
click at [146, 391] on textarea at bounding box center [551, 385] width 1056 height 62
type textarea "RASTREAMENTO."
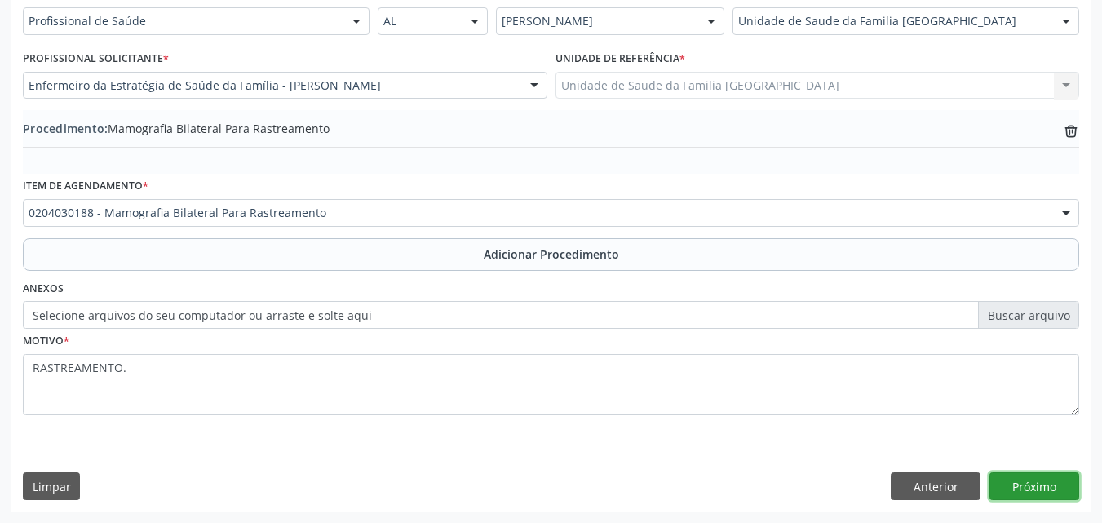
drag, startPoint x: 997, startPoint y: 482, endPoint x: 791, endPoint y: 518, distance: 209.4
click at [997, 481] on button "Próximo" at bounding box center [1034, 486] width 90 height 28
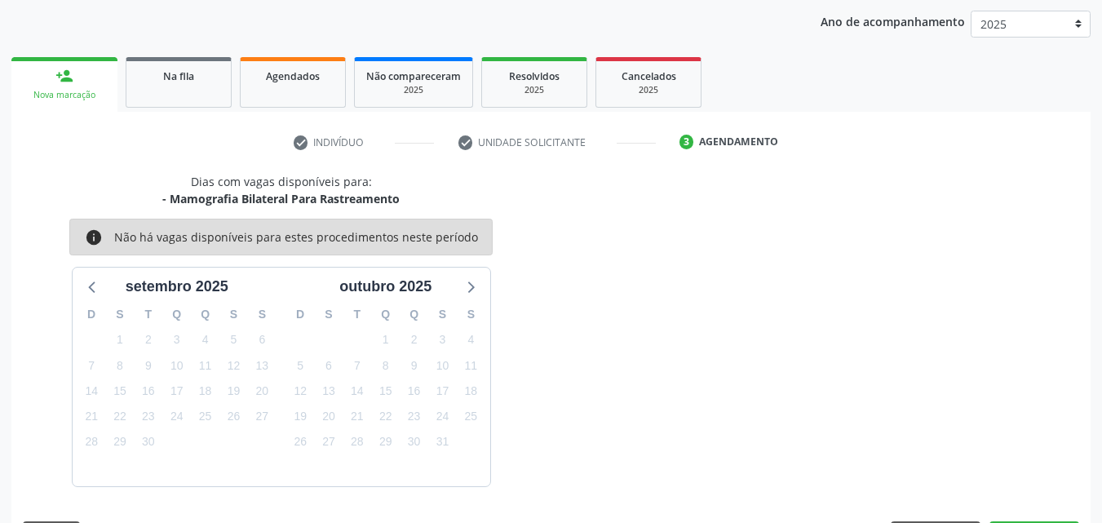
scroll to position [258, 0]
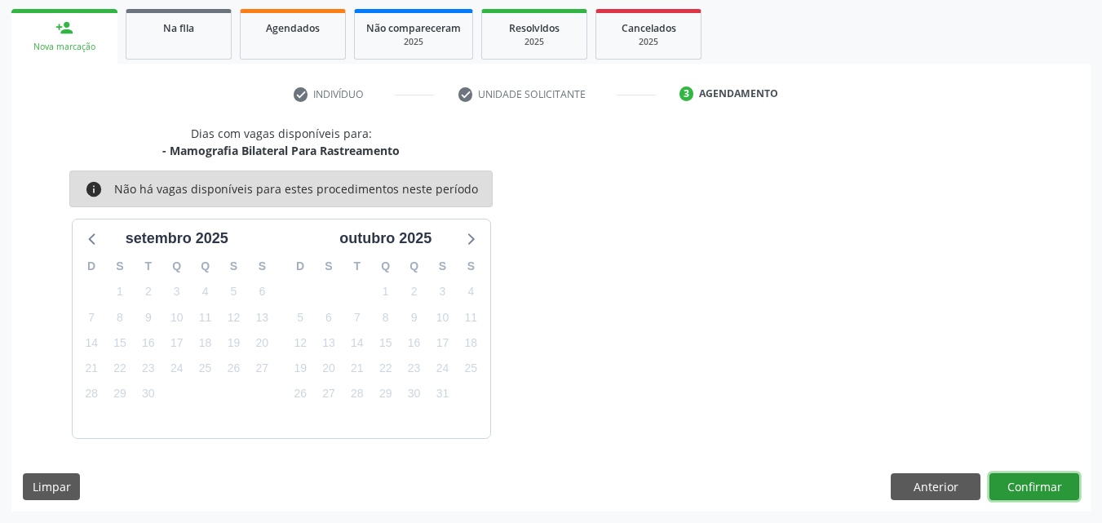
click at [1025, 485] on button "Confirmar" at bounding box center [1034, 487] width 90 height 28
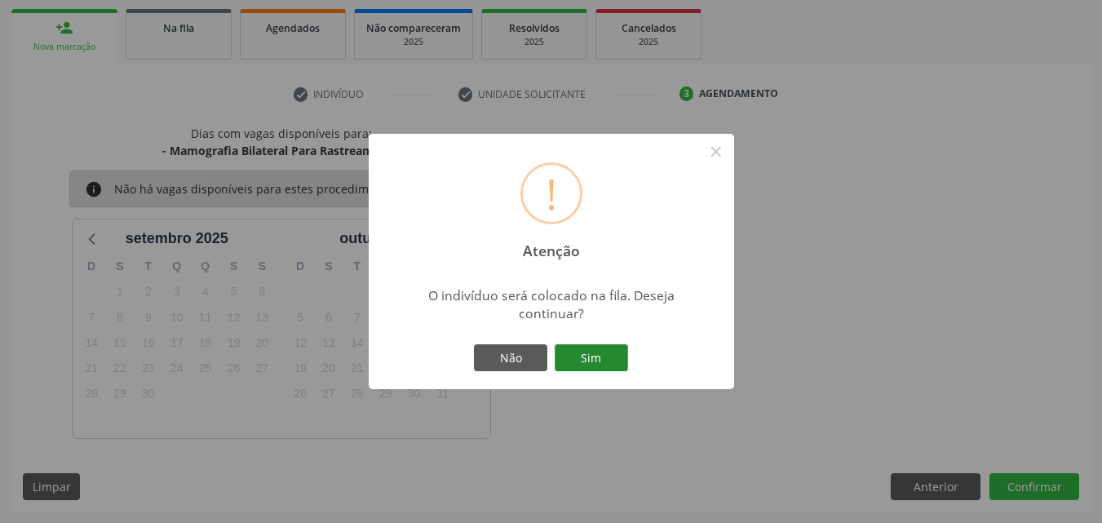
click at [590, 354] on button "Sim" at bounding box center [591, 358] width 73 height 28
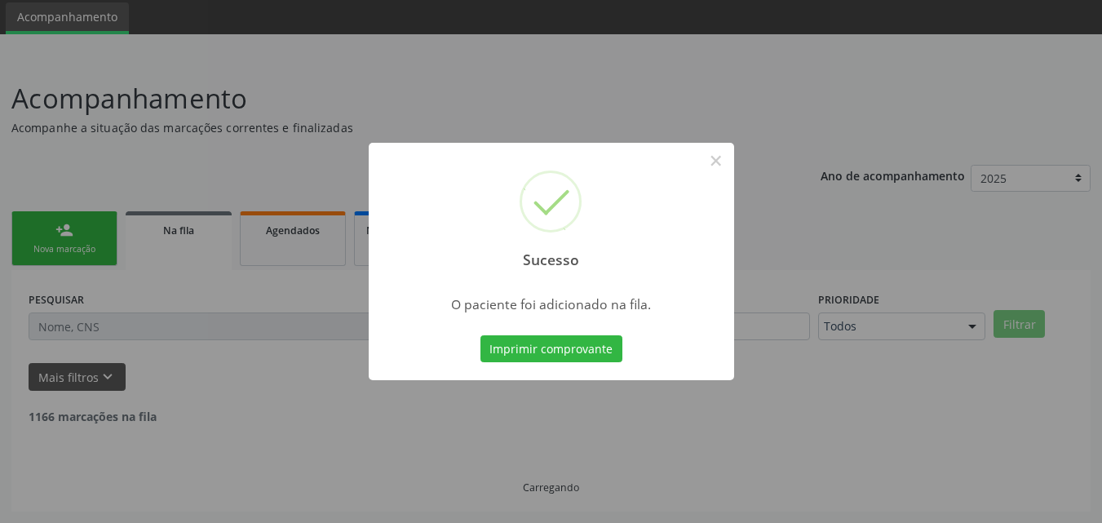
scroll to position [38, 0]
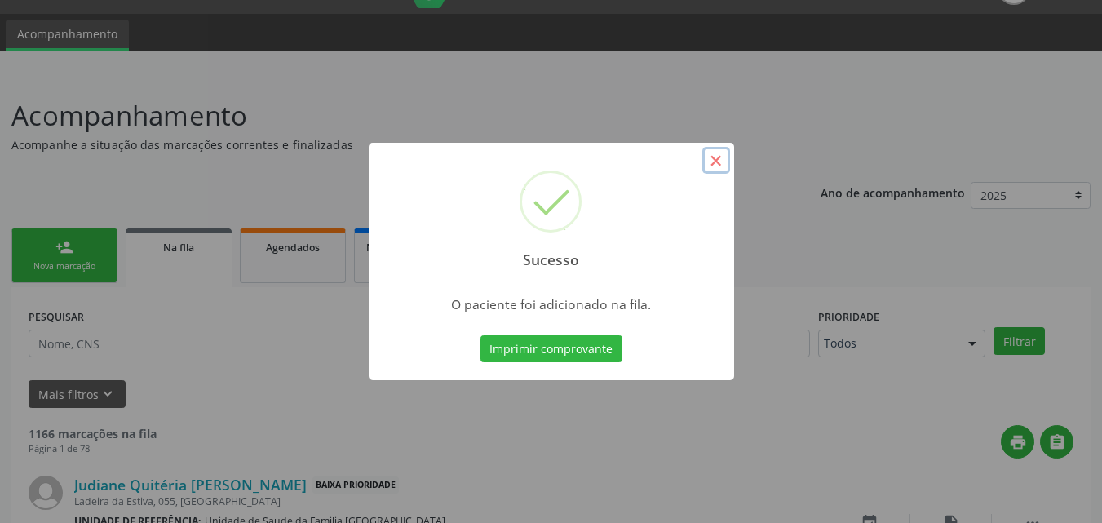
click at [712, 166] on button "×" at bounding box center [716, 161] width 28 height 28
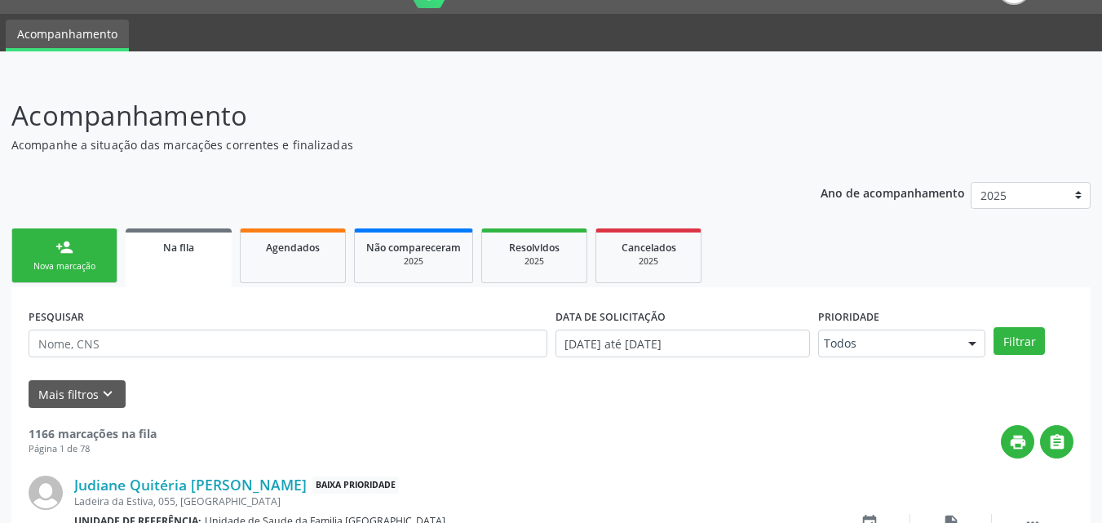
click at [48, 252] on link "person_add Nova marcação" at bounding box center [64, 255] width 106 height 55
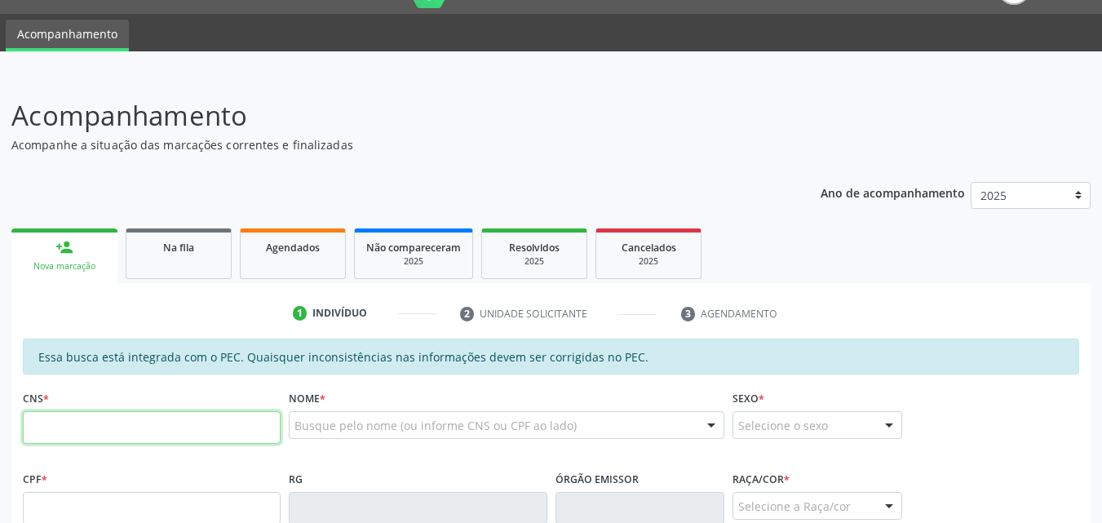
click at [96, 435] on input "text" at bounding box center [152, 427] width 258 height 33
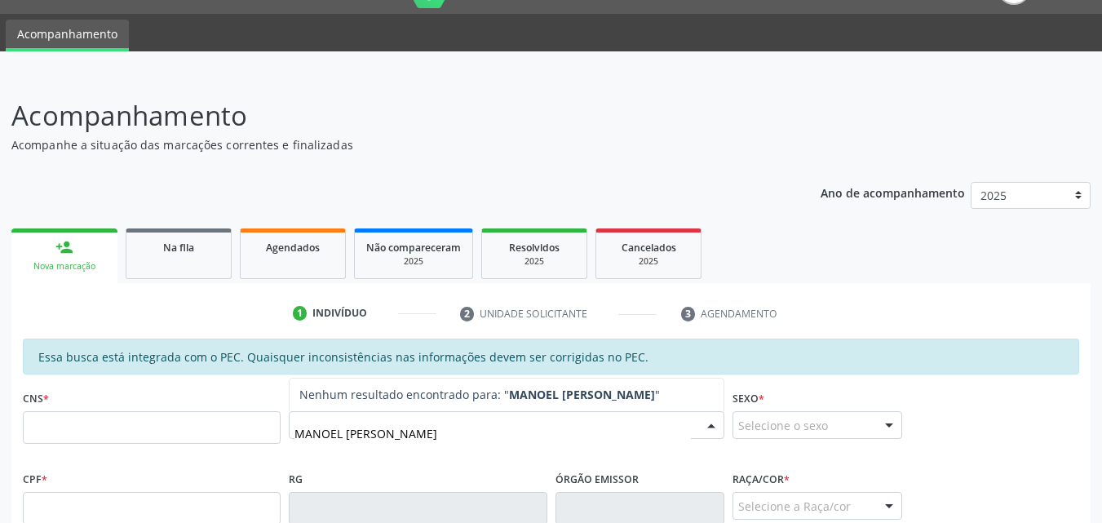
type input "MANOEL FRANCISCO DE ARAU"
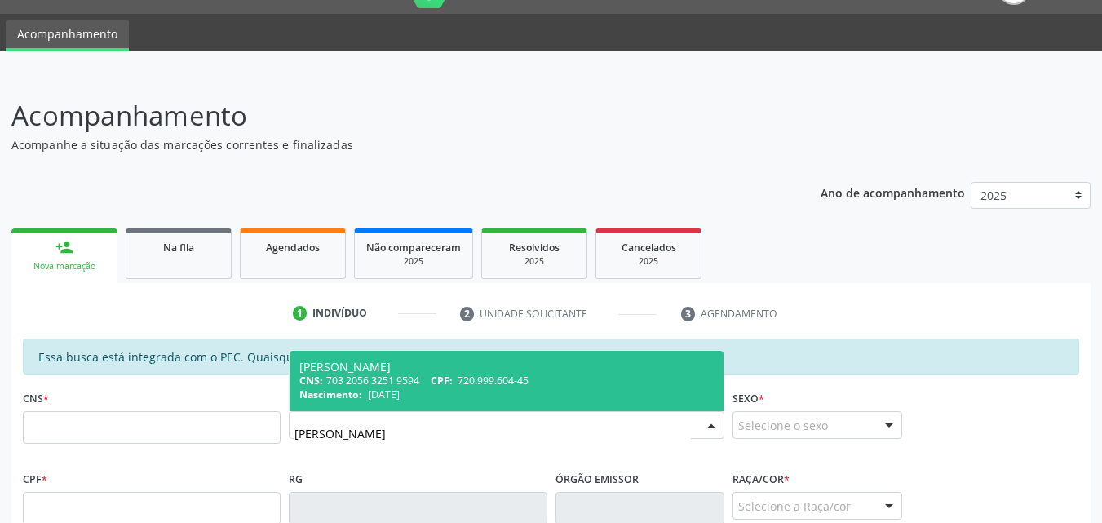
click at [423, 391] on div "Nascimento: 18/02/1987" at bounding box center [506, 394] width 414 height 14
type input "703 2056 3251 9594"
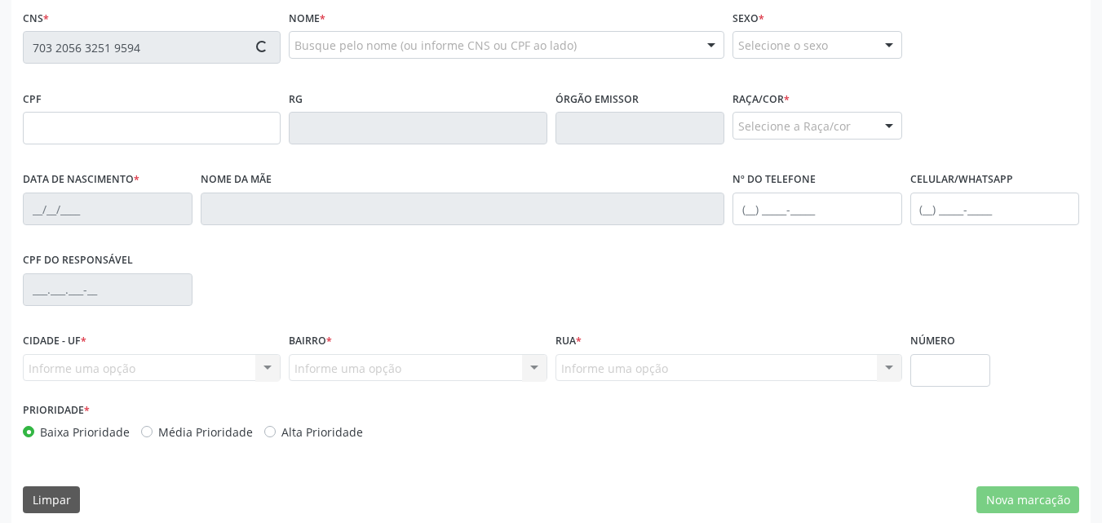
scroll to position [419, 0]
type input "720.999.604-45"
type input "18/02/1987"
type input "Maria dos Humildes Conceicao"
type input "(82) 99106-1619"
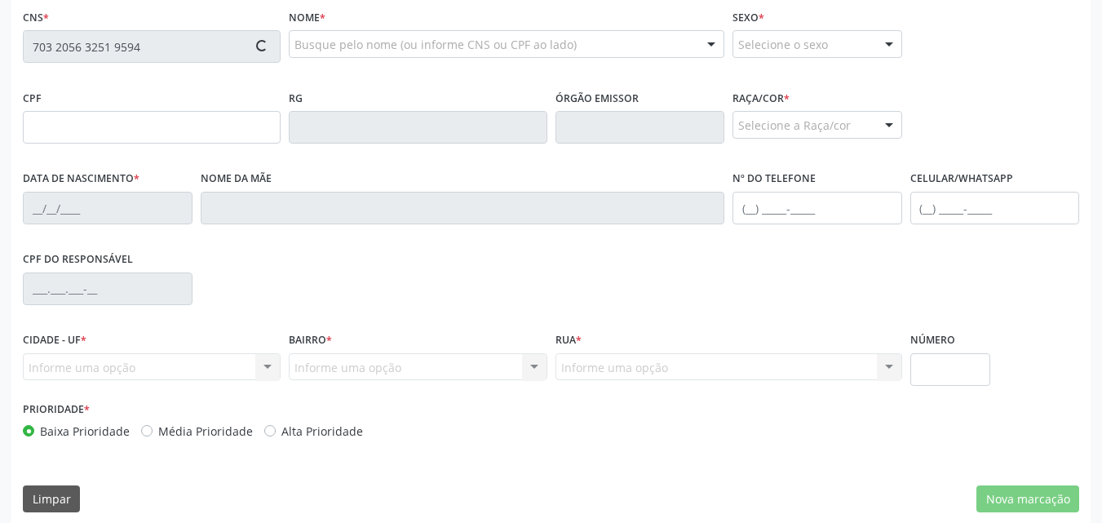
type input "06"
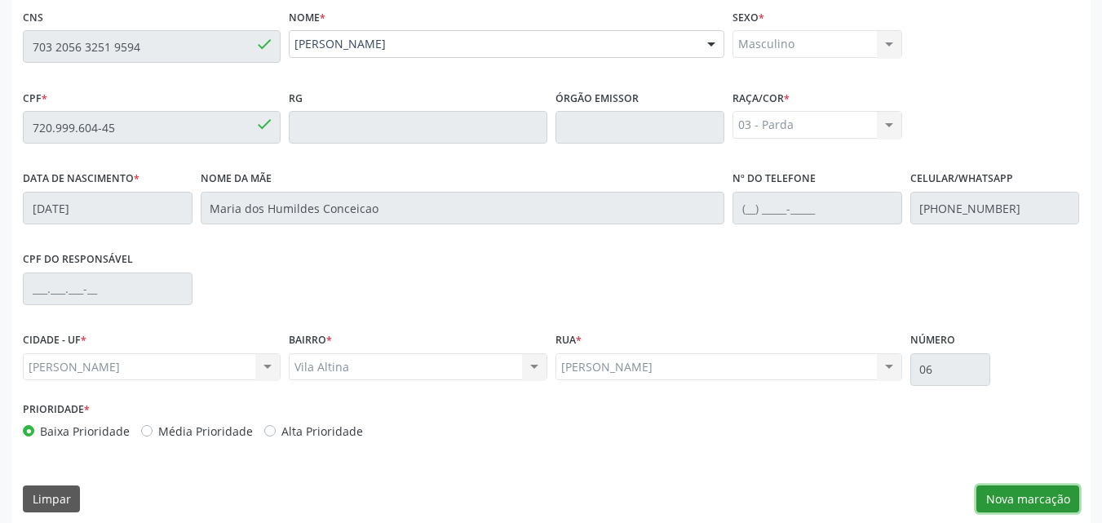
click at [991, 490] on button "Nova marcação" at bounding box center [1027, 499] width 103 height 28
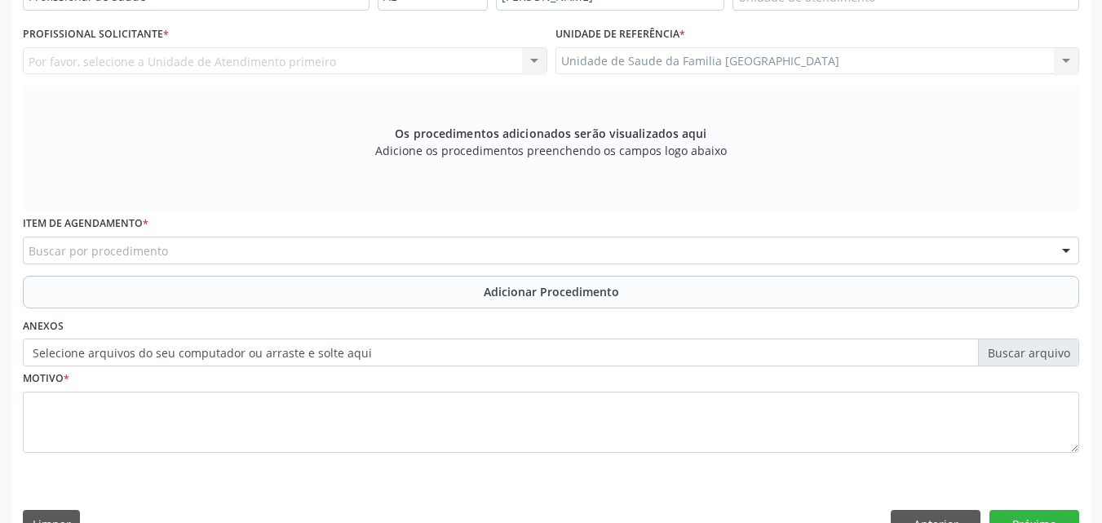
scroll to position [38, 0]
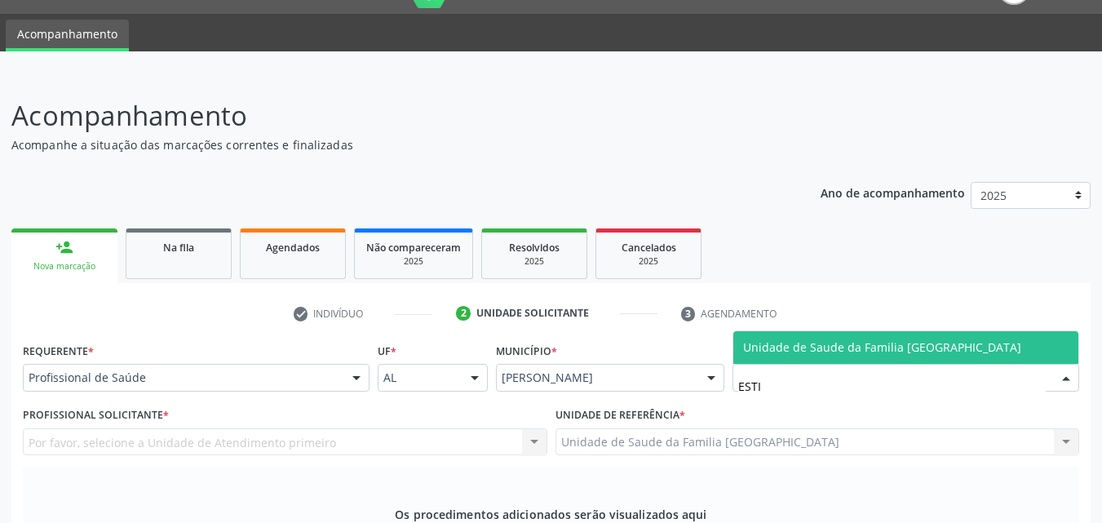
type input "ESTIV"
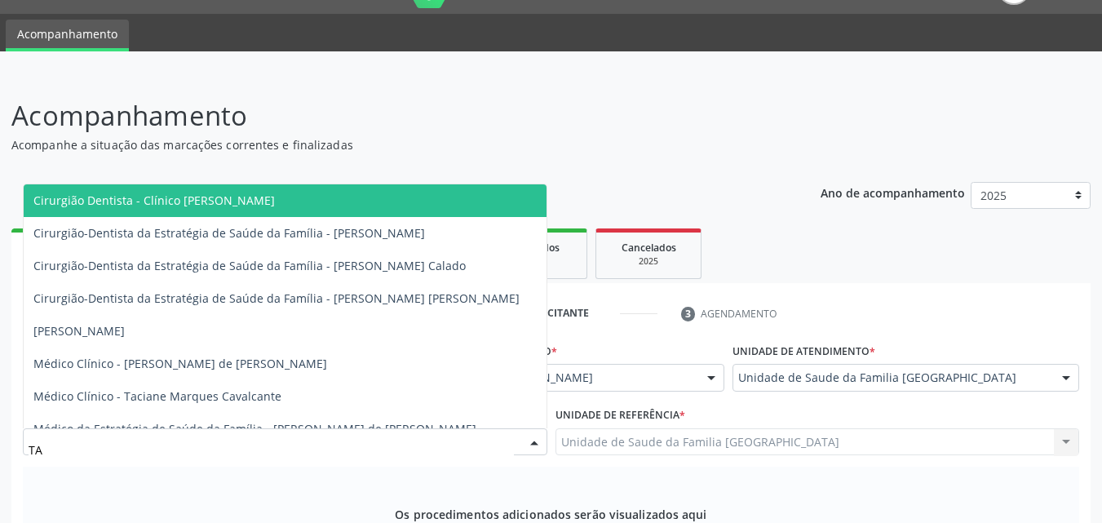
type input "TAC"
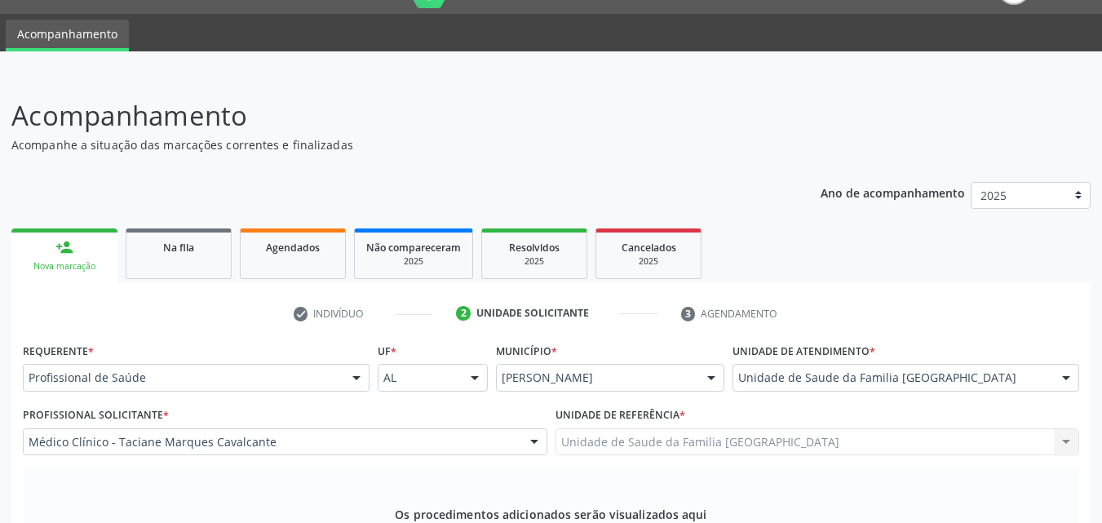
scroll to position [419, 0]
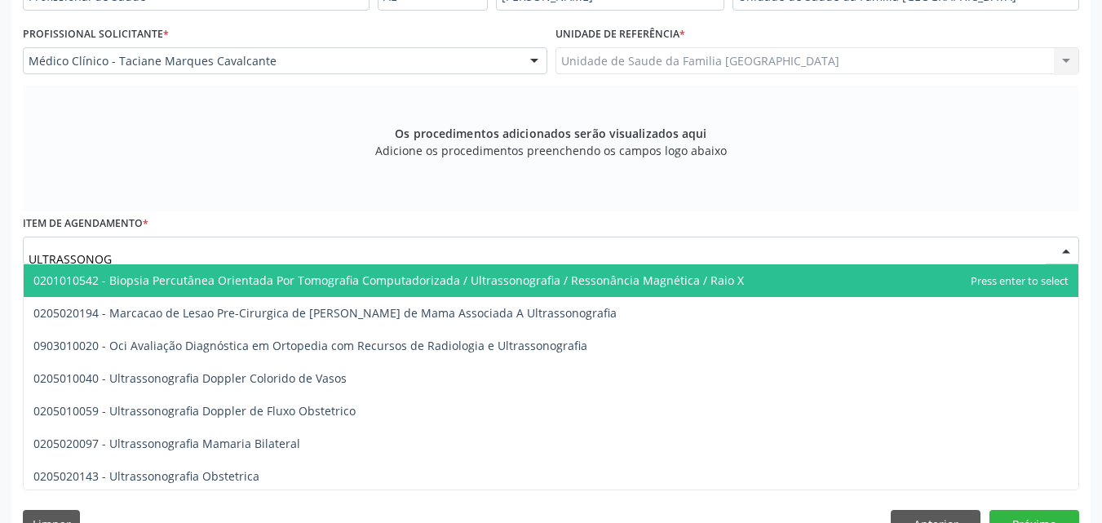
type input "ULTRASSONOGR"
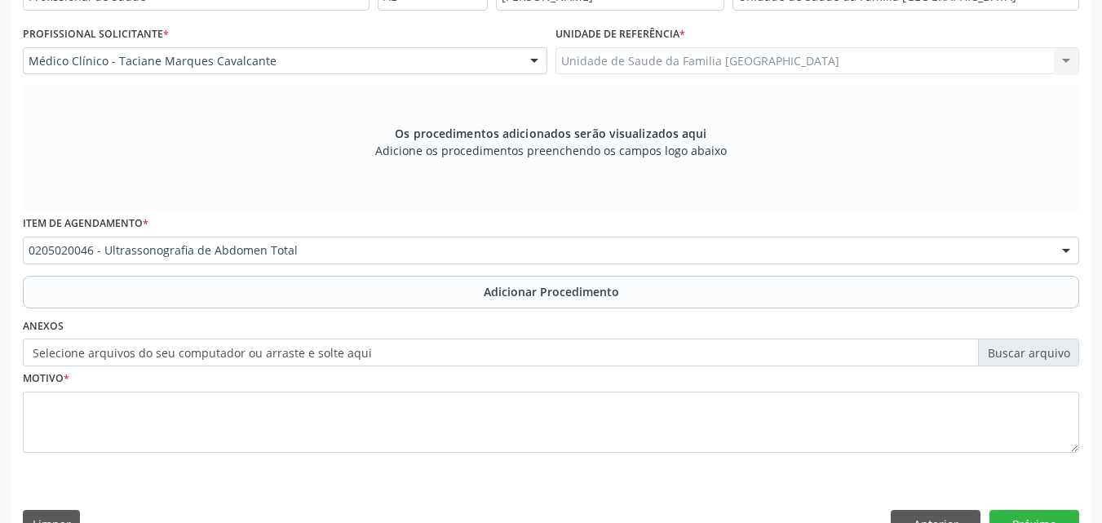
scroll to position [0, 0]
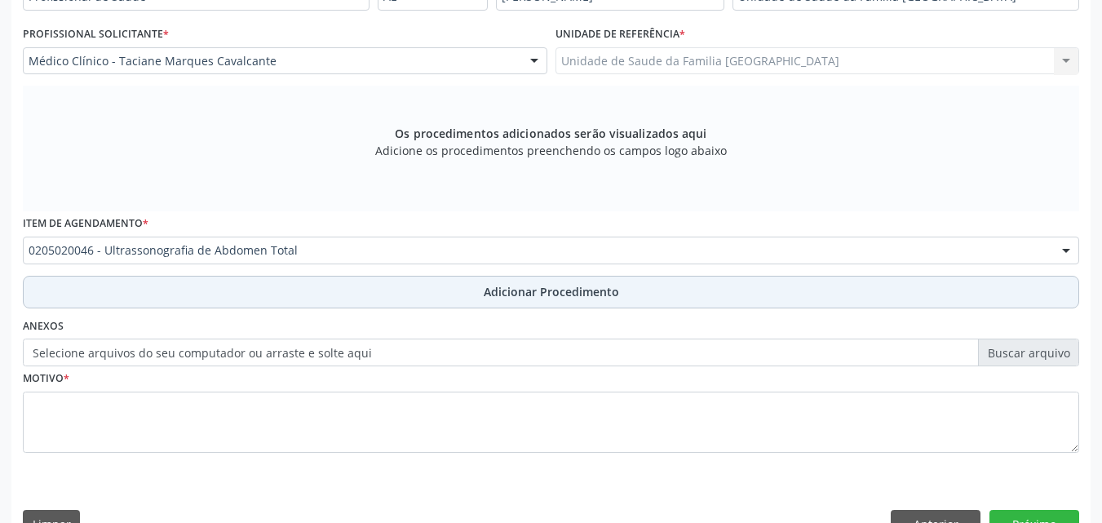
click at [92, 286] on button "Adicionar Procedimento" at bounding box center [551, 292] width 1056 height 33
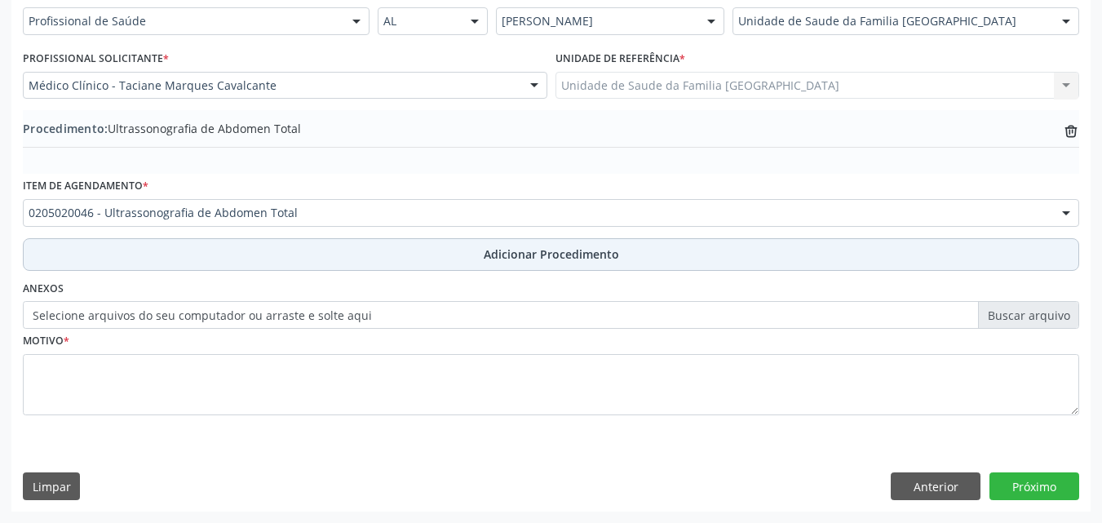
scroll to position [395, 0]
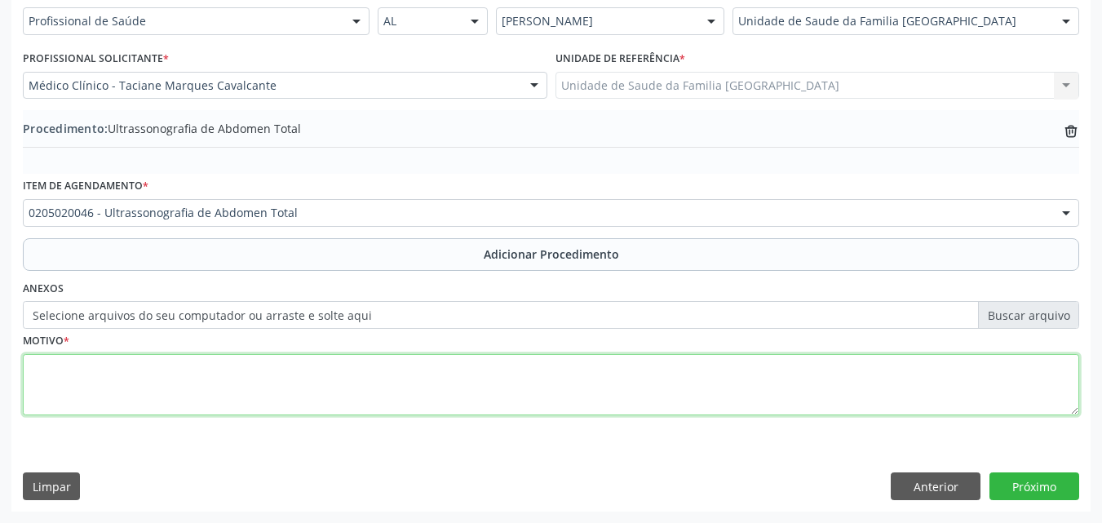
click at [120, 382] on textarea at bounding box center [551, 385] width 1056 height 62
type textarea "AVALIAÇÃO CLÍNICA."
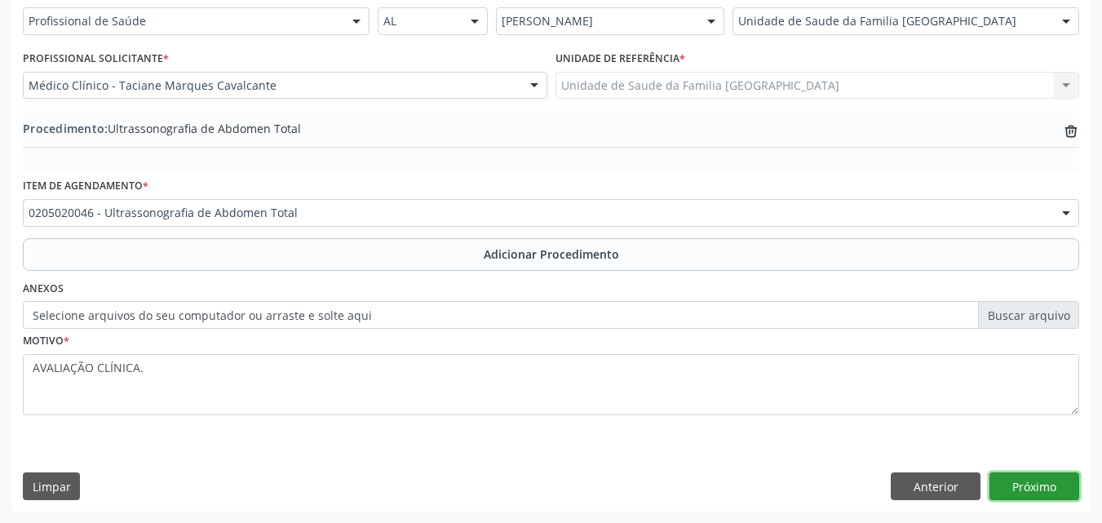
click at [1030, 484] on button "Próximo" at bounding box center [1034, 486] width 90 height 28
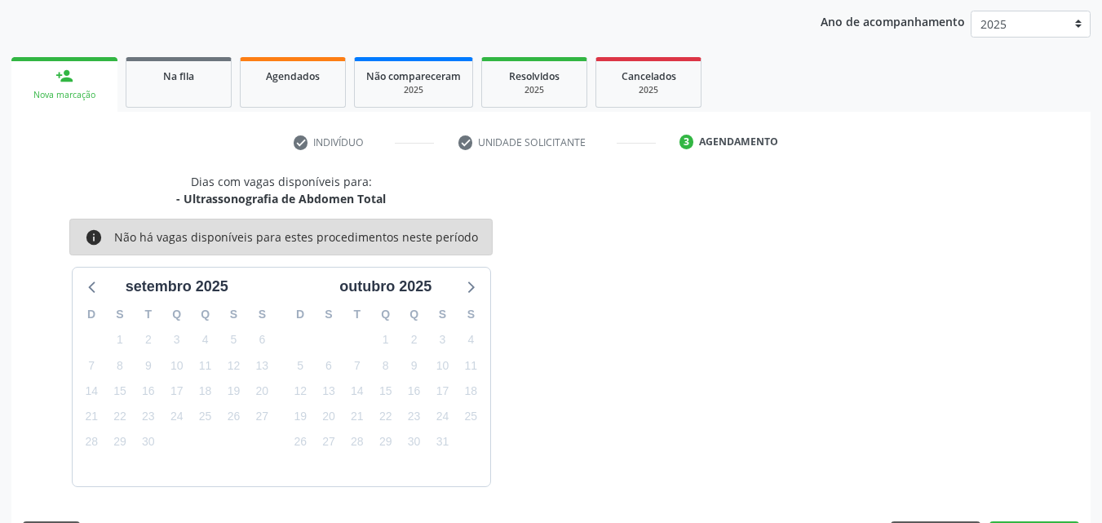
scroll to position [258, 0]
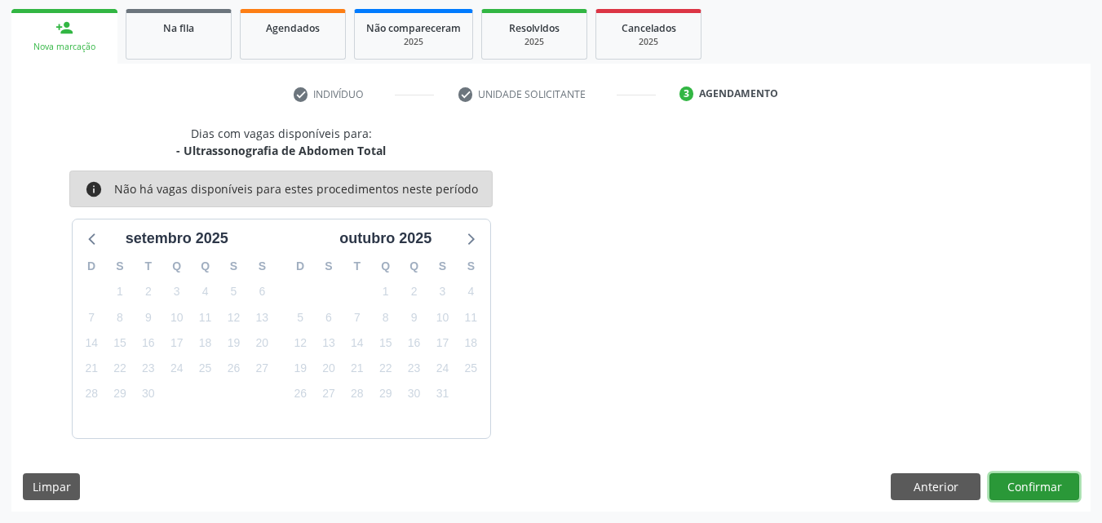
click at [1062, 484] on button "Confirmar" at bounding box center [1034, 487] width 90 height 28
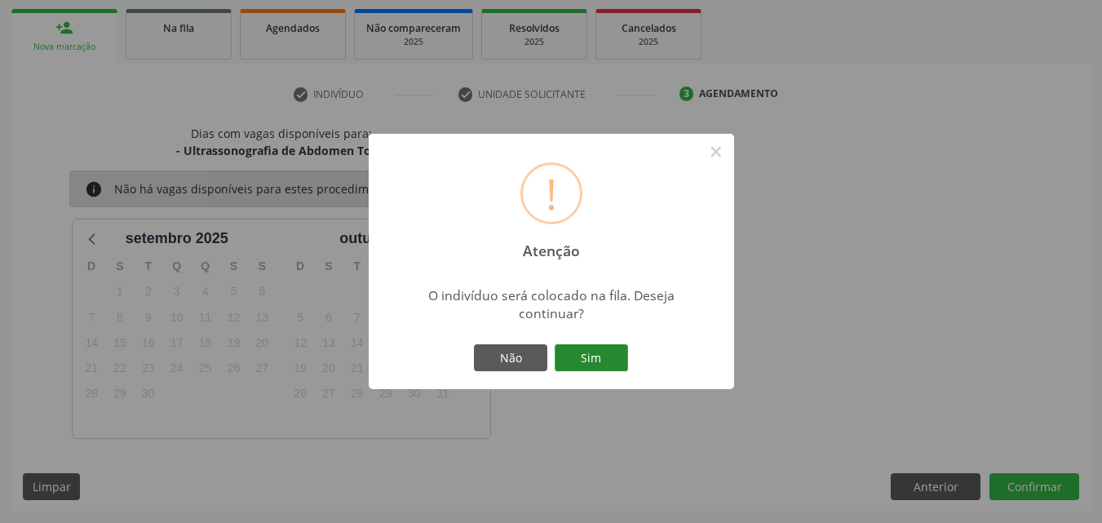
click at [596, 358] on button "Sim" at bounding box center [591, 358] width 73 height 28
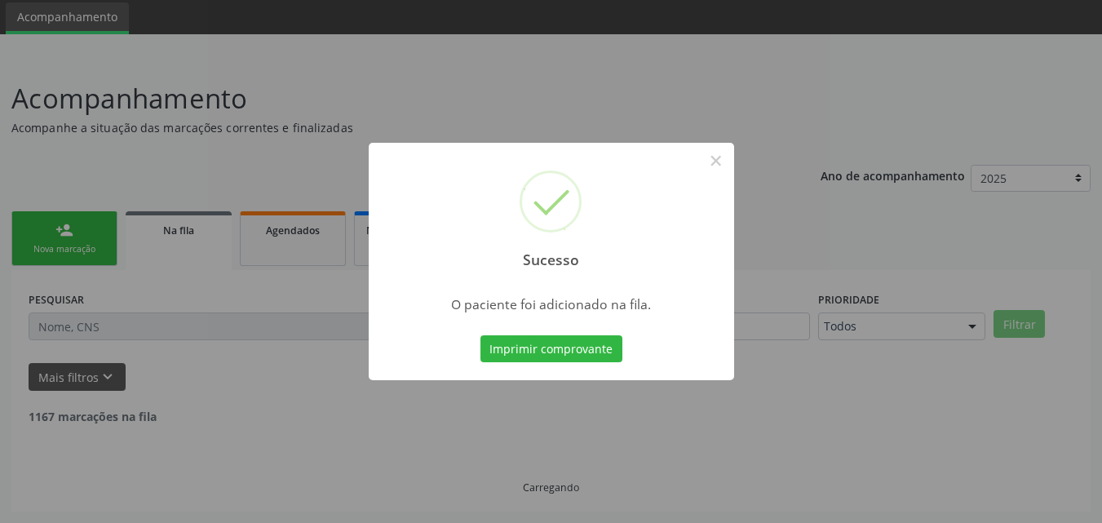
scroll to position [38, 0]
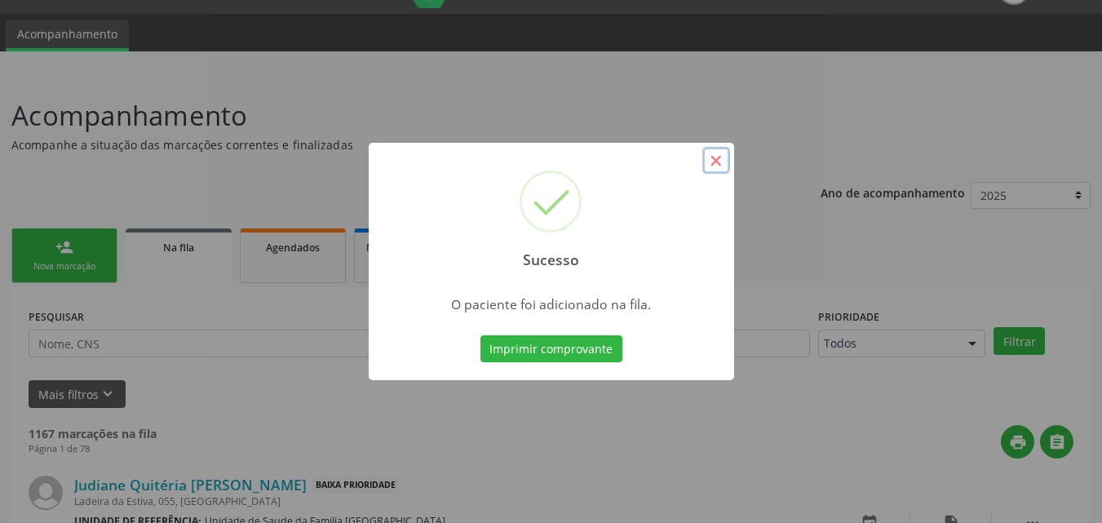
click at [712, 155] on button "×" at bounding box center [716, 161] width 28 height 28
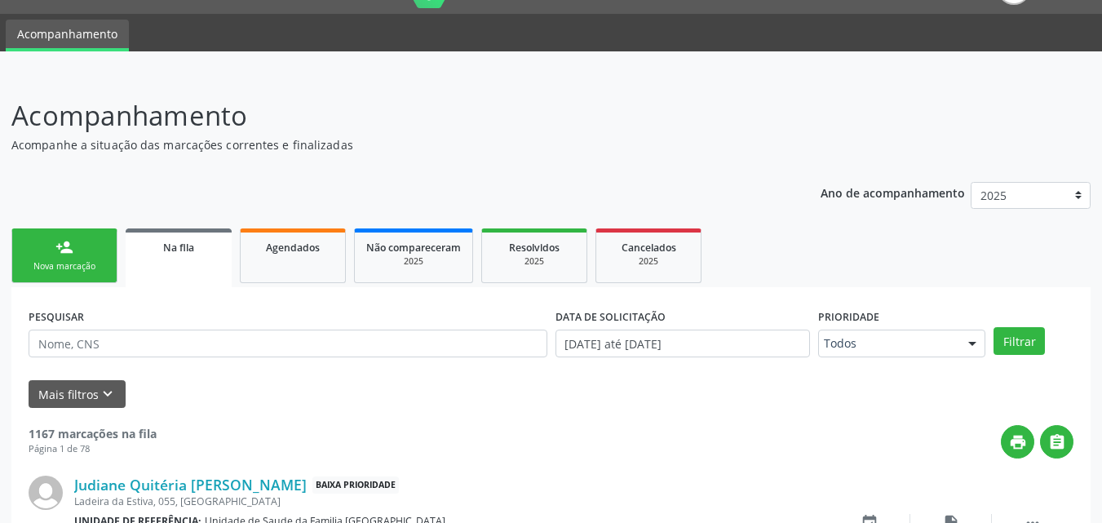
click at [92, 245] on link "person_add Nova marcação" at bounding box center [64, 255] width 106 height 55
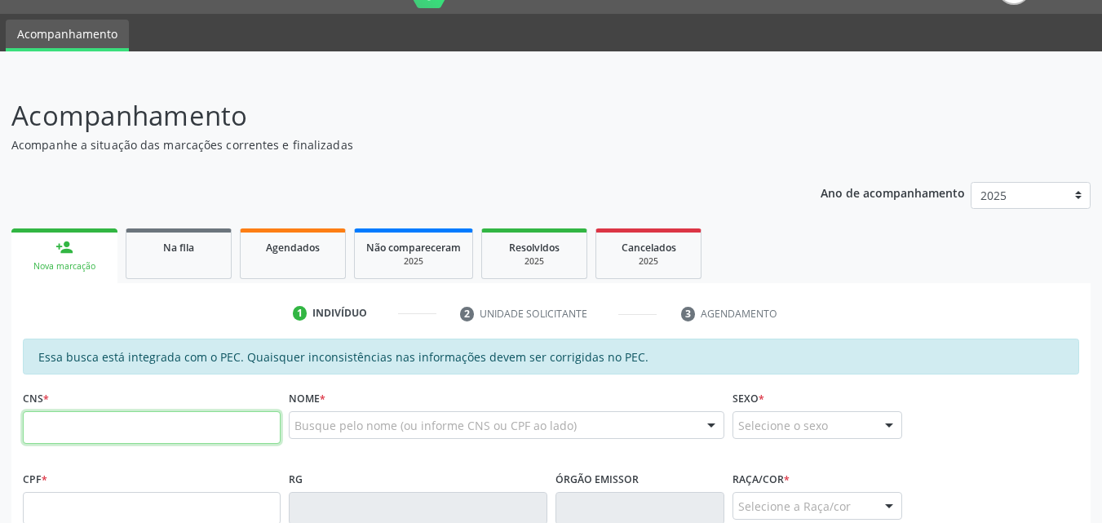
click at [45, 430] on input "text" at bounding box center [152, 427] width 258 height 33
type input "701 8012 7085 7873"
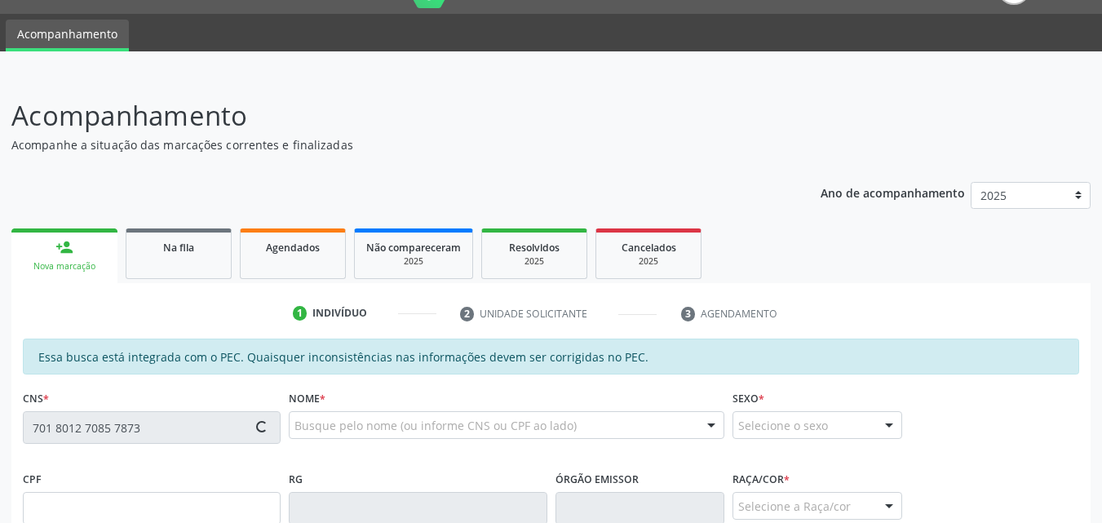
type input "072.251.084-50"
type input "01/05/1981"
type input "Maria Antônia da Conceição"
type input "(82) 99136-5507"
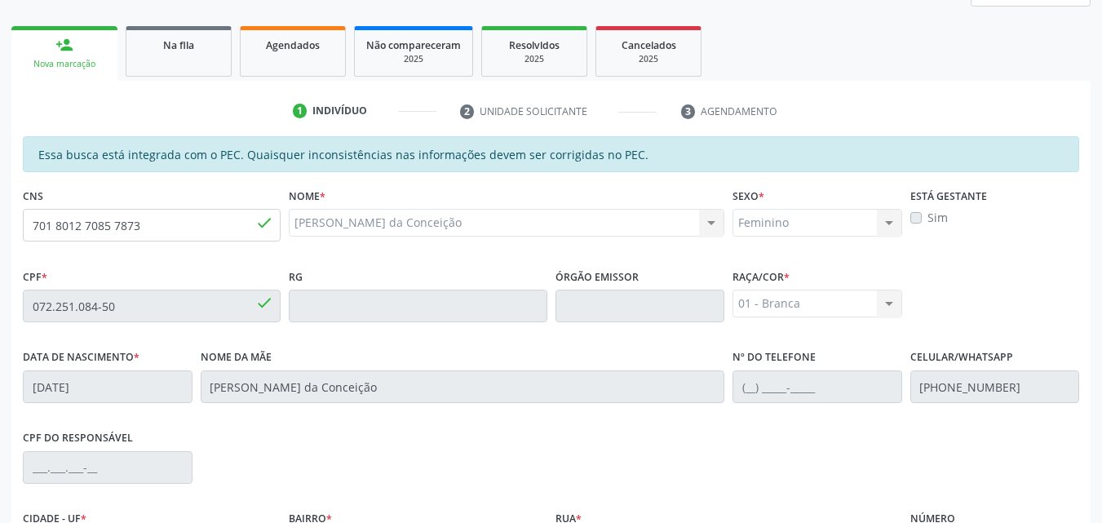
scroll to position [431, 0]
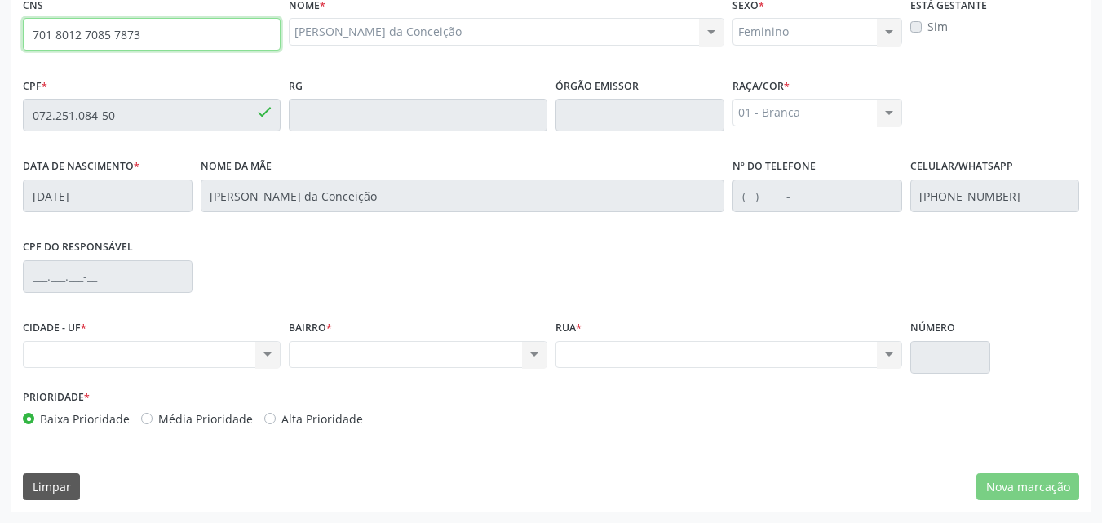
drag, startPoint x: 144, startPoint y: 40, endPoint x: 20, endPoint y: 39, distance: 124.0
click at [20, 41] on div "CNS 701 8012 7085 7873 done" at bounding box center [152, 33] width 266 height 81
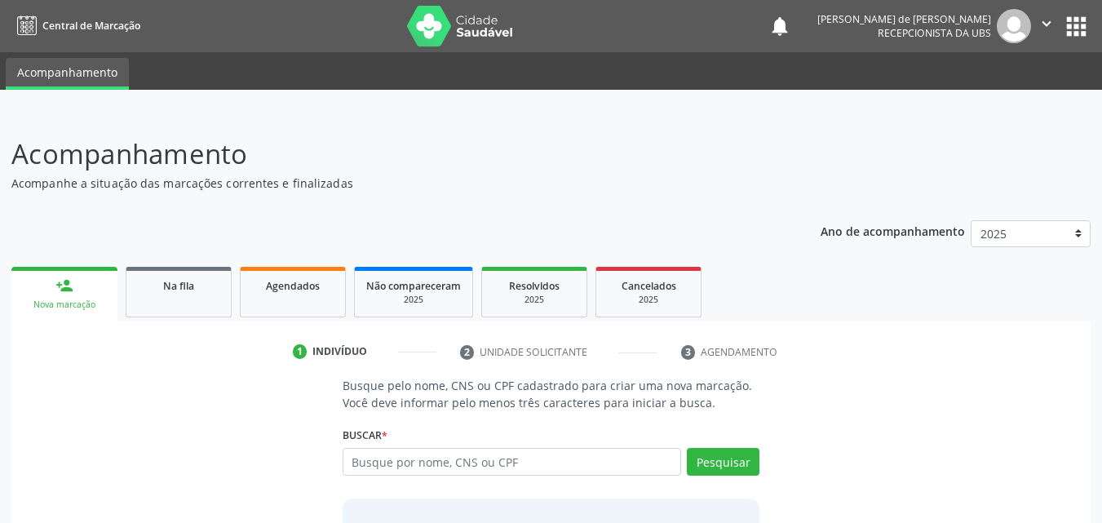
click at [77, 300] on div "Nova marcação" at bounding box center [64, 304] width 83 height 12
click at [58, 294] on link "person_add Nova marcação" at bounding box center [64, 294] width 106 height 55
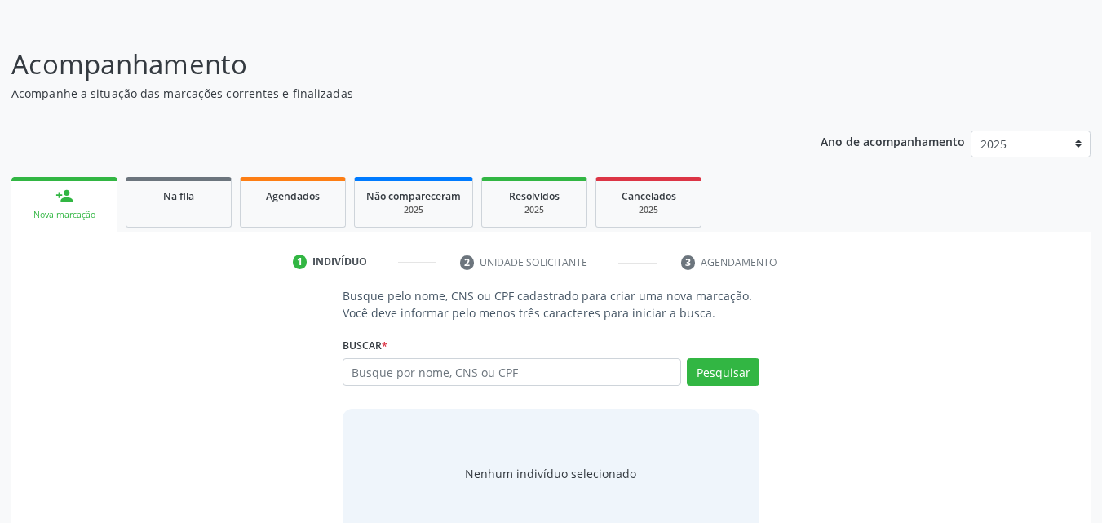
scroll to position [129, 0]
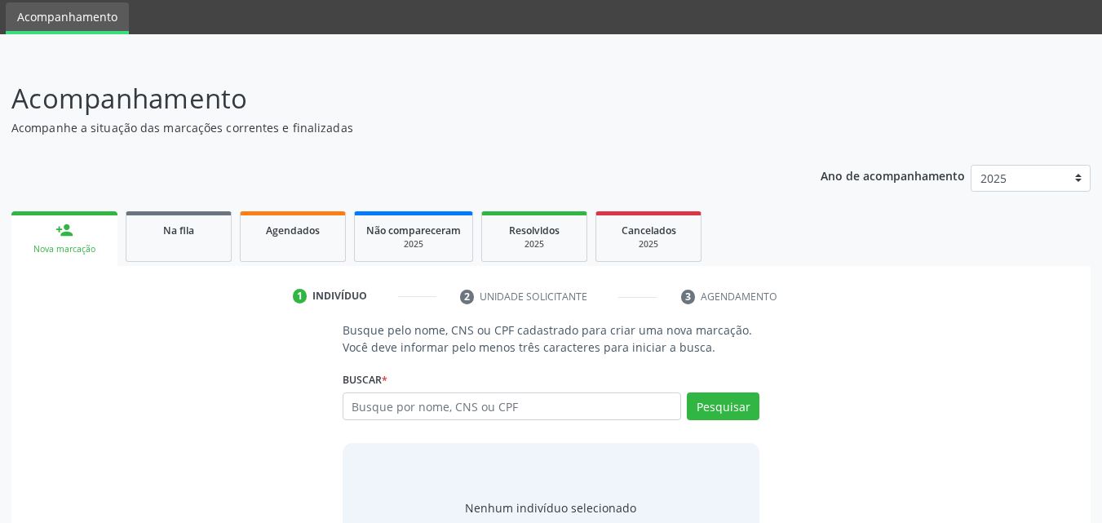
scroll to position [129, 0]
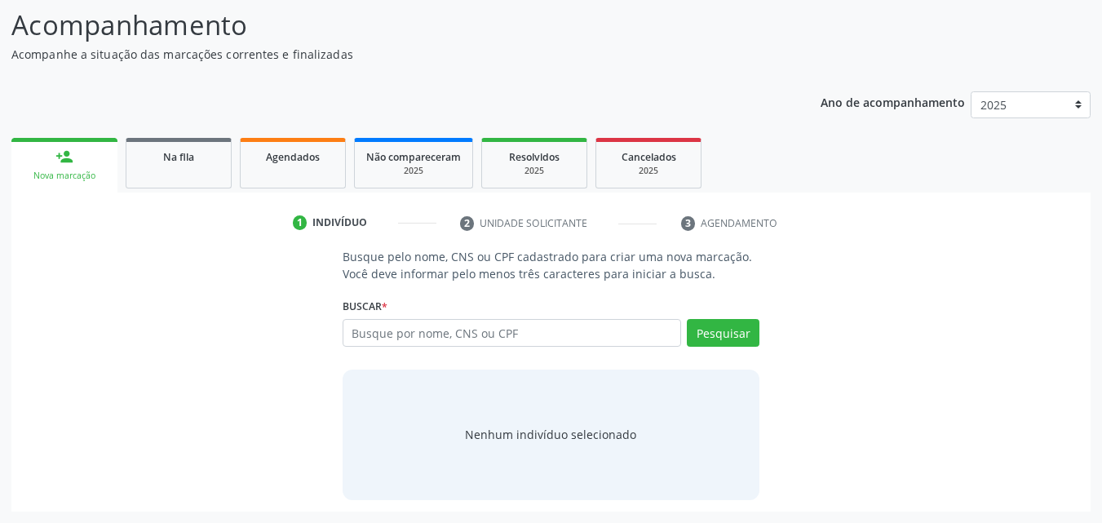
click at [57, 170] on div "Nova marcação" at bounding box center [64, 176] width 83 height 12
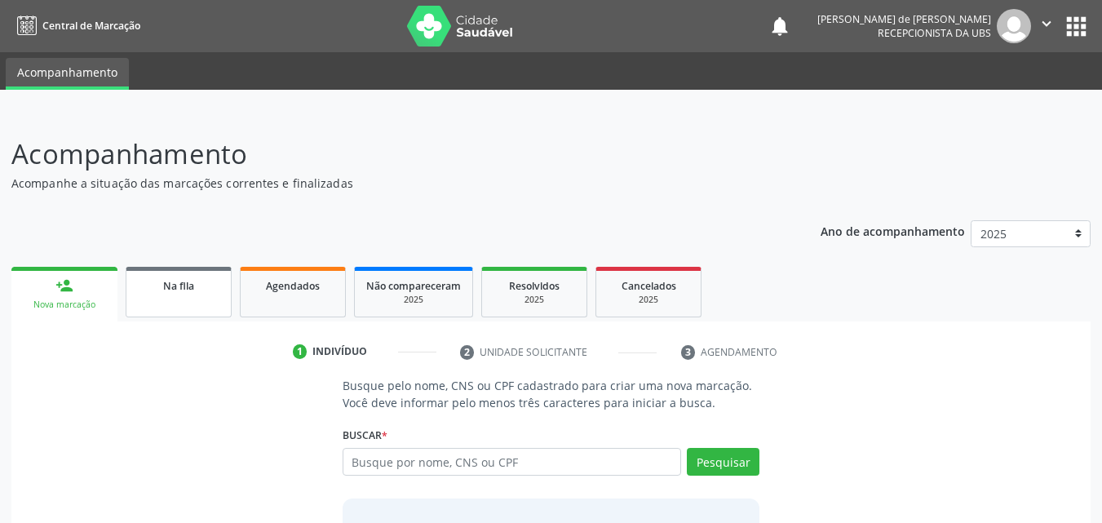
click at [165, 283] on span "Na fila" at bounding box center [178, 286] width 31 height 14
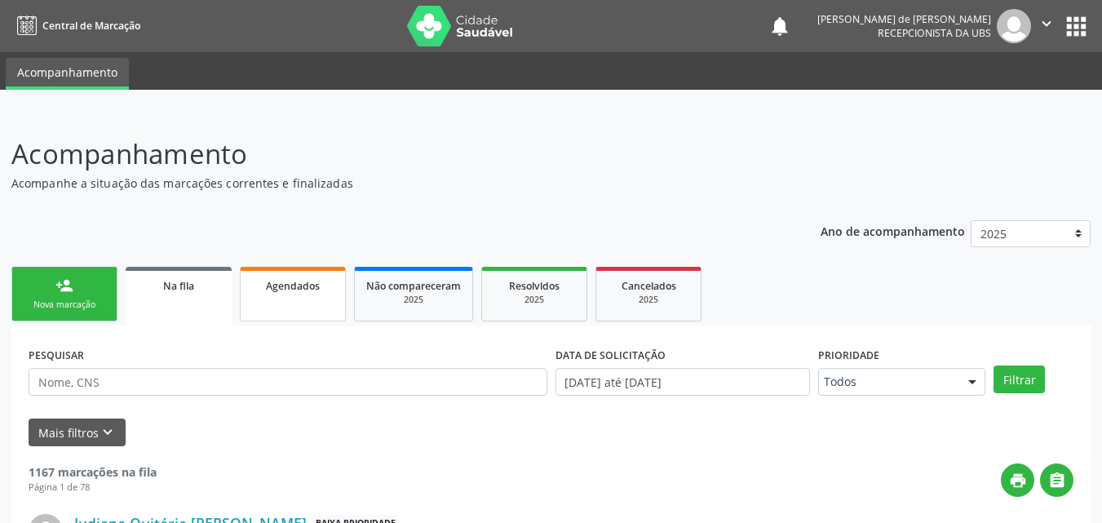
click at [293, 298] on link "Agendados" at bounding box center [293, 294] width 106 height 55
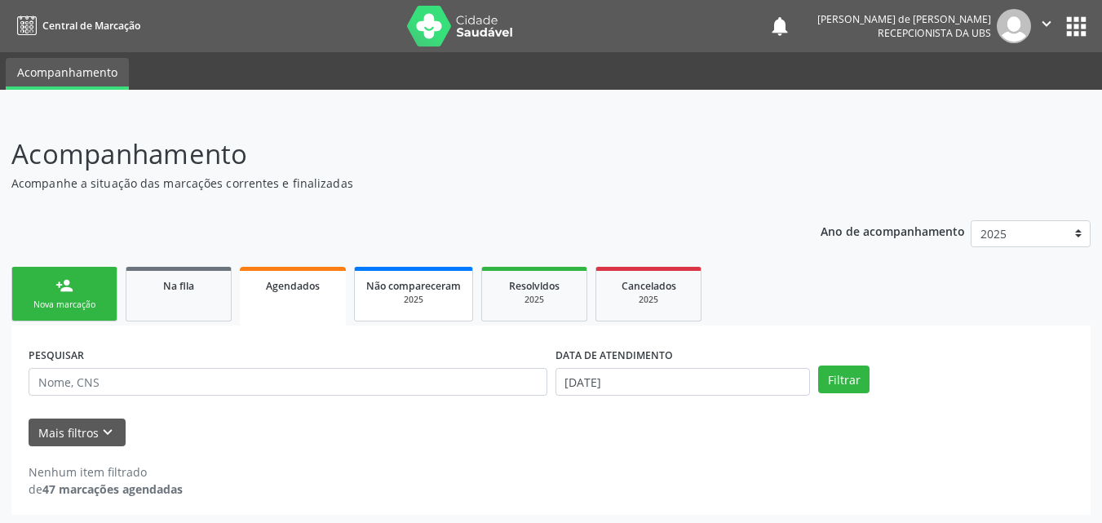
click at [409, 293] on div "Não compareceram" at bounding box center [413, 284] width 95 height 17
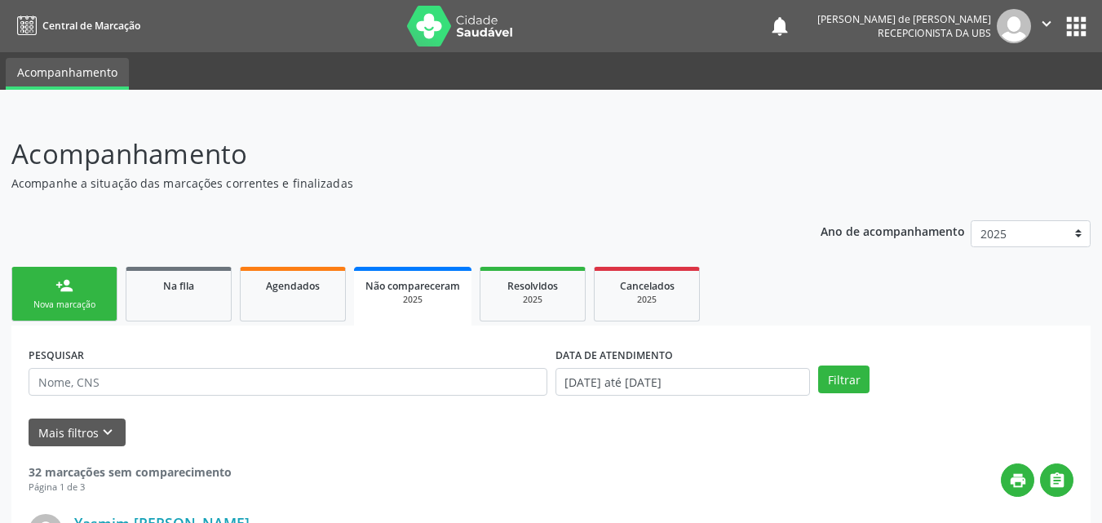
click at [55, 298] on link "person_add Nova marcação" at bounding box center [64, 294] width 106 height 55
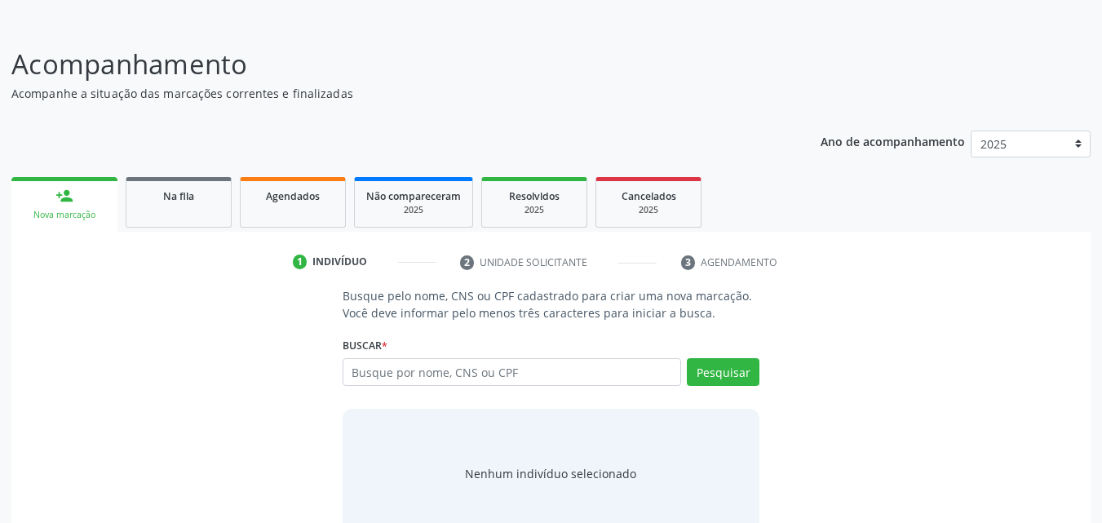
scroll to position [129, 0]
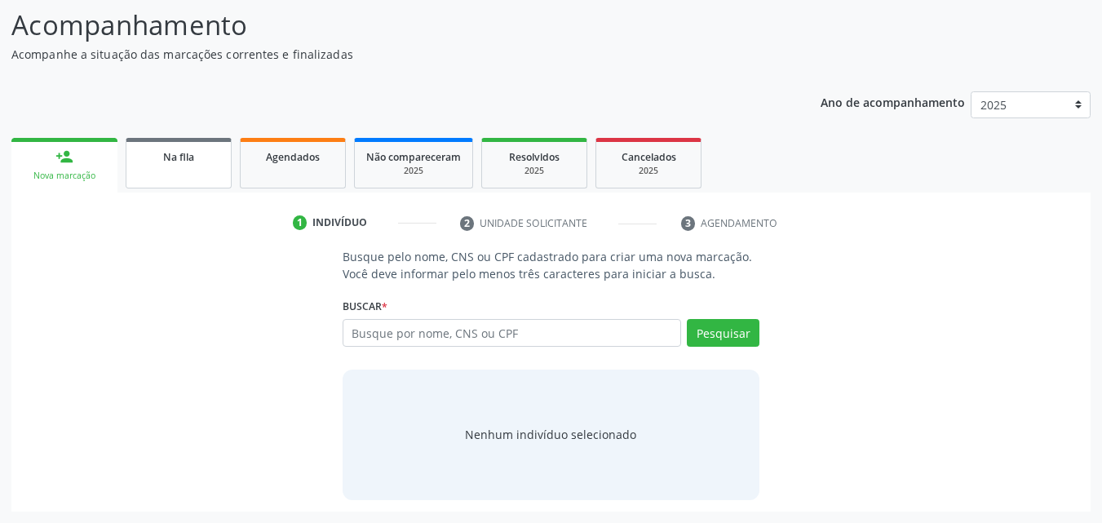
click at [155, 162] on div "Na fila" at bounding box center [179, 156] width 82 height 17
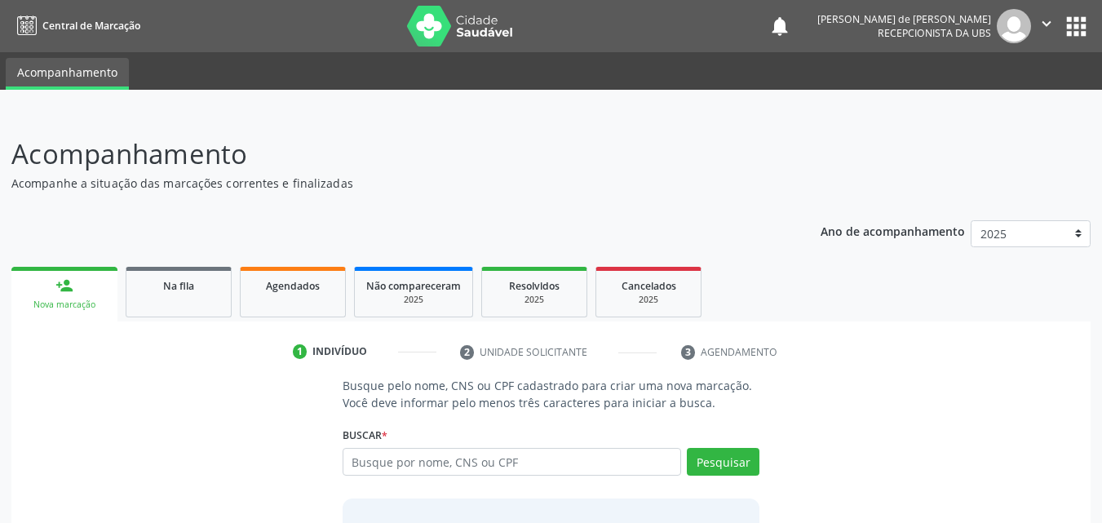
click at [1028, 22] on img at bounding box center [1014, 26] width 34 height 34
click at [1053, 21] on icon "" at bounding box center [1046, 24] width 18 height 18
click at [1022, 100] on link "Sair" at bounding box center [1004, 99] width 113 height 23
